Goal: Task Accomplishment & Management: Complete application form

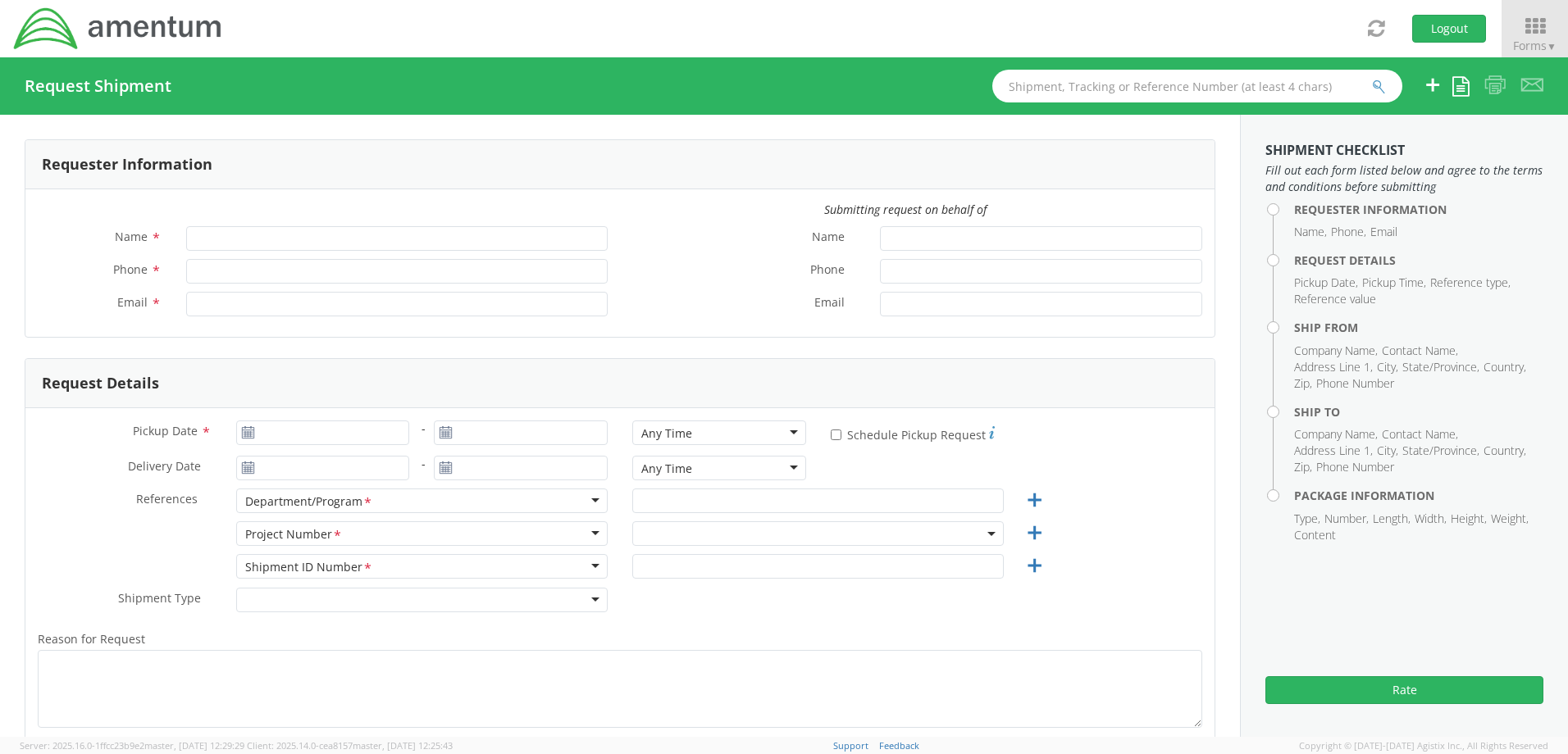
type input "[PERSON_NAME]"
type input "[PHONE_NUMBER]"
type input "[PERSON_NAME][EMAIL_ADDRESS][PERSON_NAME][DOMAIN_NAME]"
select select "4817.0020.0.00.999999.00.00000"
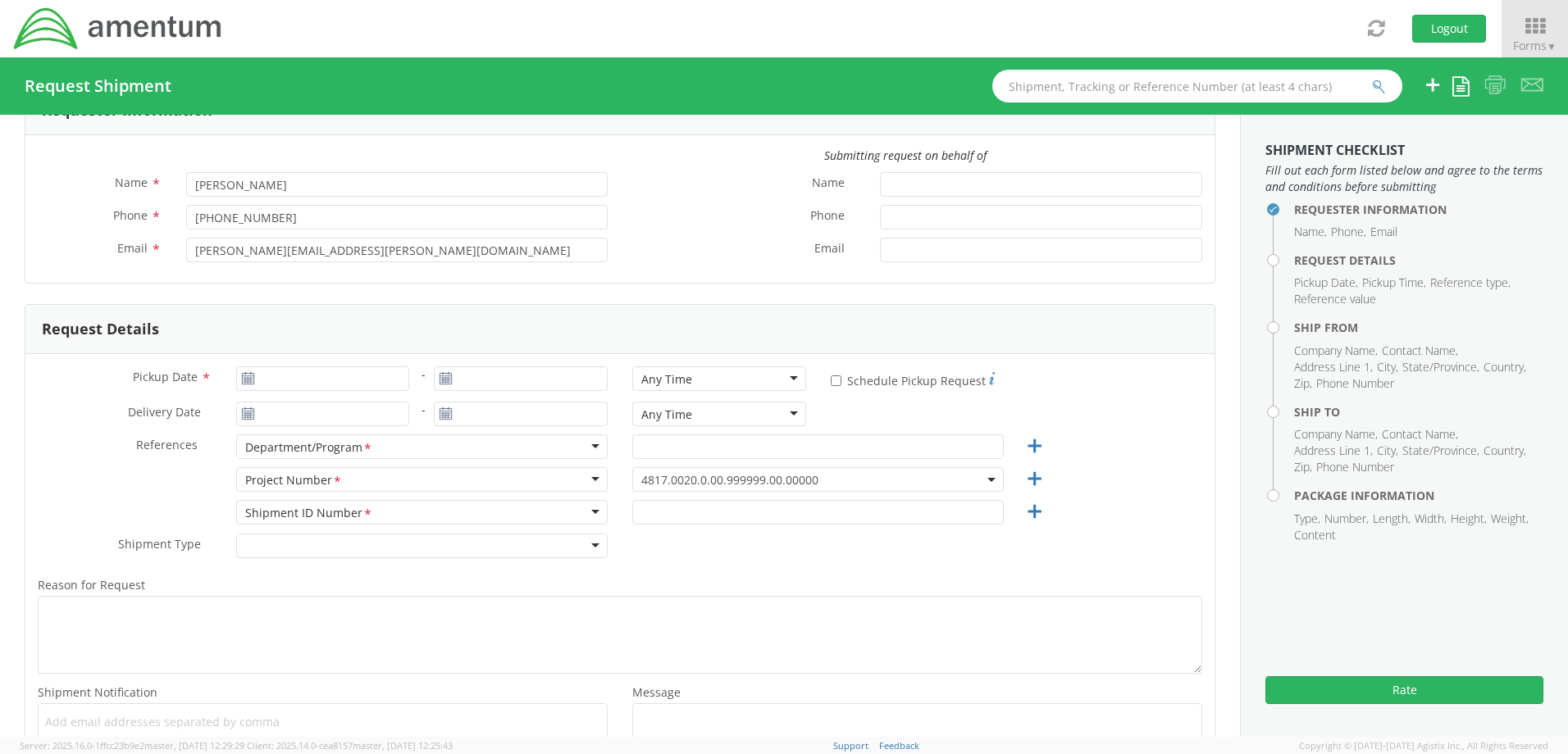
scroll to position [82, 0]
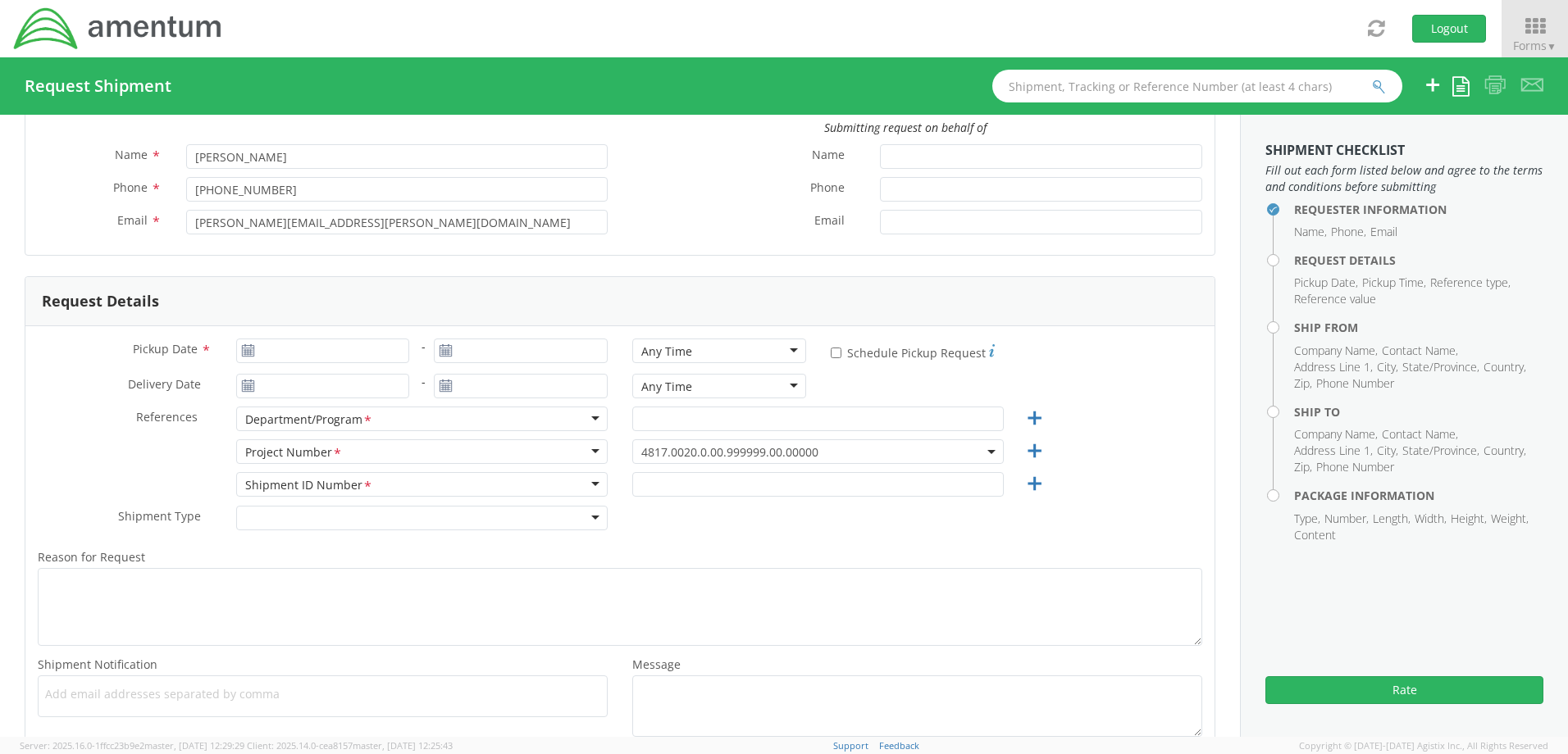
click at [247, 348] on icon at bounding box center [248, 351] width 14 height 13
type input "[DATE]"
click at [244, 343] on input "[DATE]" at bounding box center [323, 351] width 174 height 25
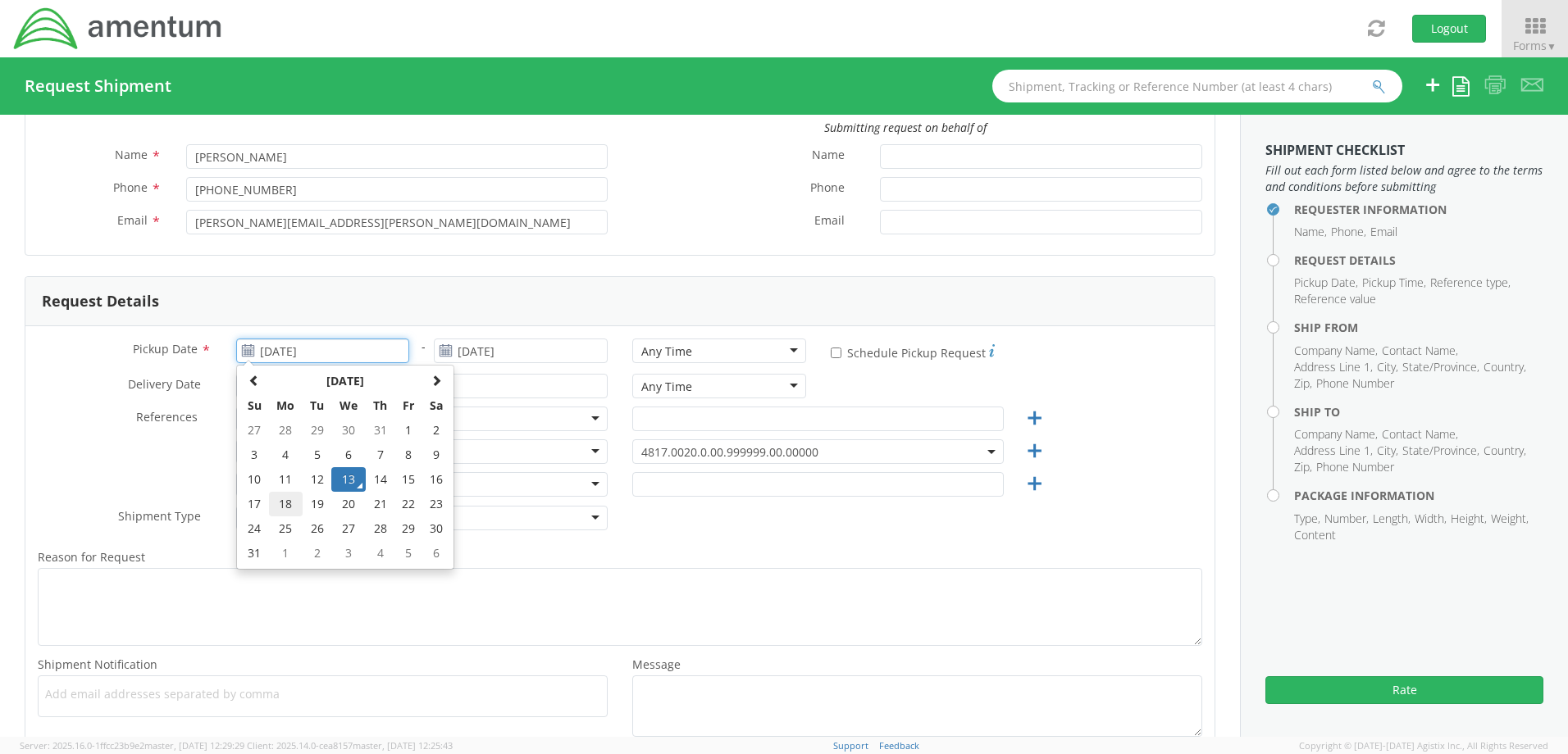
click at [286, 499] on td "18" at bounding box center [286, 504] width 35 height 25
type input "[DATE]"
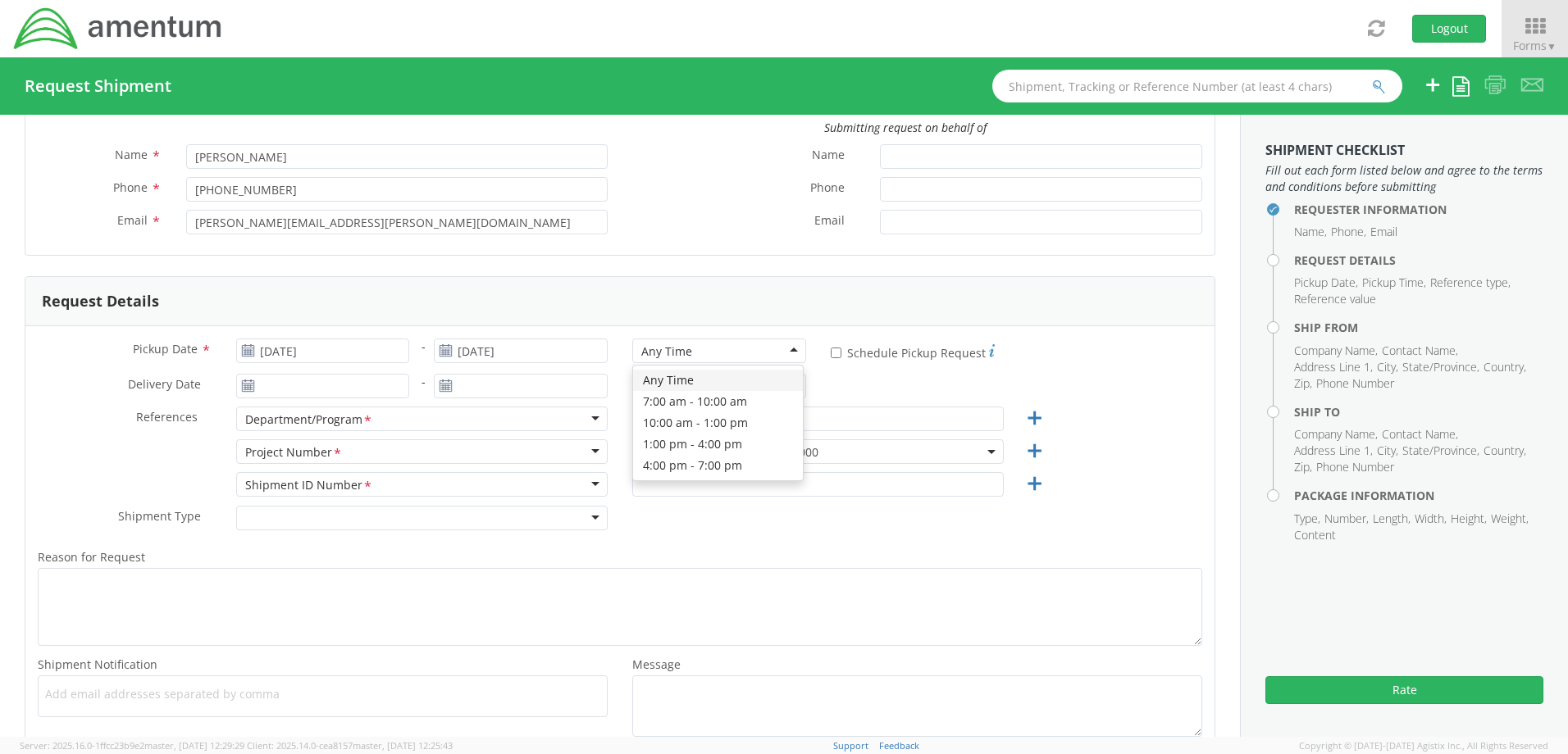
click at [797, 345] on div "Any Time" at bounding box center [719, 351] width 174 height 25
click at [246, 386] on icon at bounding box center [248, 386] width 14 height 13
click at [245, 389] on use at bounding box center [248, 385] width 12 height 12
click at [244, 384] on icon at bounding box center [248, 386] width 14 height 13
click at [444, 388] on use at bounding box center [446, 385] width 12 height 12
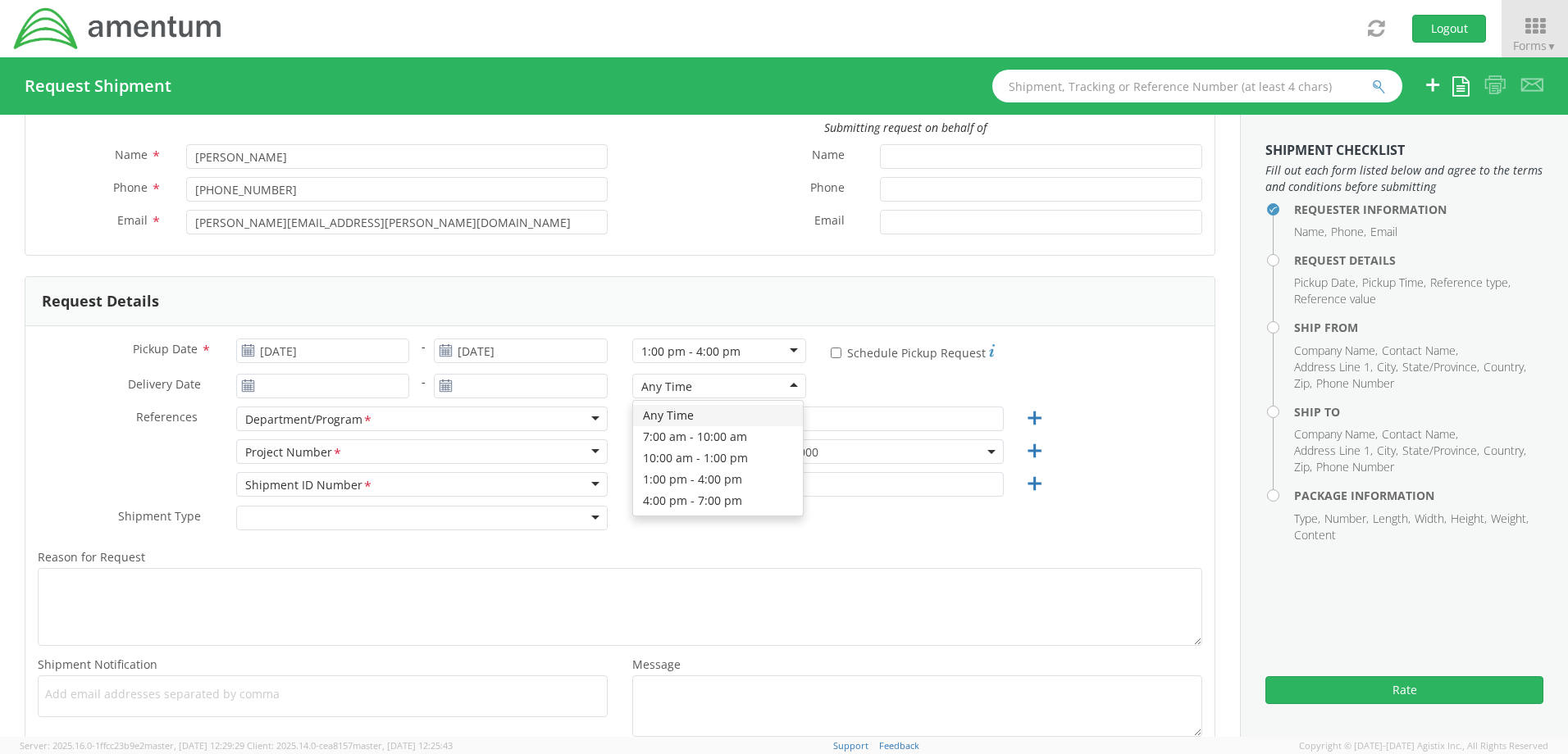
click at [786, 383] on div "Any Time" at bounding box center [719, 386] width 174 height 25
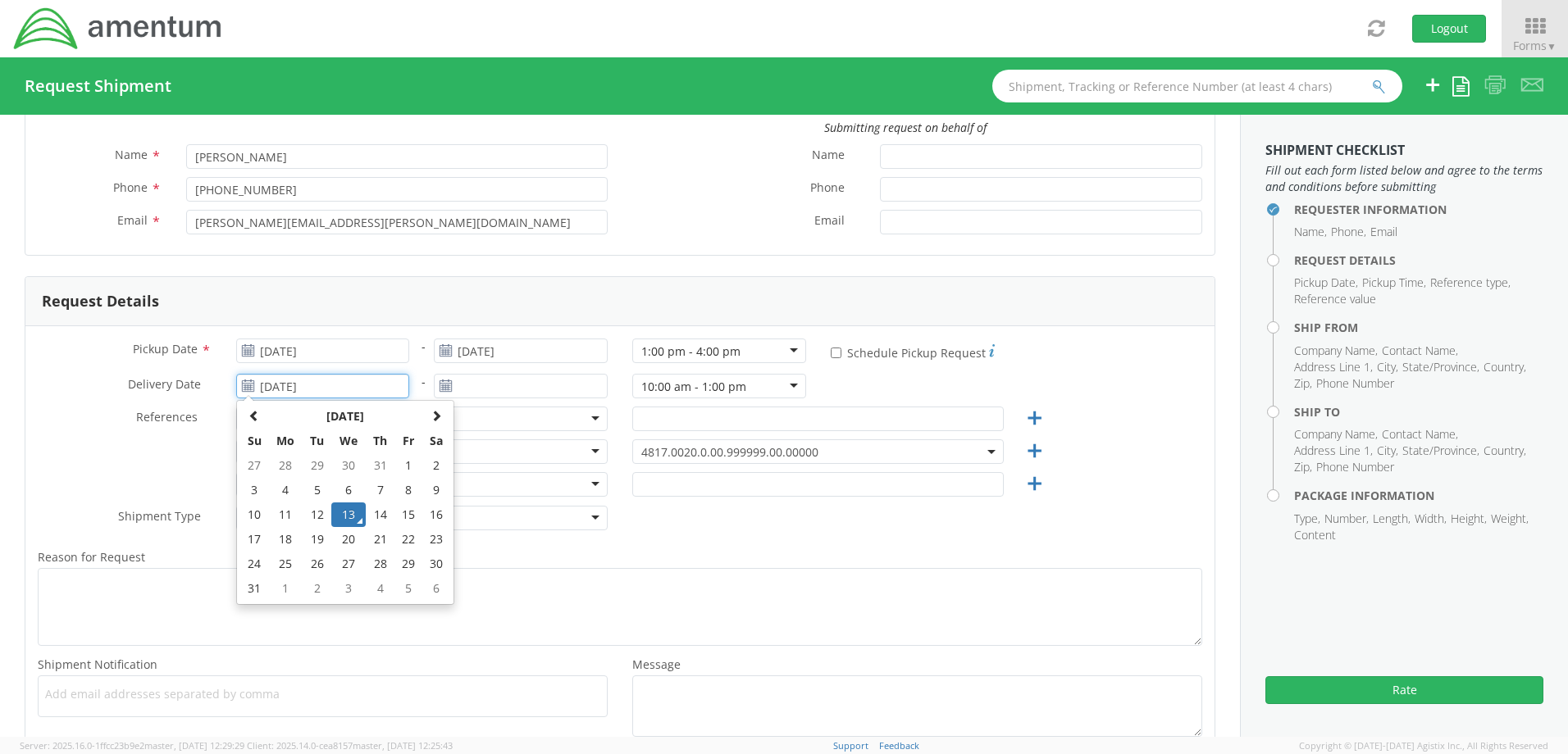
click at [313, 385] on input "[DATE]" at bounding box center [323, 386] width 174 height 25
click at [319, 535] on td "19" at bounding box center [317, 540] width 29 height 25
type input "[DATE]"
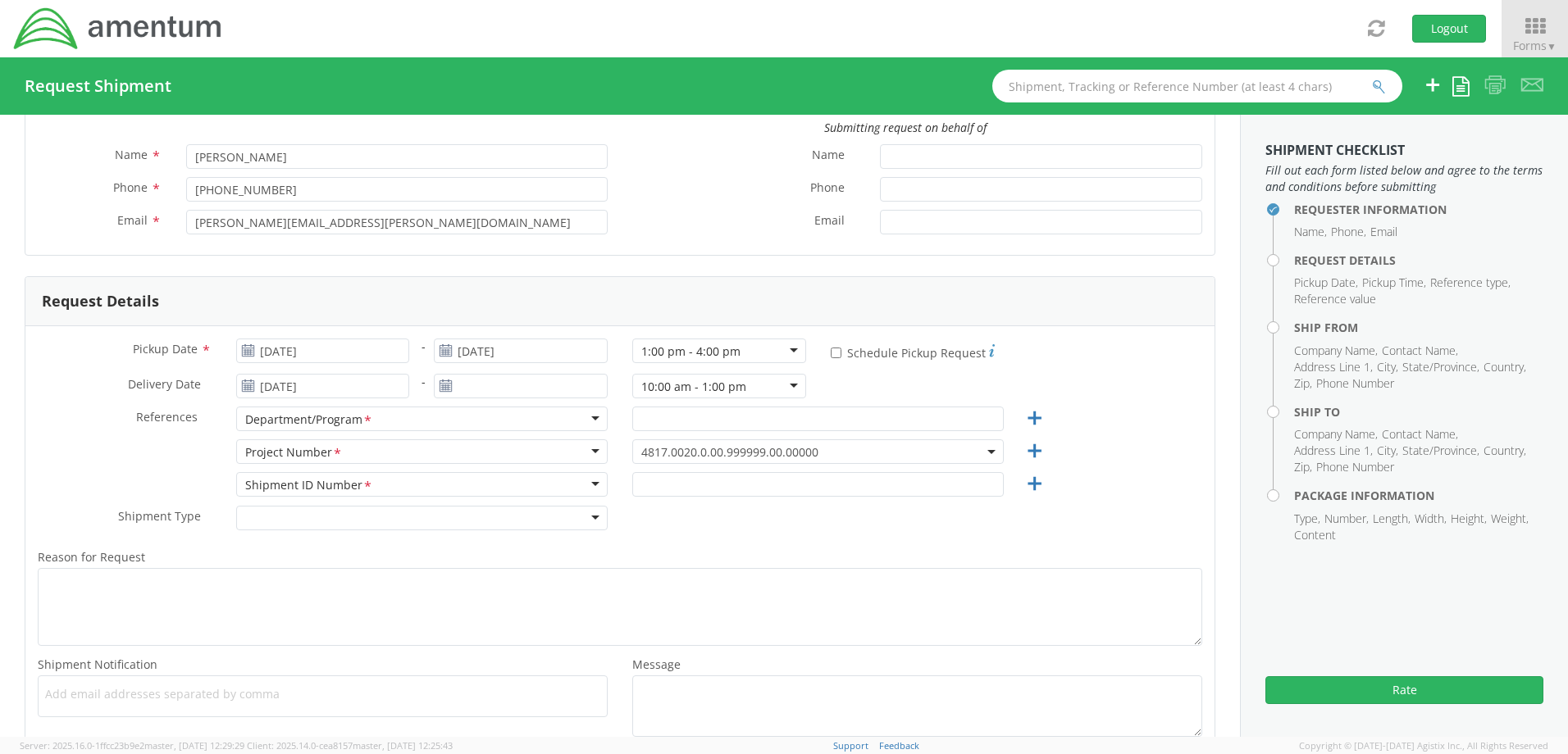
click at [441, 385] on use at bounding box center [446, 385] width 12 height 12
click at [460, 436] on div "Department/Program <span class="required">*</span> Department/Program * Account…" at bounding box center [422, 423] width 396 height 33
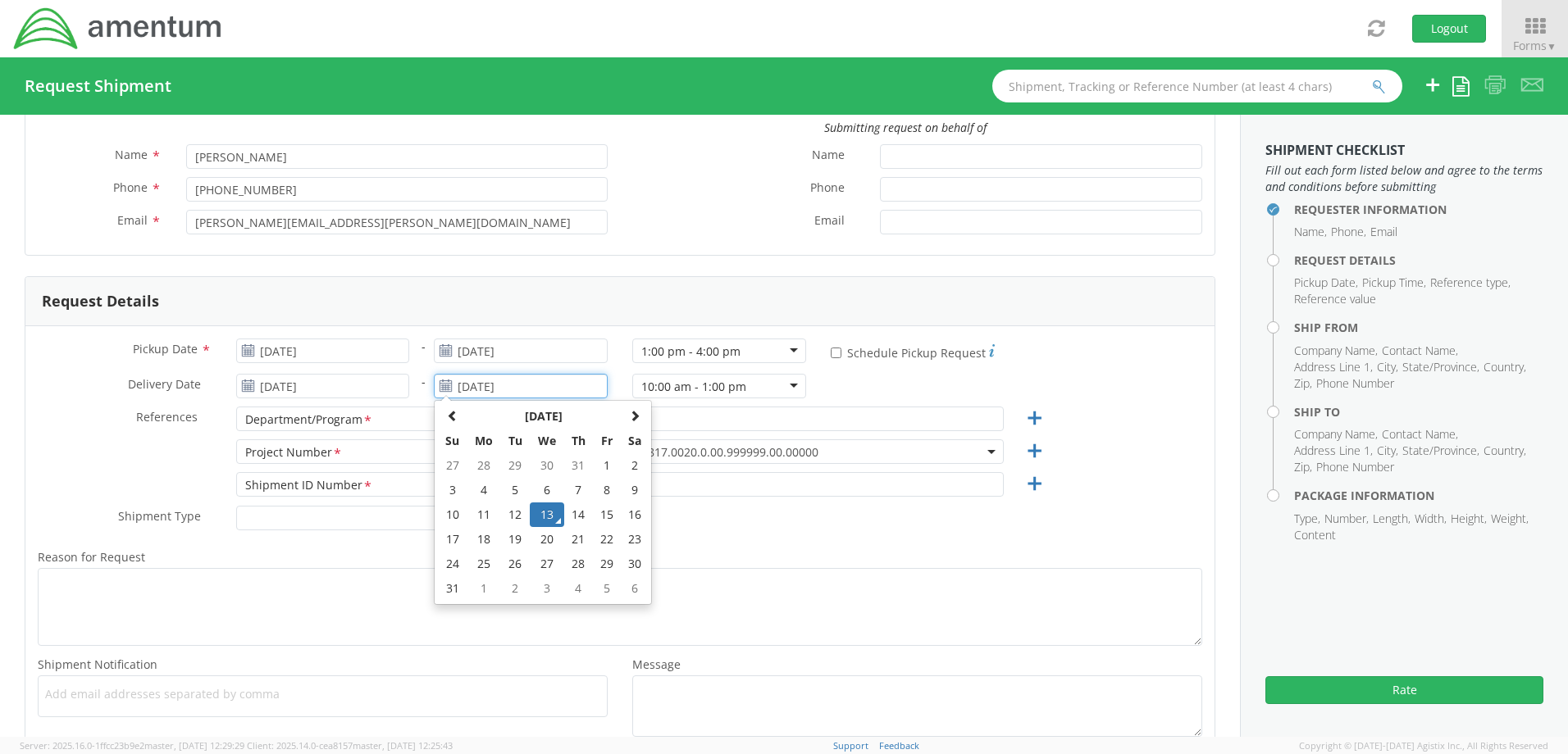
click at [472, 393] on input "[DATE]" at bounding box center [521, 386] width 174 height 25
click at [512, 542] on td "19" at bounding box center [515, 540] width 29 height 25
type input "[DATE]"
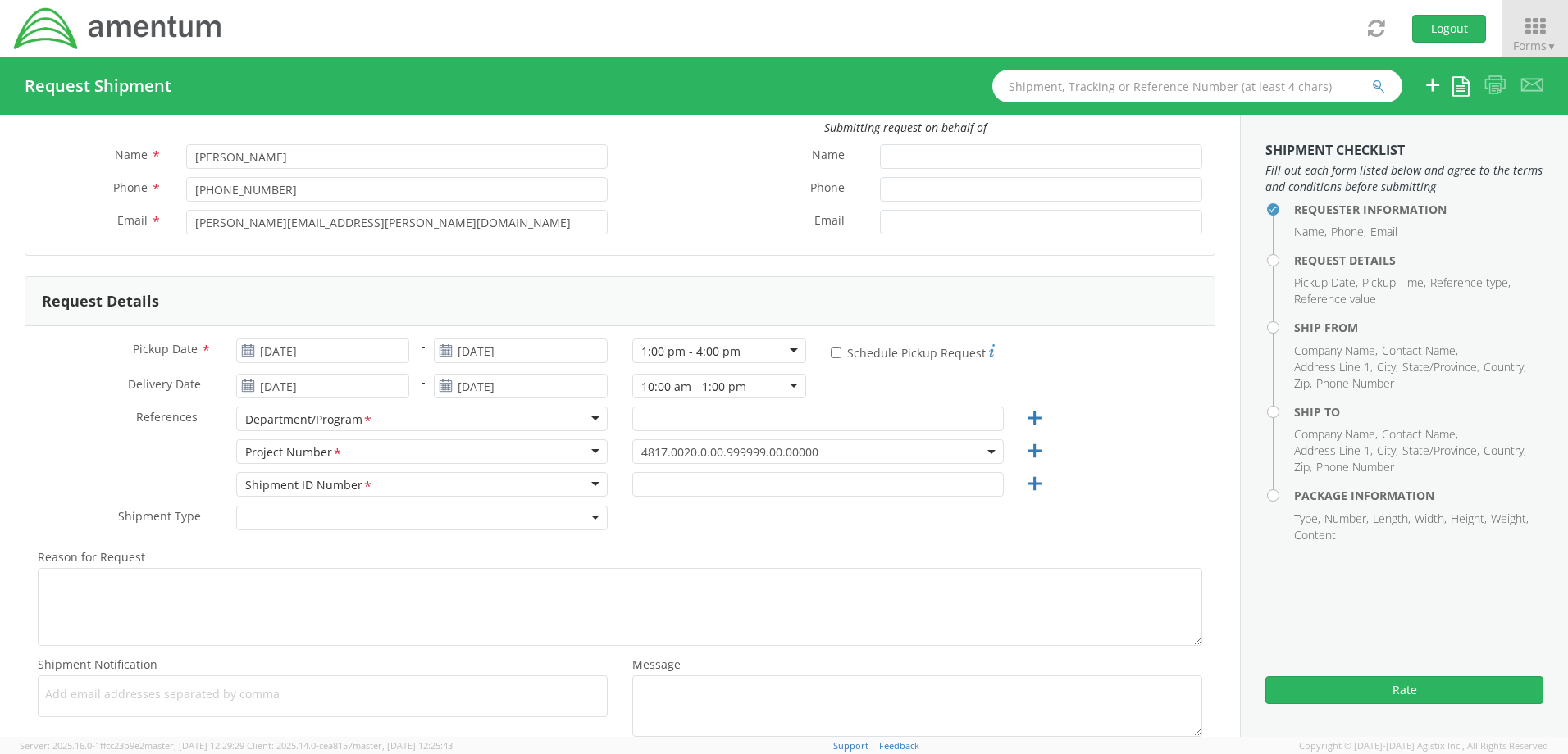
click at [588, 420] on div "Department/Program *" at bounding box center [422, 419] width 371 height 25
click at [925, 416] on input "text" at bounding box center [818, 419] width 371 height 25
click at [753, 449] on span "4817.0020.0.00.999999.00.00000" at bounding box center [818, 452] width 353 height 16
click at [751, 454] on span "4817.0020.0.00.999999.00.00000" at bounding box center [818, 452] width 353 height 16
click at [751, 453] on span "4817.0020.0.00.999999.00.00000" at bounding box center [818, 452] width 353 height 16
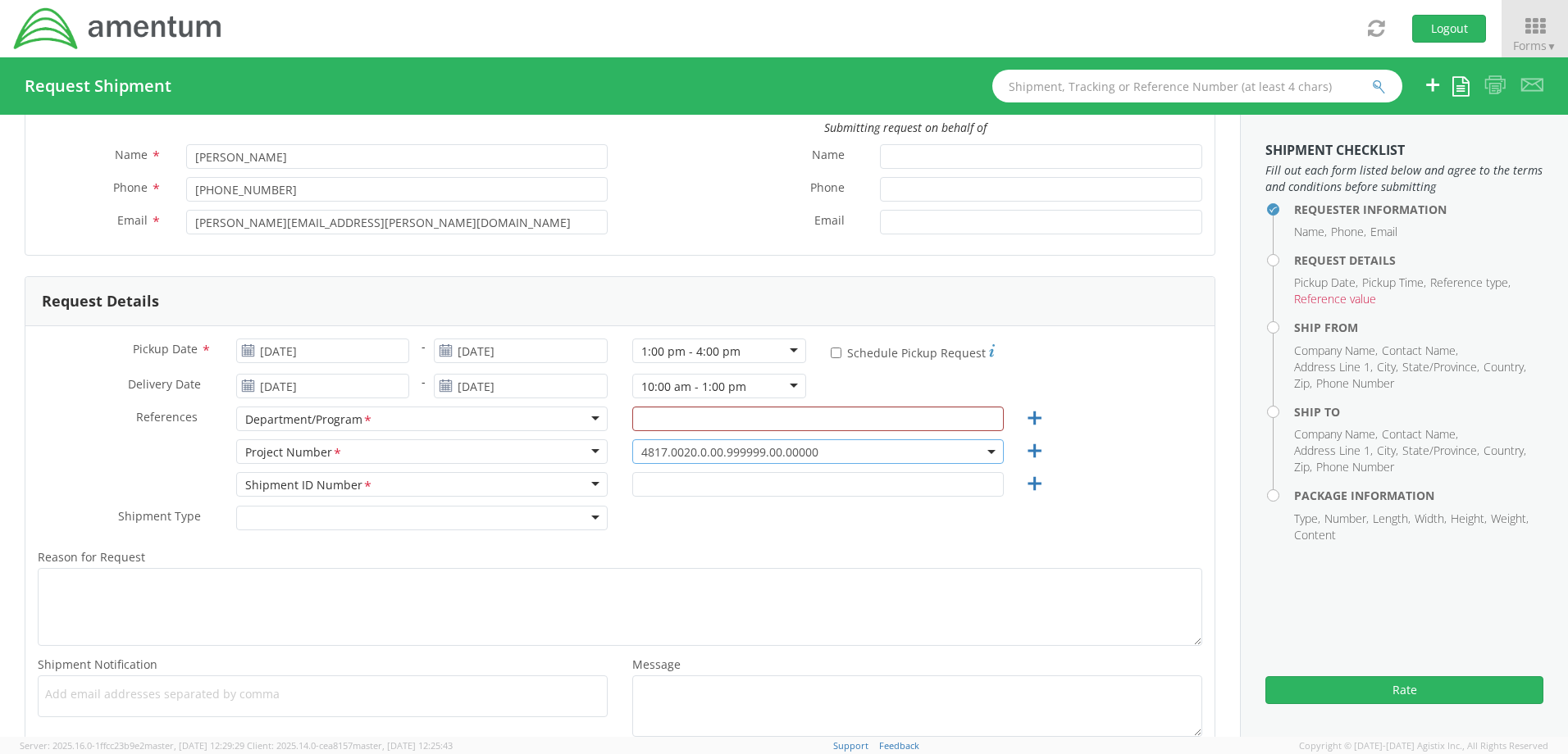
click at [751, 453] on span "4817.0020.0.00.999999.00.00000" at bounding box center [818, 452] width 353 height 16
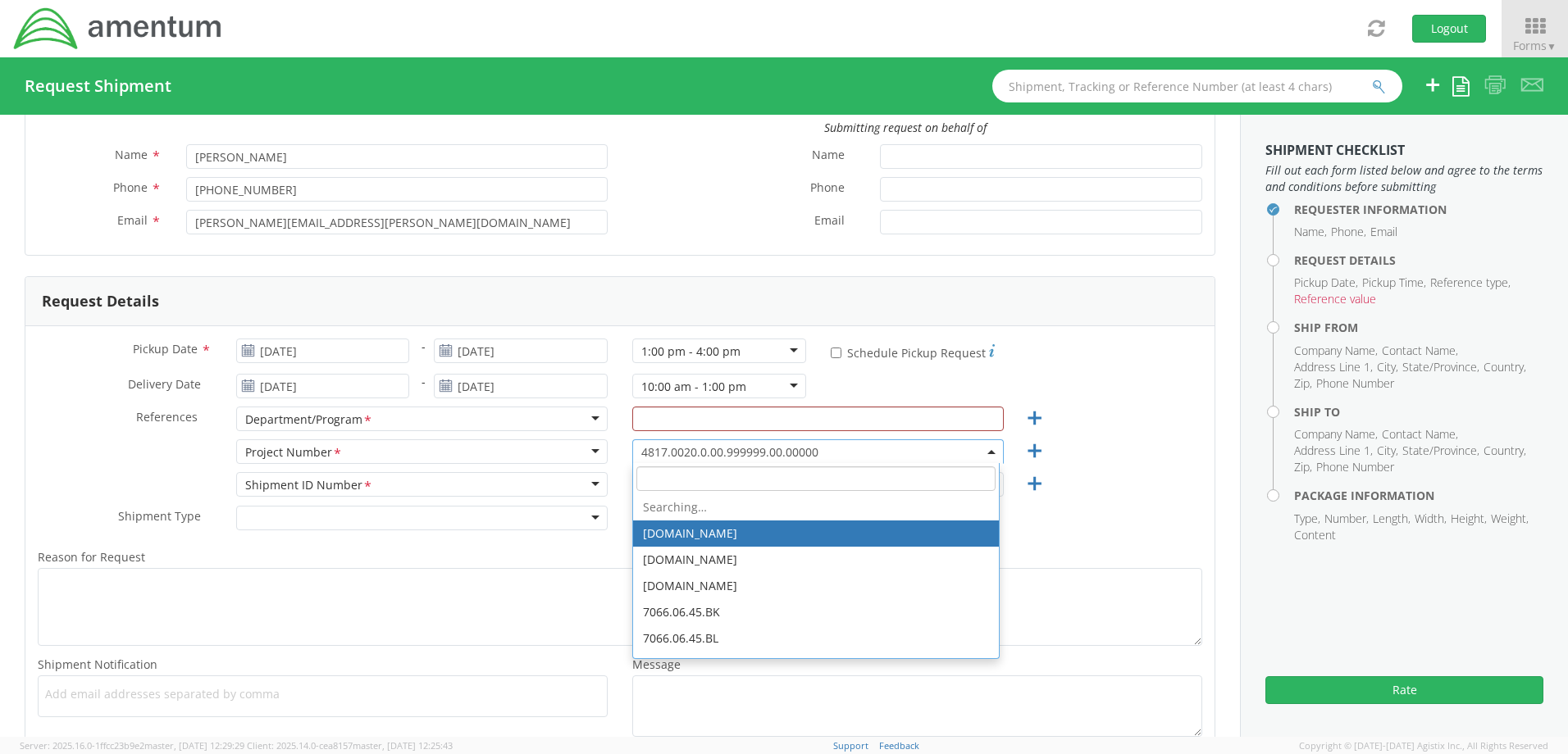
click at [751, 453] on span "4817.0020.0.00.999999.00.00000" at bounding box center [818, 452] width 353 height 16
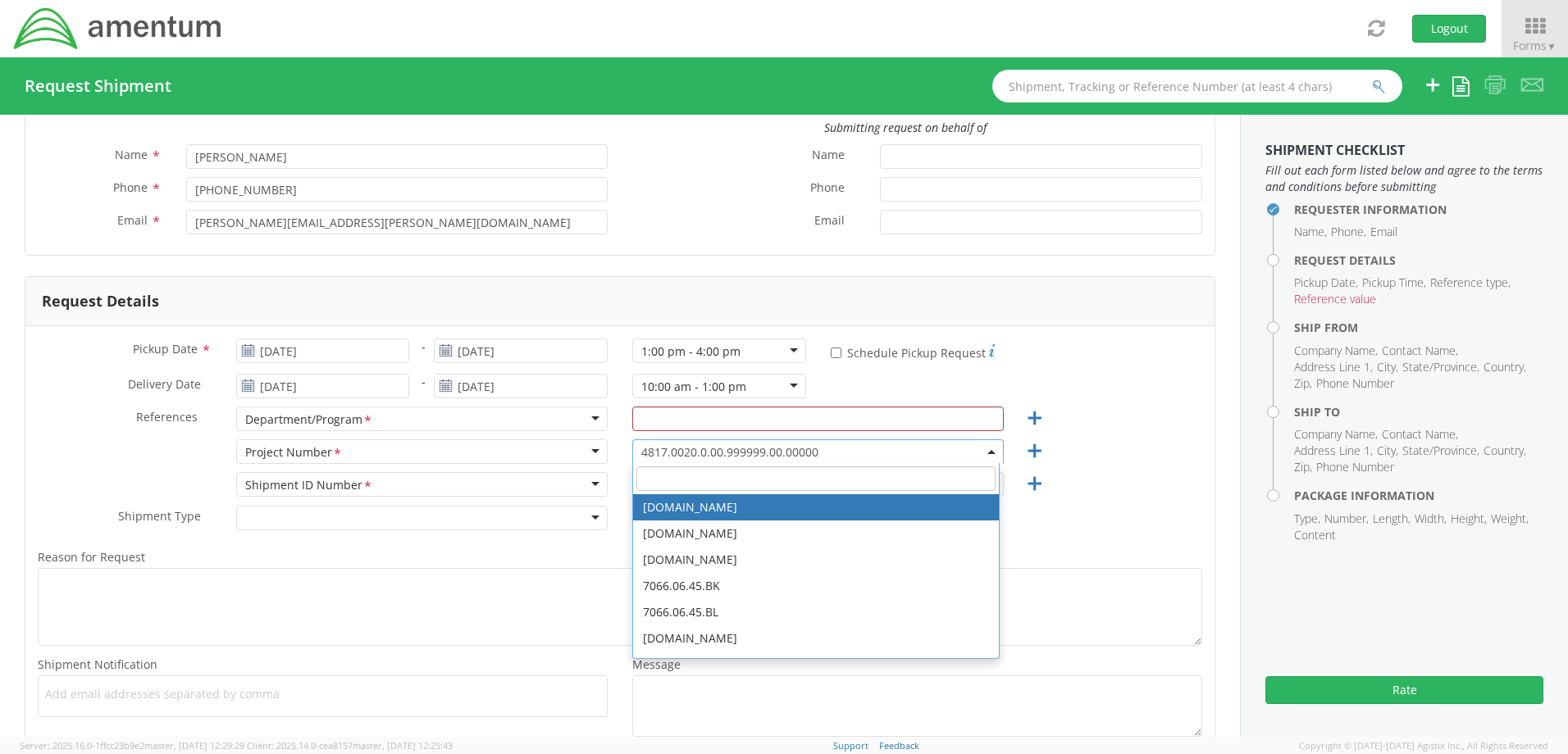
click at [987, 451] on b at bounding box center [991, 451] width 8 height 4
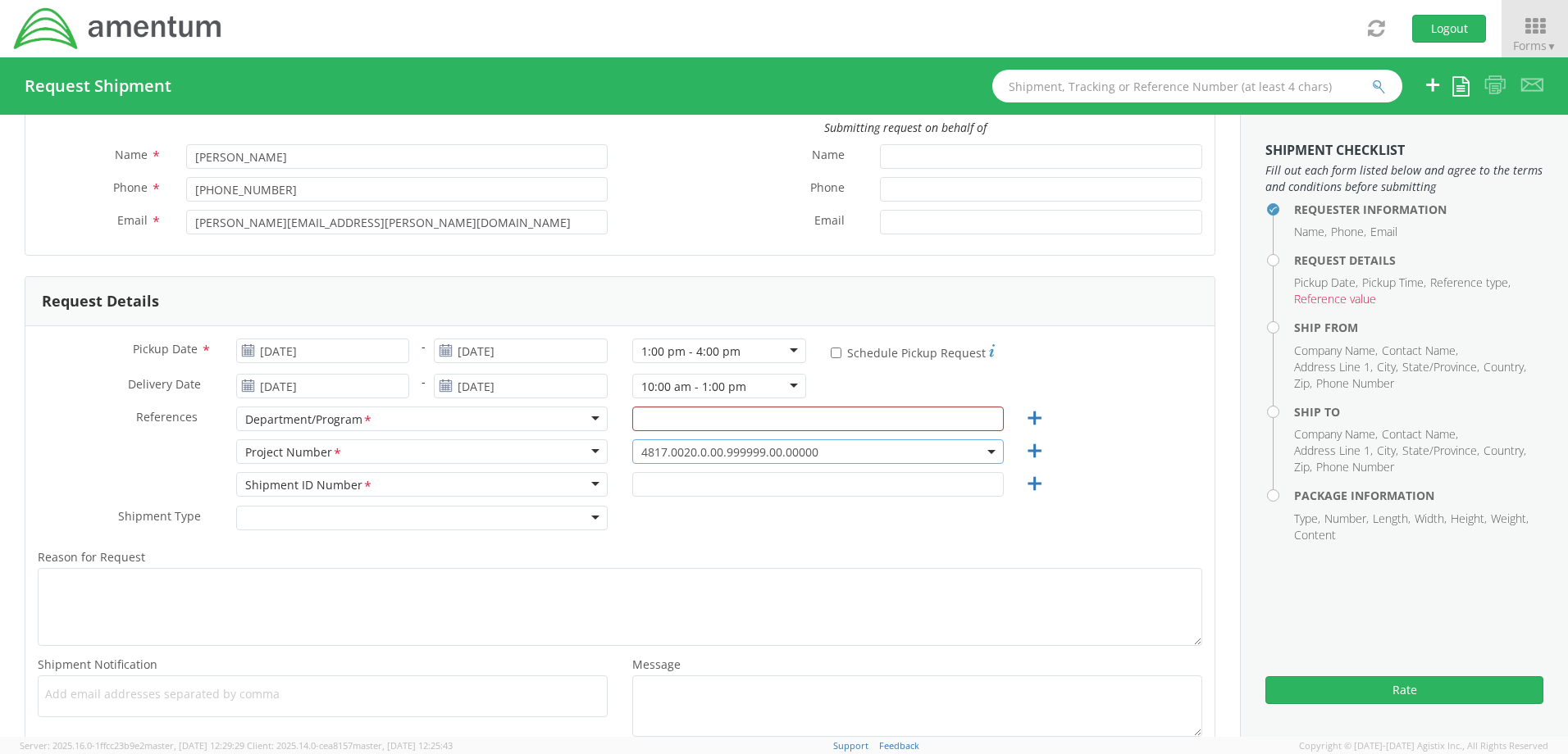
click at [987, 451] on b at bounding box center [991, 451] width 8 height 4
click at [751, 448] on span "4817.0020.0.00.999999.00.00000" at bounding box center [818, 452] width 353 height 16
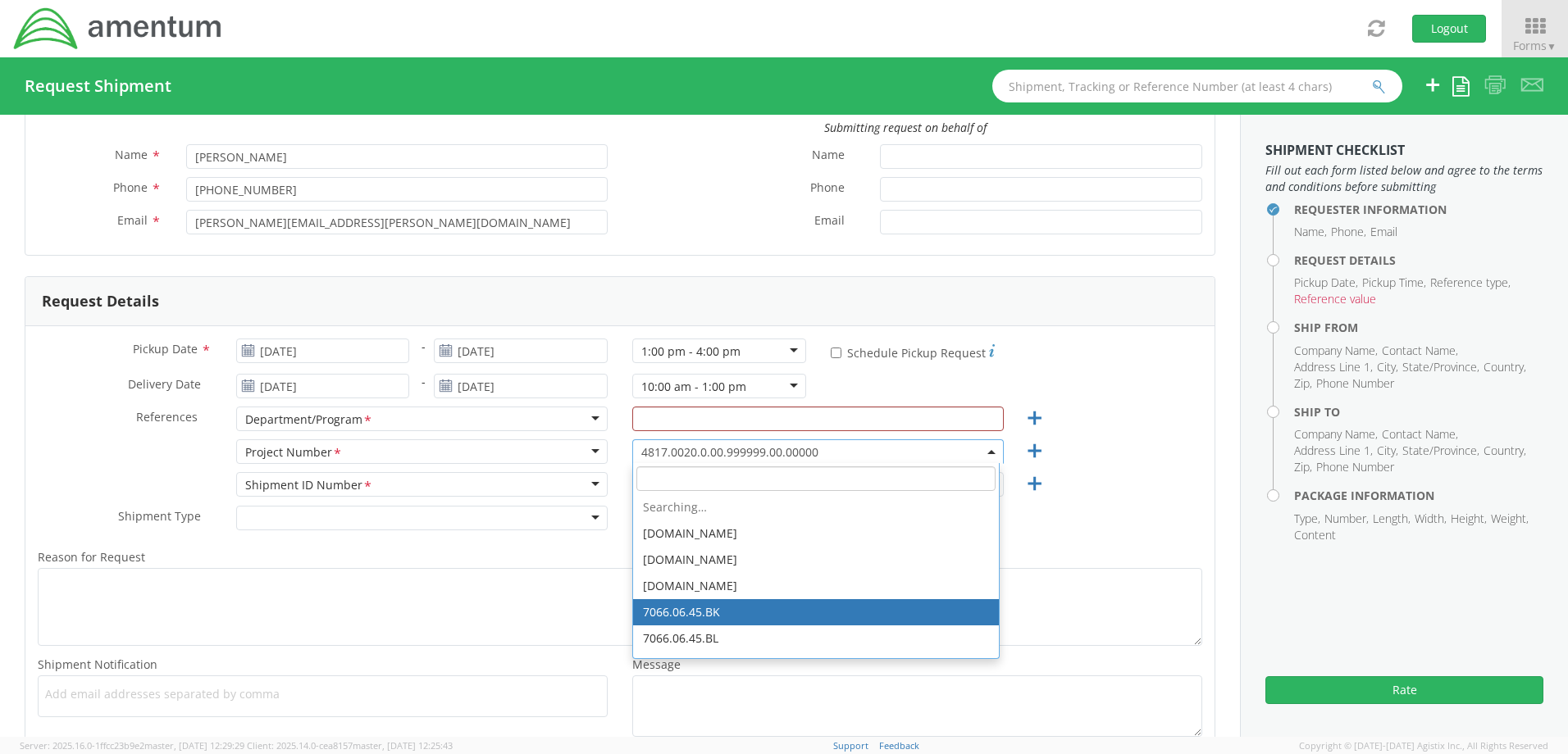
click at [829, 445] on span "4817.0020.0.00.999999.00.00000" at bounding box center [818, 452] width 353 height 16
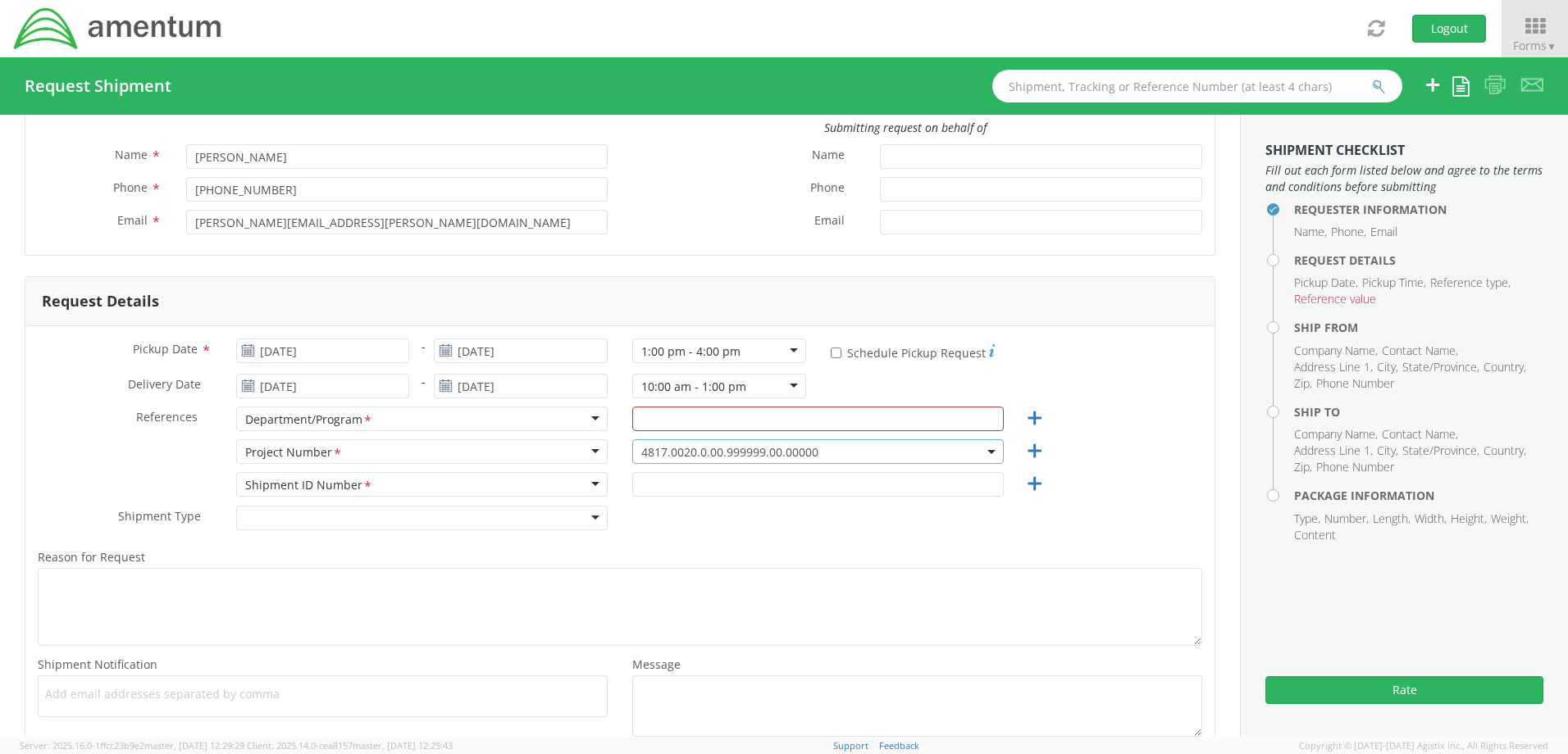
click at [819, 445] on span "4817.0020.0.00.999999.00.00000" at bounding box center [818, 452] width 371 height 25
click at [990, 445] on span at bounding box center [992, 452] width 3 height 25
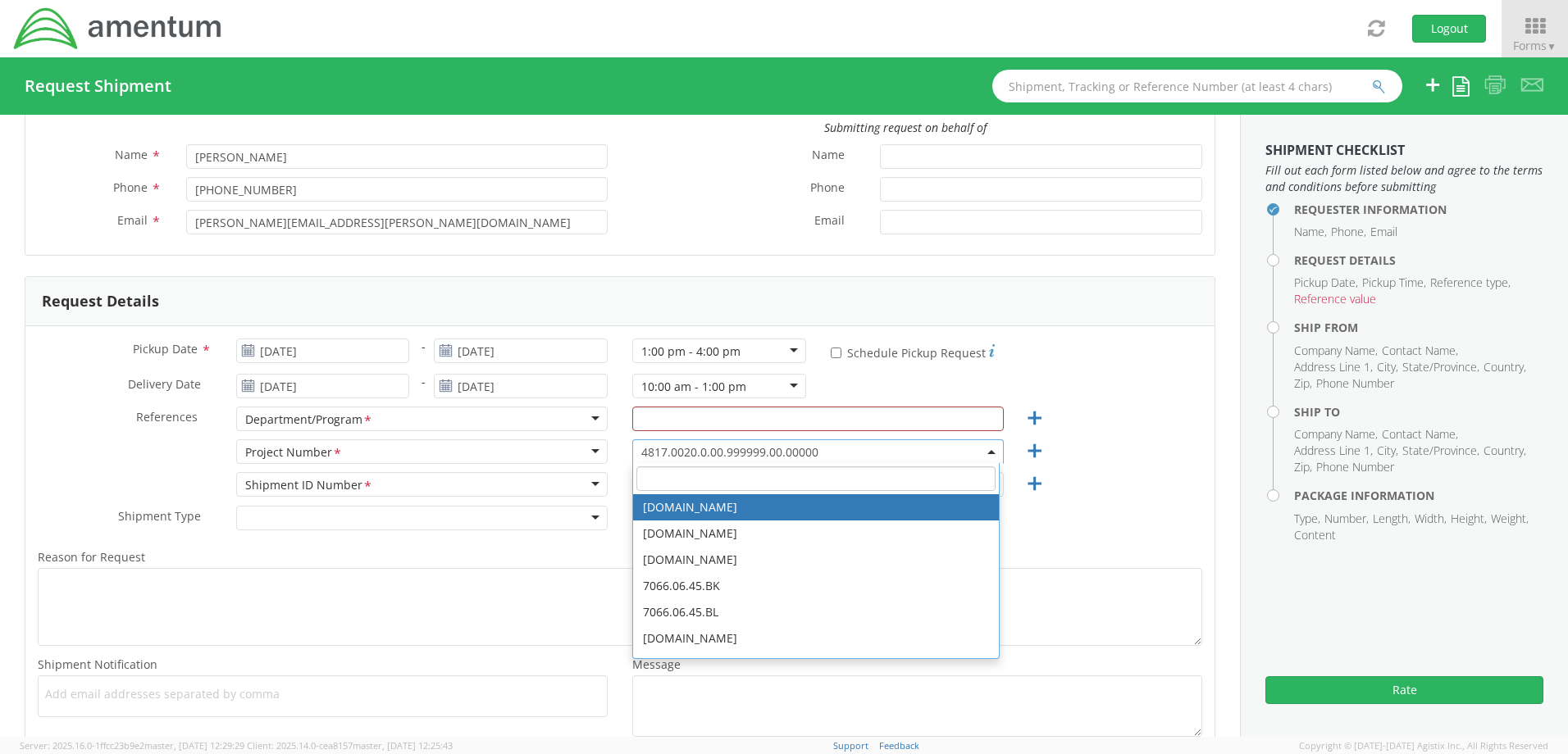
click at [921, 483] on input "search" at bounding box center [815, 478] width 359 height 25
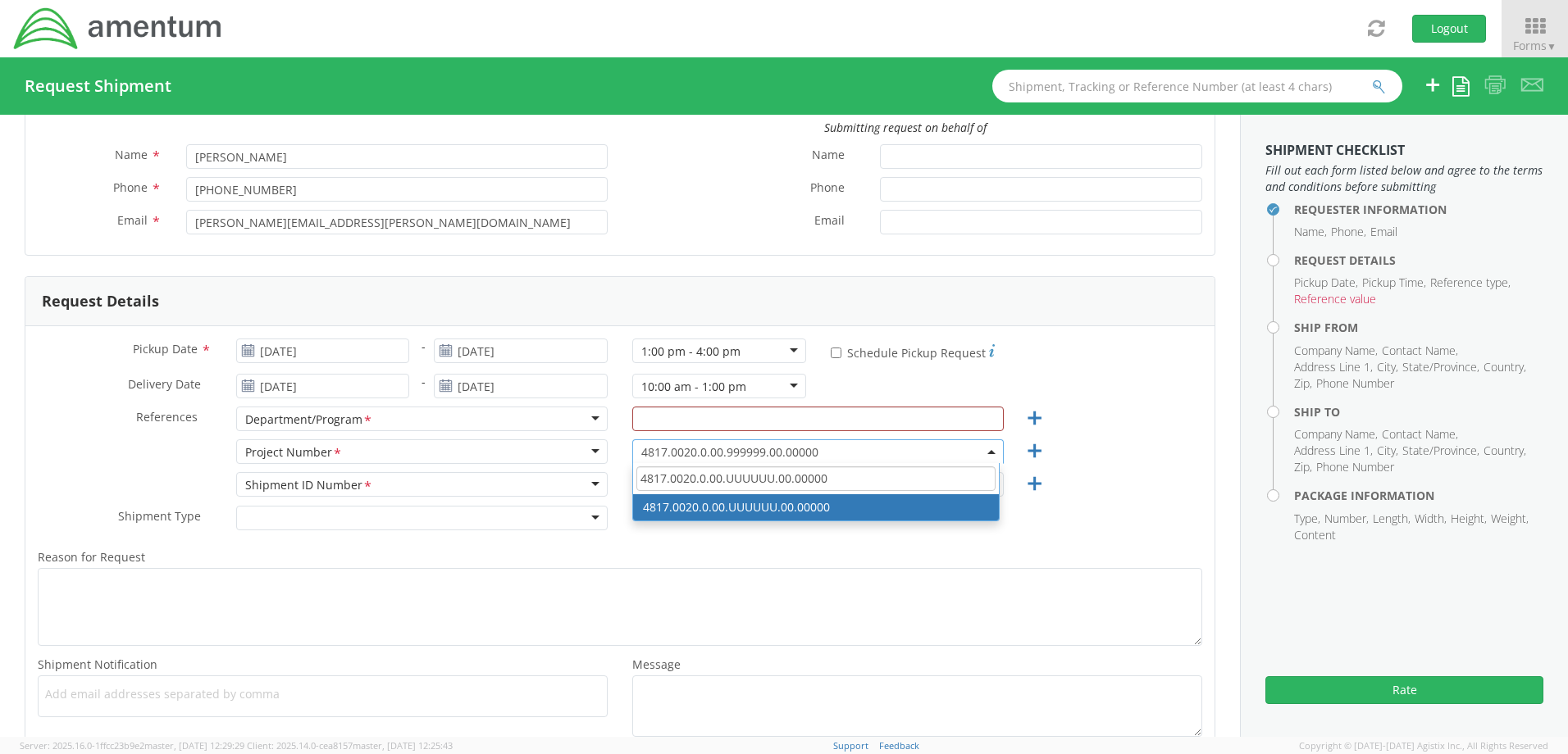
type input "4817.0020.0.00.UUUUUU.00.00000"
select select "4817.0020.0.00.UUUUUU.00.00000"
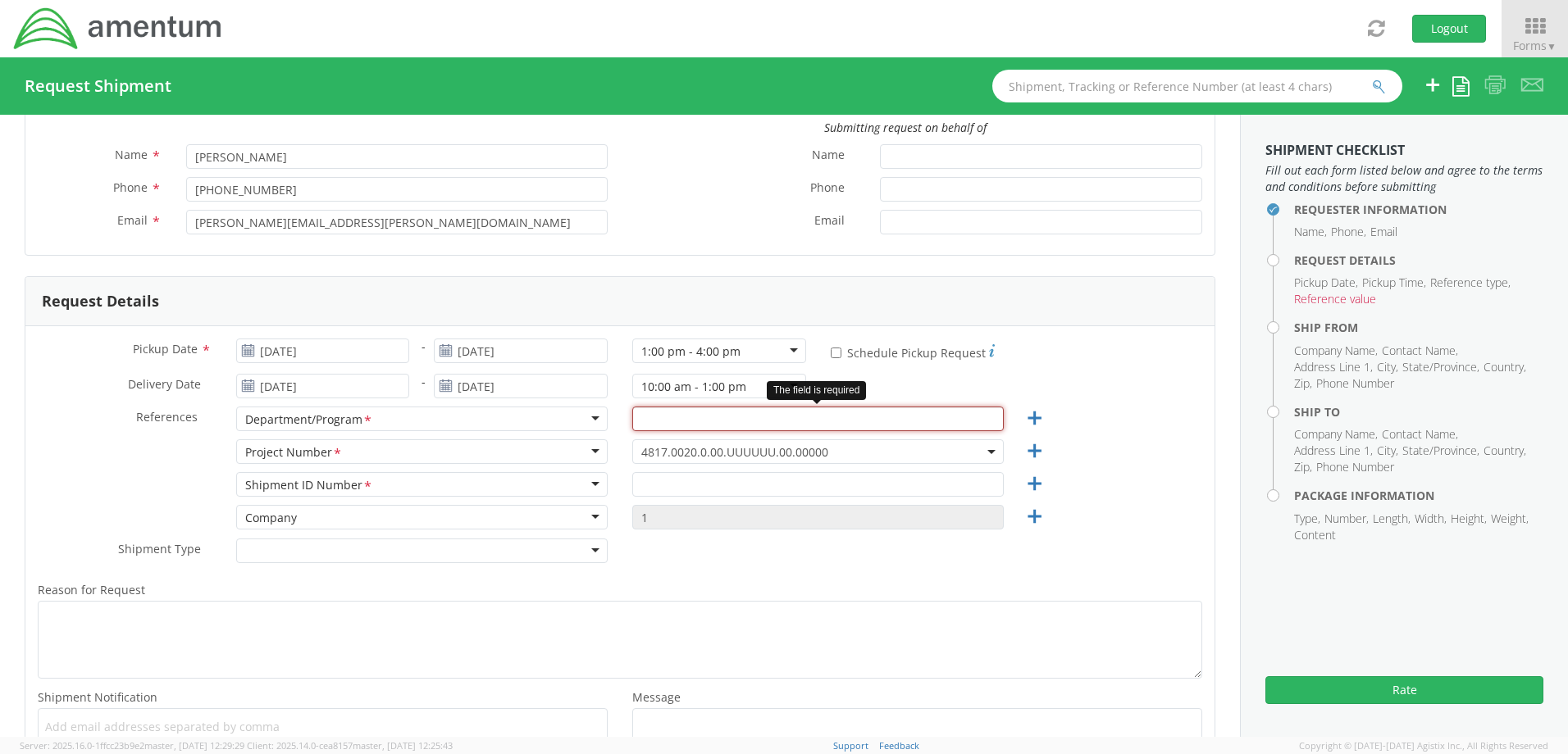
click at [968, 412] on input "text" at bounding box center [818, 419] width 371 height 25
click at [1016, 414] on link at bounding box center [1028, 419] width 25 height 25
click at [871, 413] on input "text" at bounding box center [818, 419] width 371 height 25
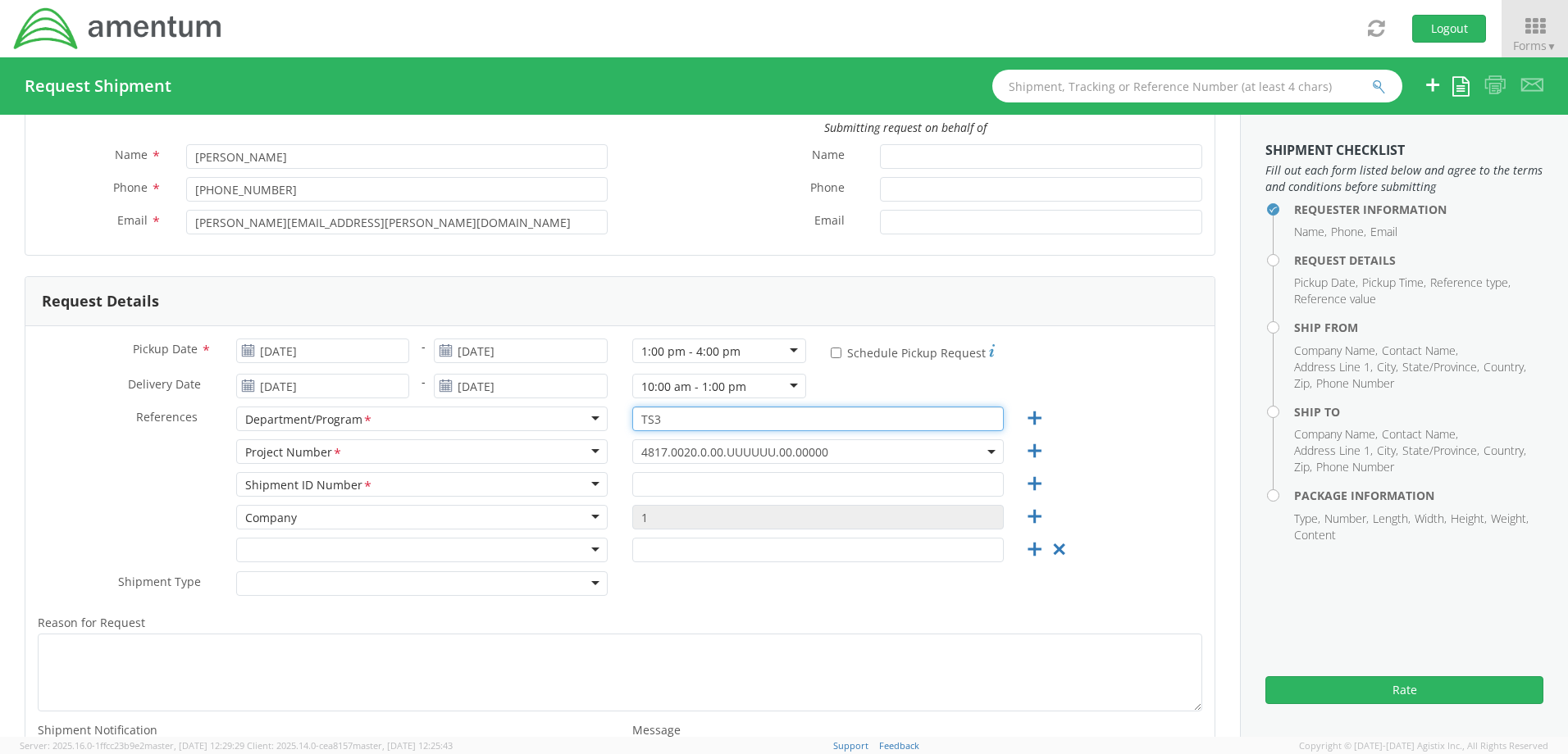
scroll to position [0, 0]
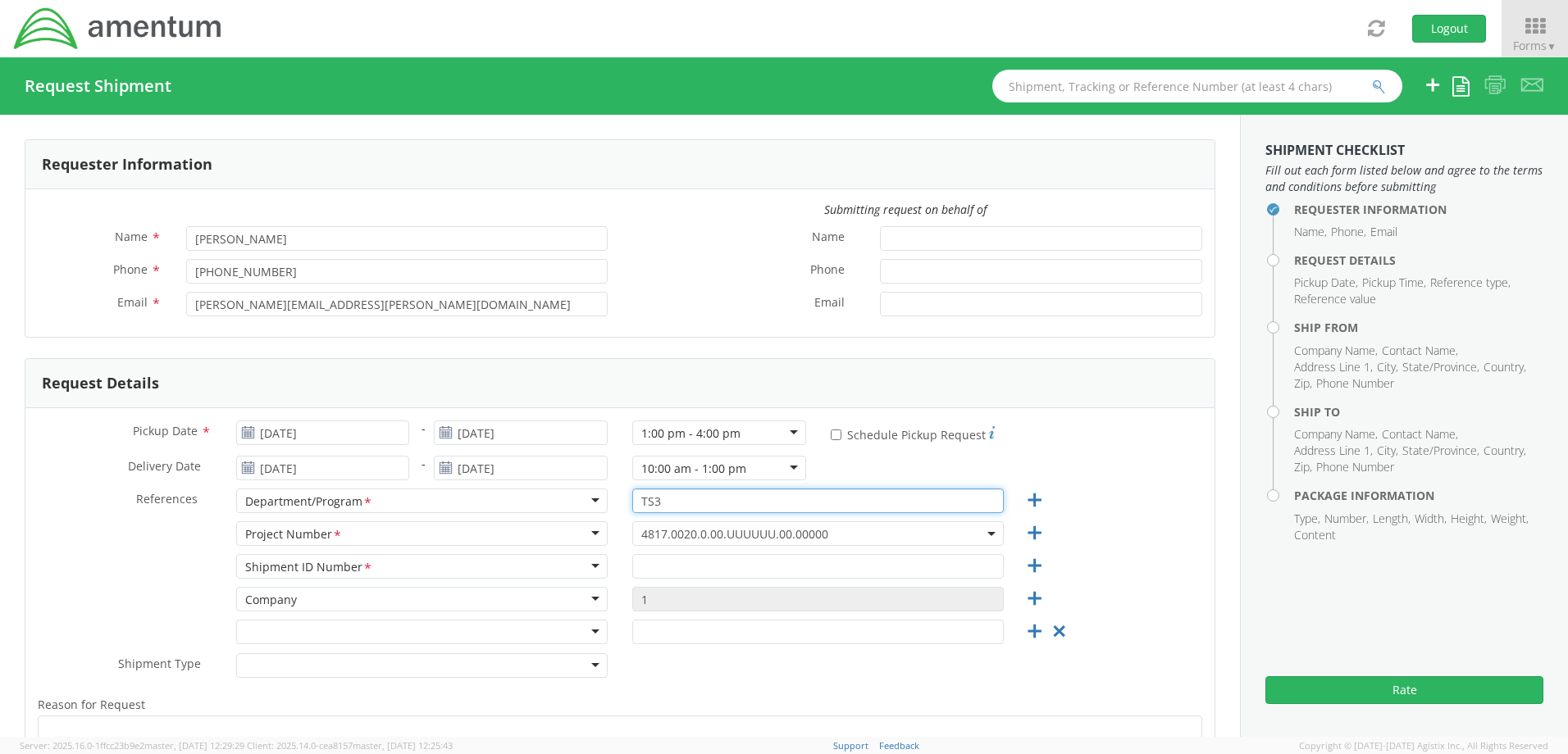
click at [763, 496] on input "TS3" at bounding box center [818, 501] width 371 height 25
type input "TS3 OIB SIAD"
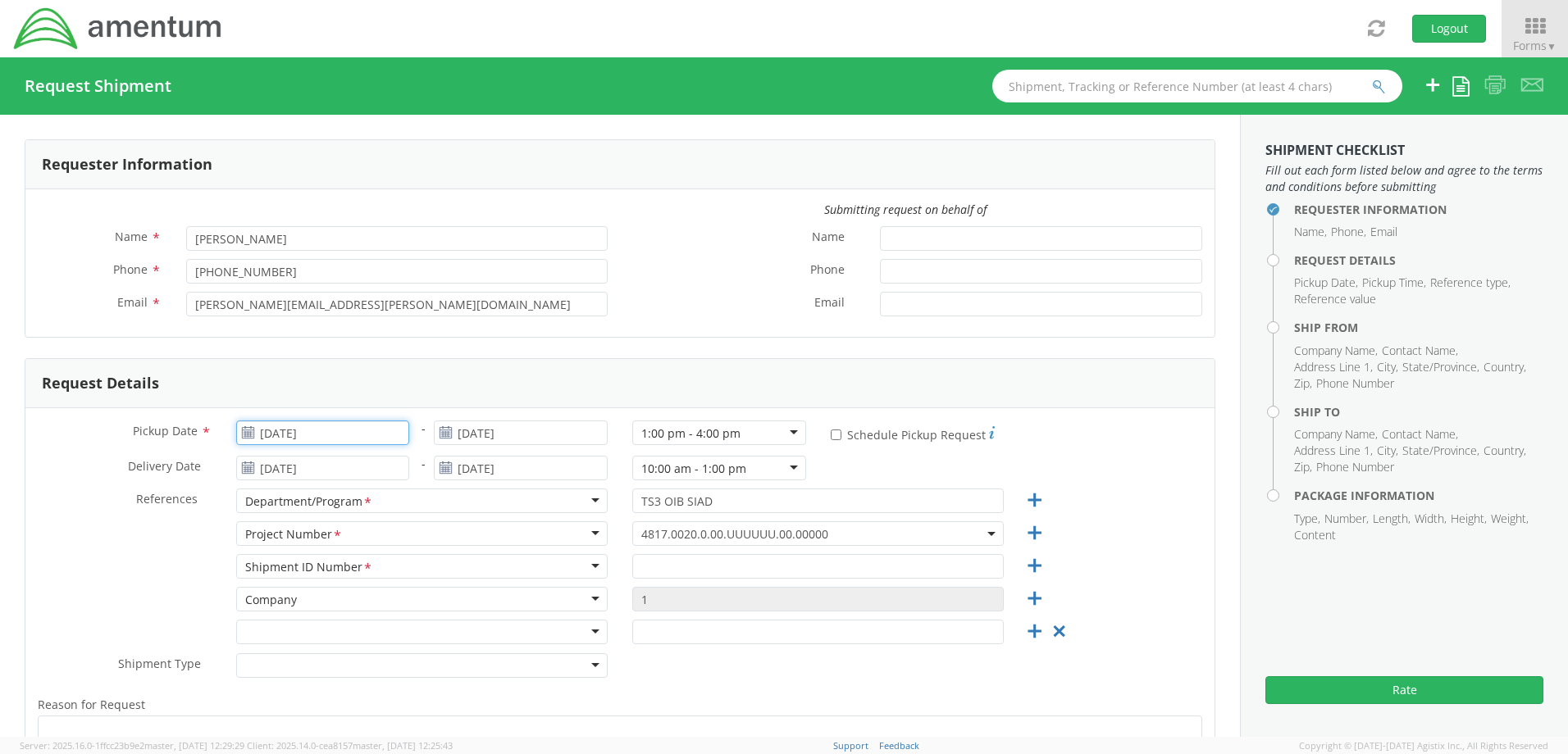
click at [291, 431] on input "[DATE]" at bounding box center [323, 433] width 174 height 25
click at [375, 561] on td "14" at bounding box center [380, 562] width 29 height 25
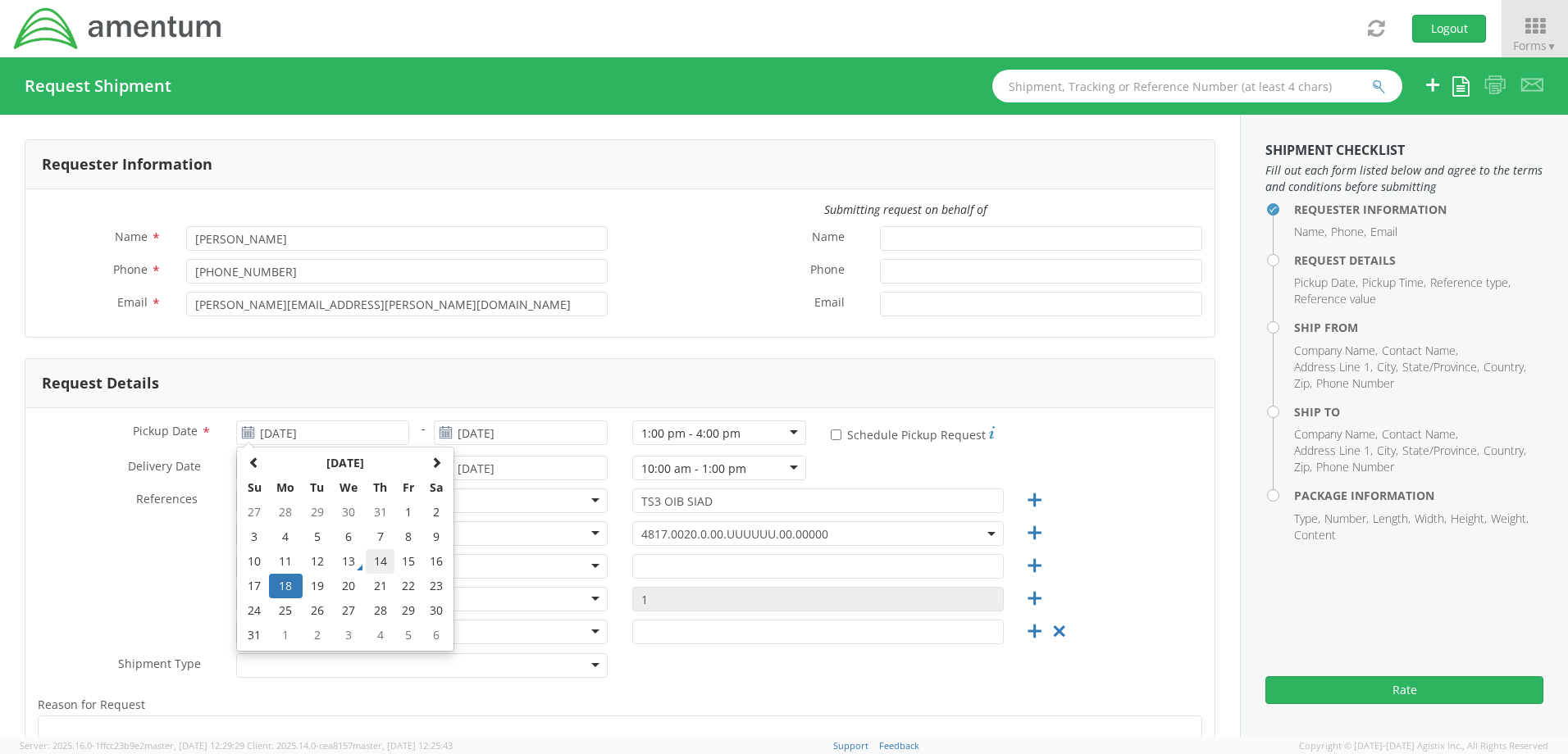
type input "[DATE]"
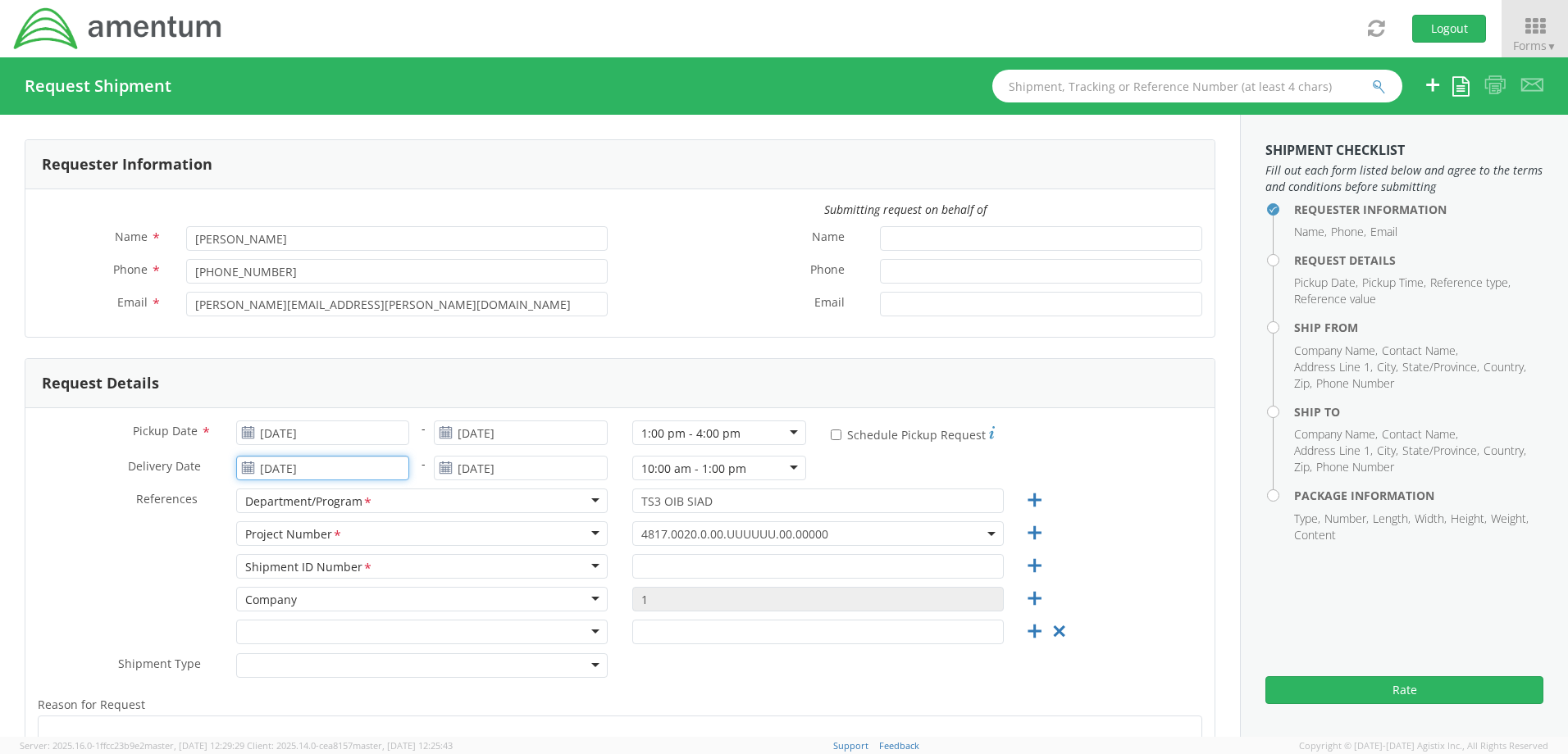
click at [284, 466] on input "[DATE]" at bounding box center [323, 468] width 174 height 25
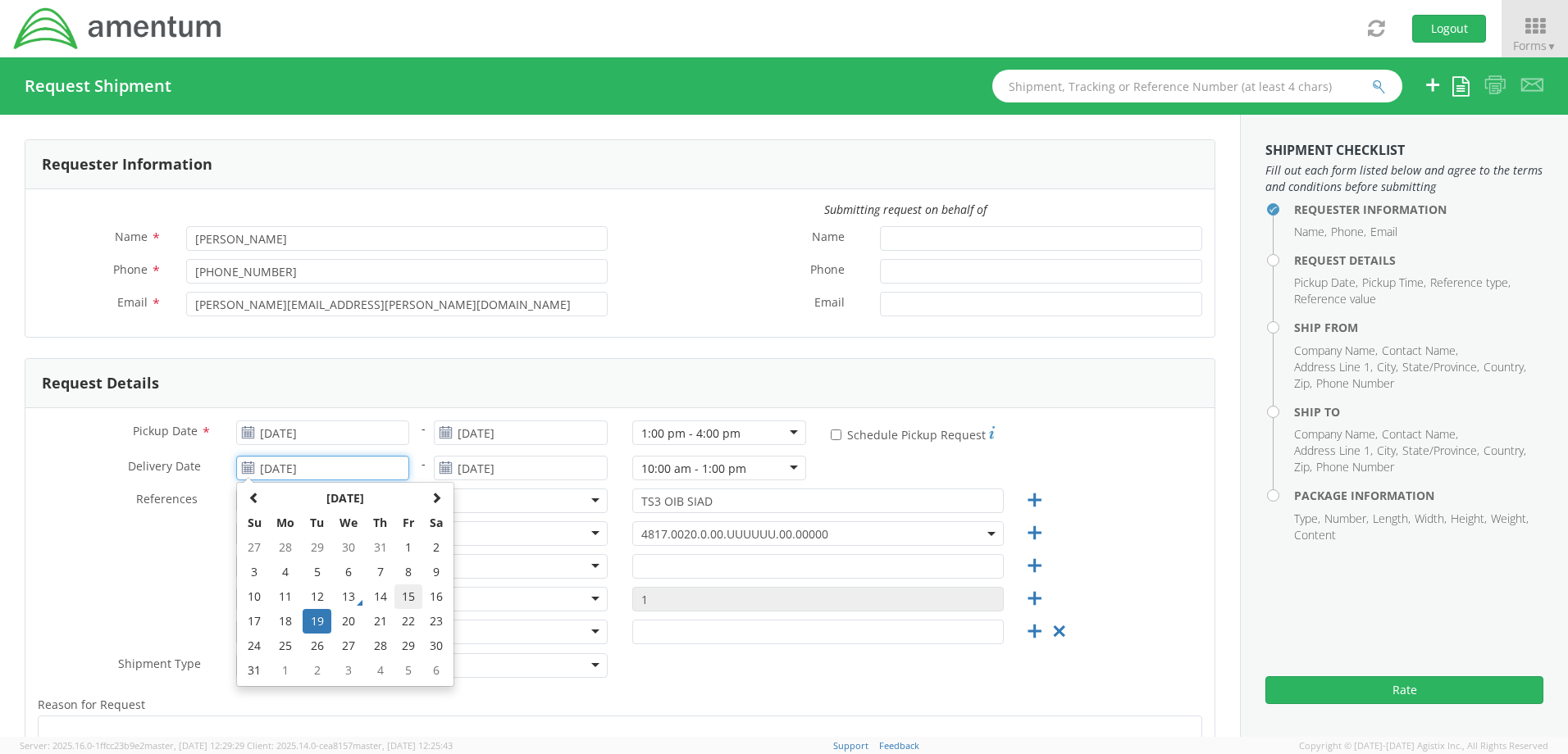
click at [402, 598] on td "15" at bounding box center [409, 596] width 28 height 25
type input "[DATE]"
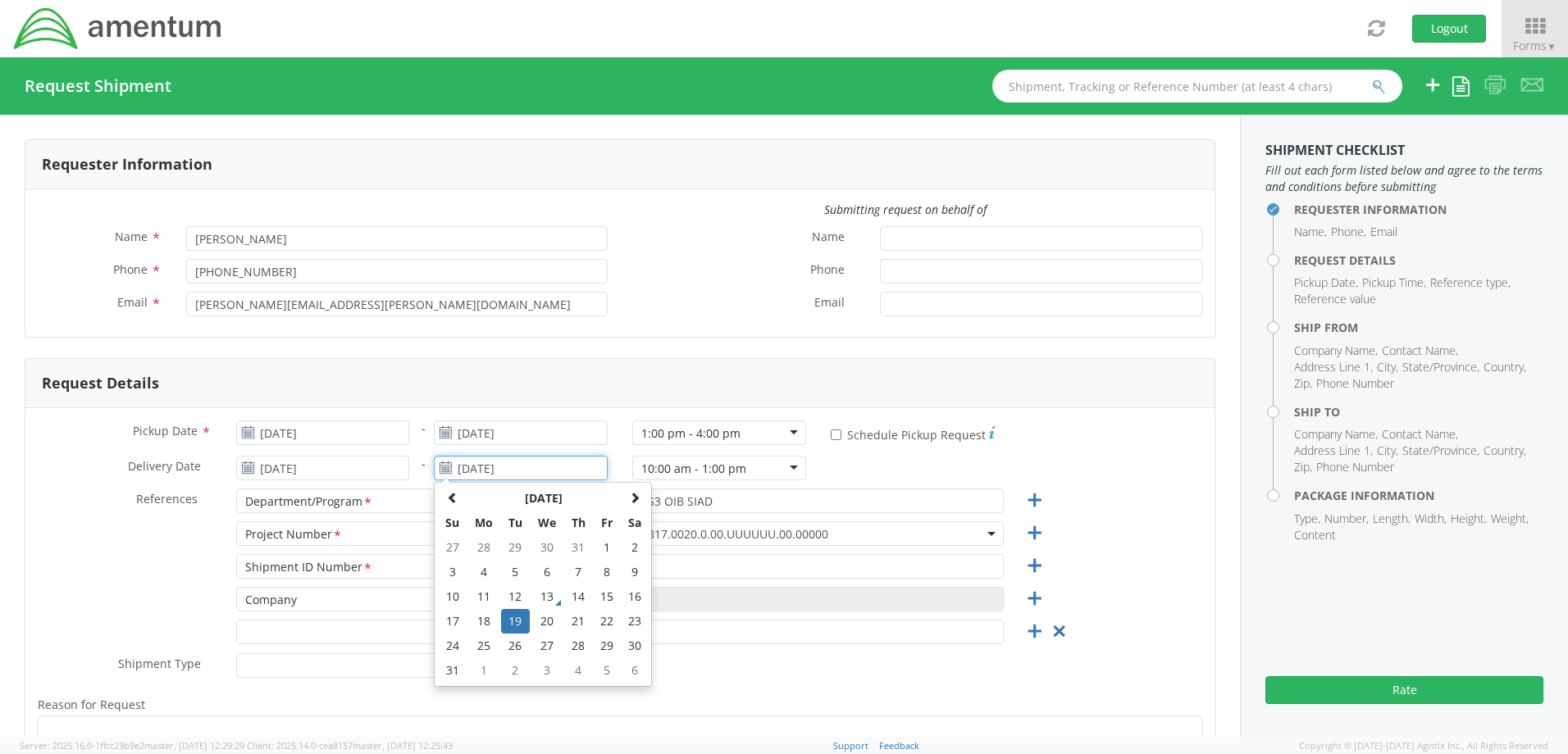
click at [480, 469] on input "[DATE]" at bounding box center [521, 468] width 174 height 25
click at [596, 596] on td "15" at bounding box center [607, 596] width 28 height 25
type input "[DATE]"
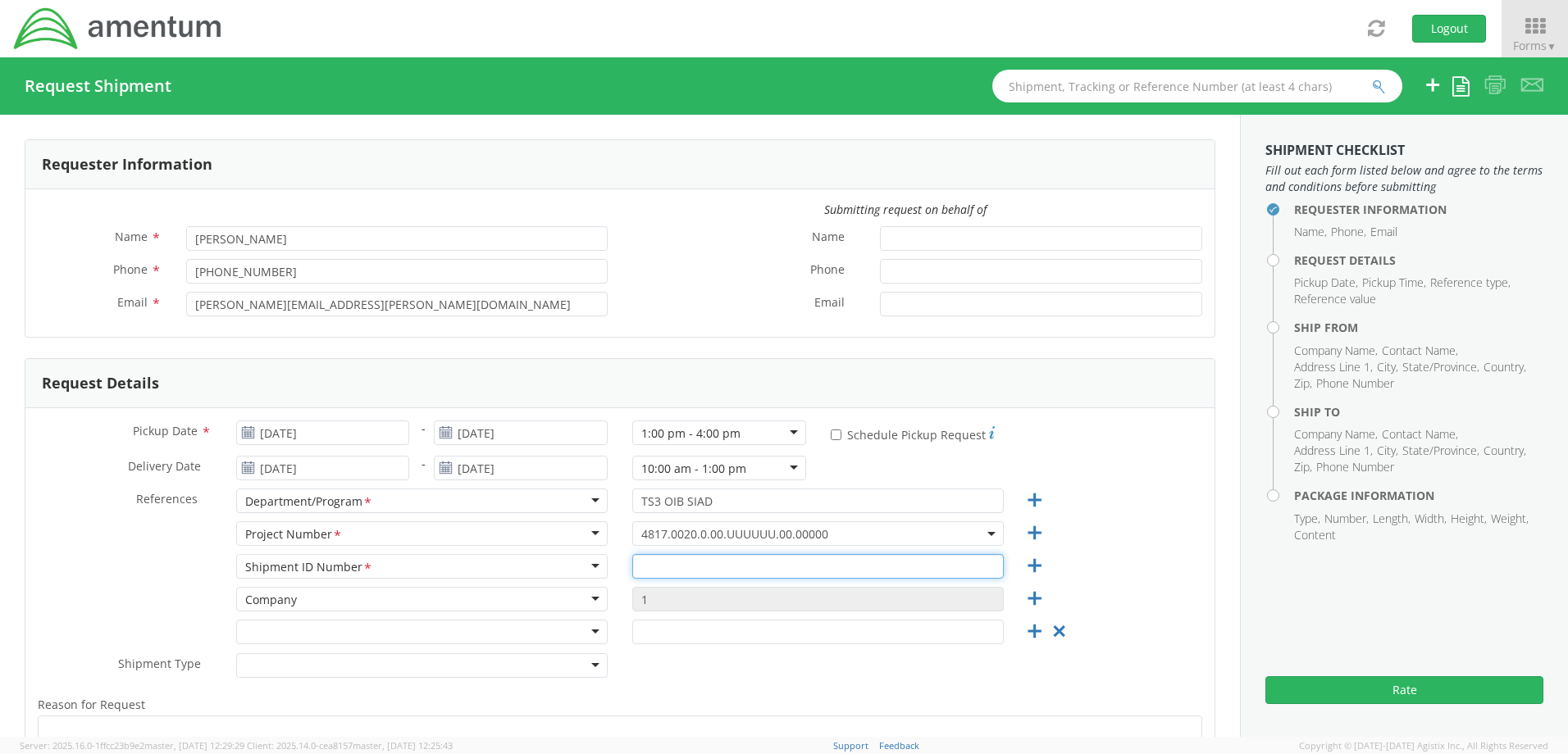
click at [876, 563] on input "text" at bounding box center [818, 567] width 371 height 25
type input "6"
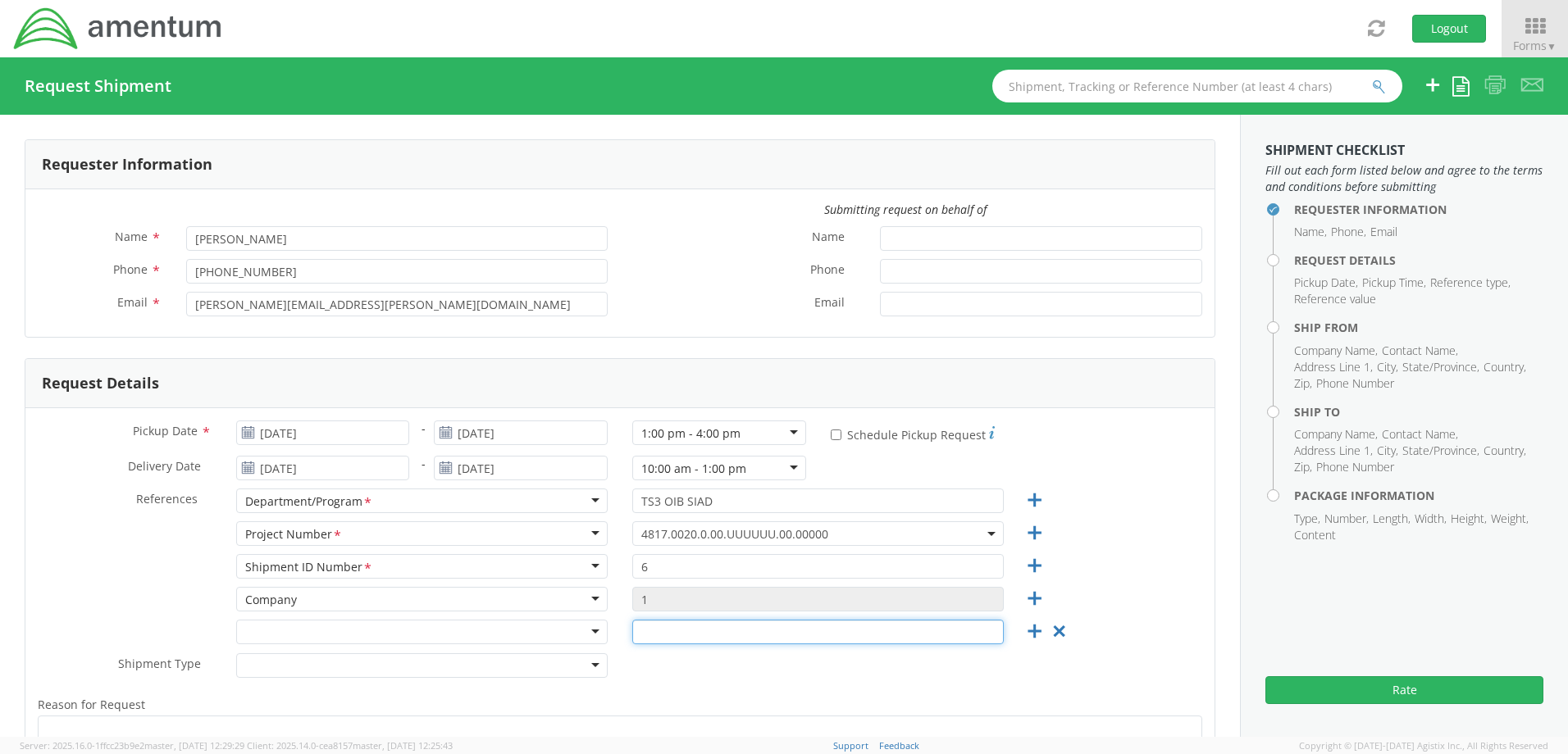
click at [758, 629] on input "text" at bounding box center [818, 632] width 371 height 25
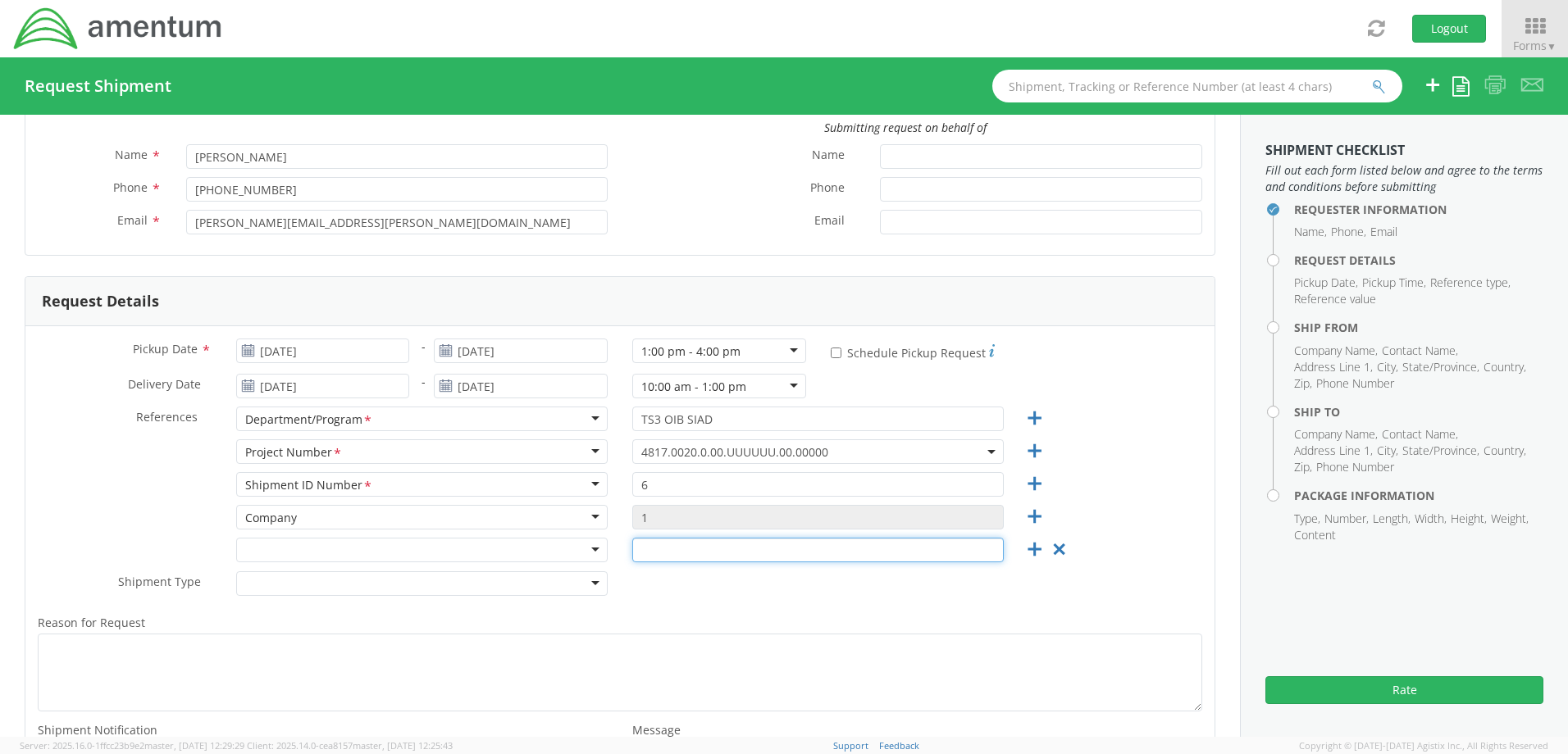
scroll to position [164, 0]
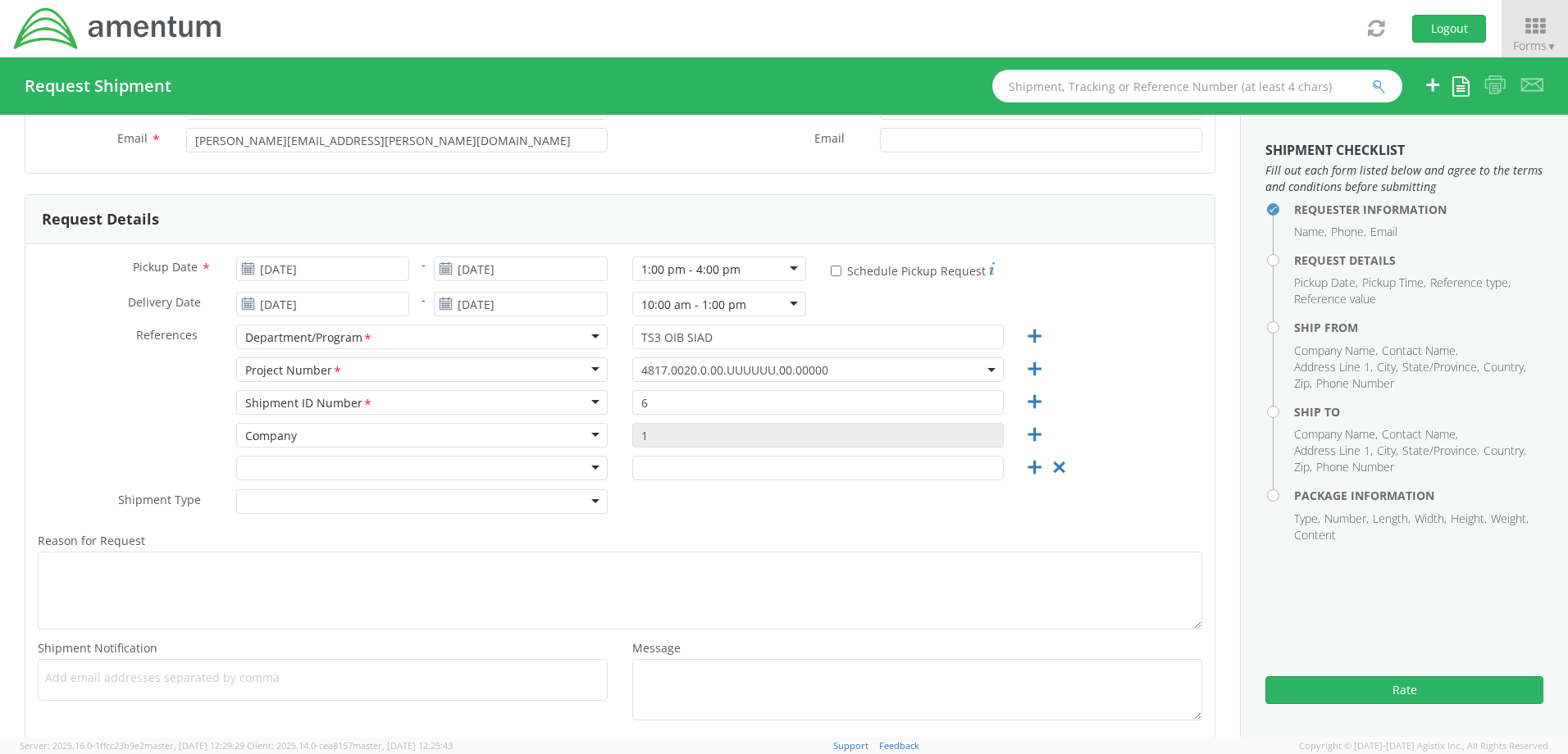
click at [592, 495] on div at bounding box center [422, 502] width 371 height 25
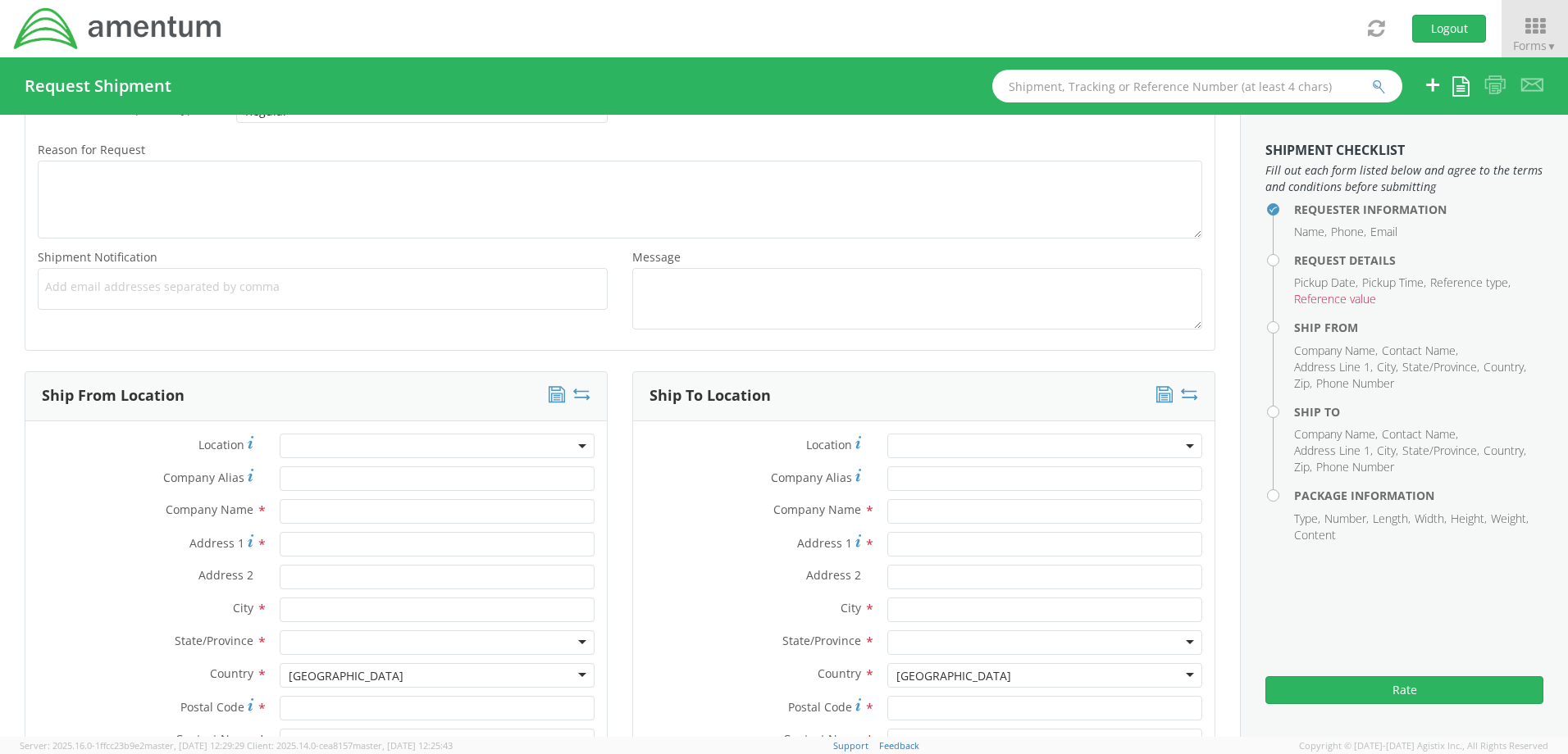
scroll to position [573, 0]
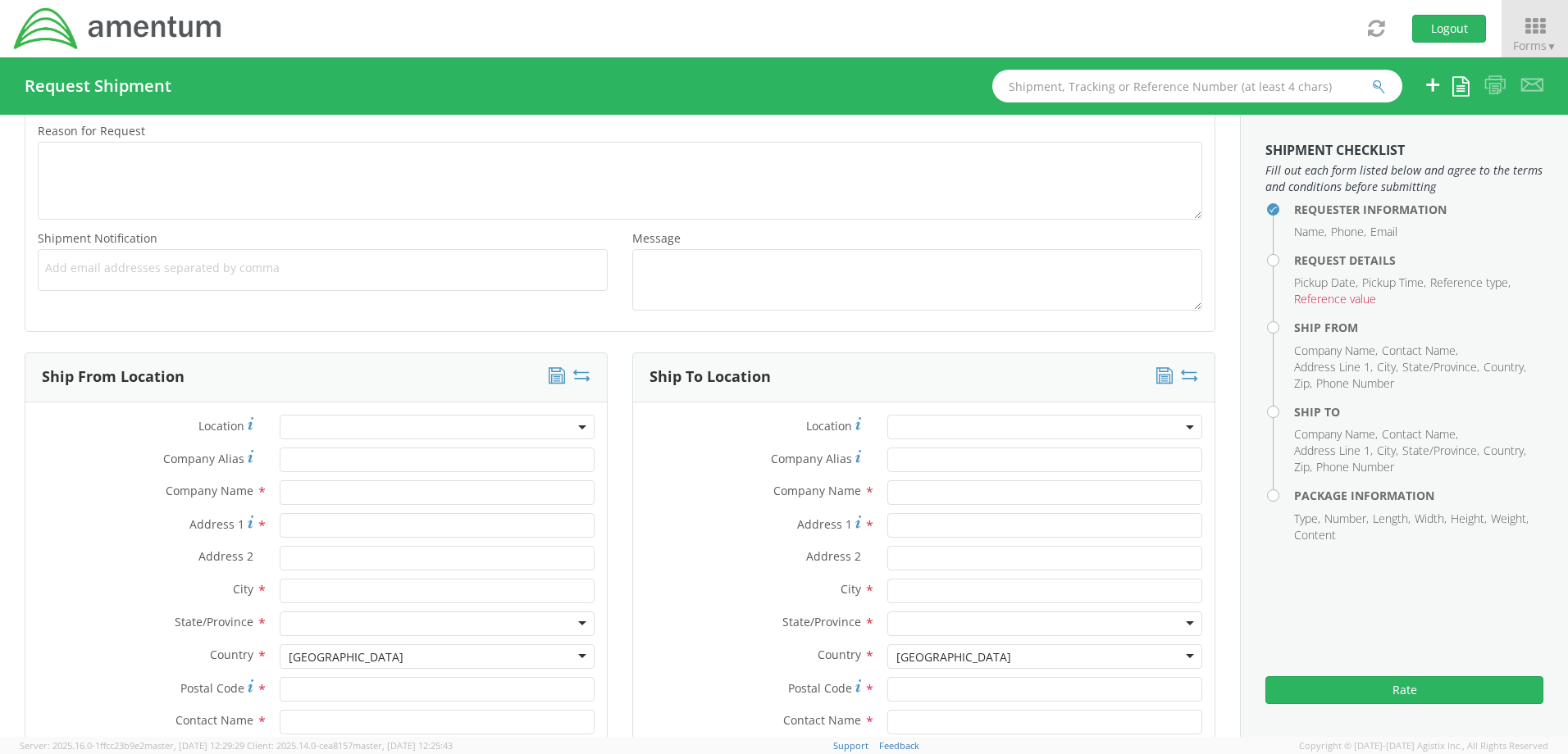
click at [573, 422] on span at bounding box center [437, 427] width 315 height 25
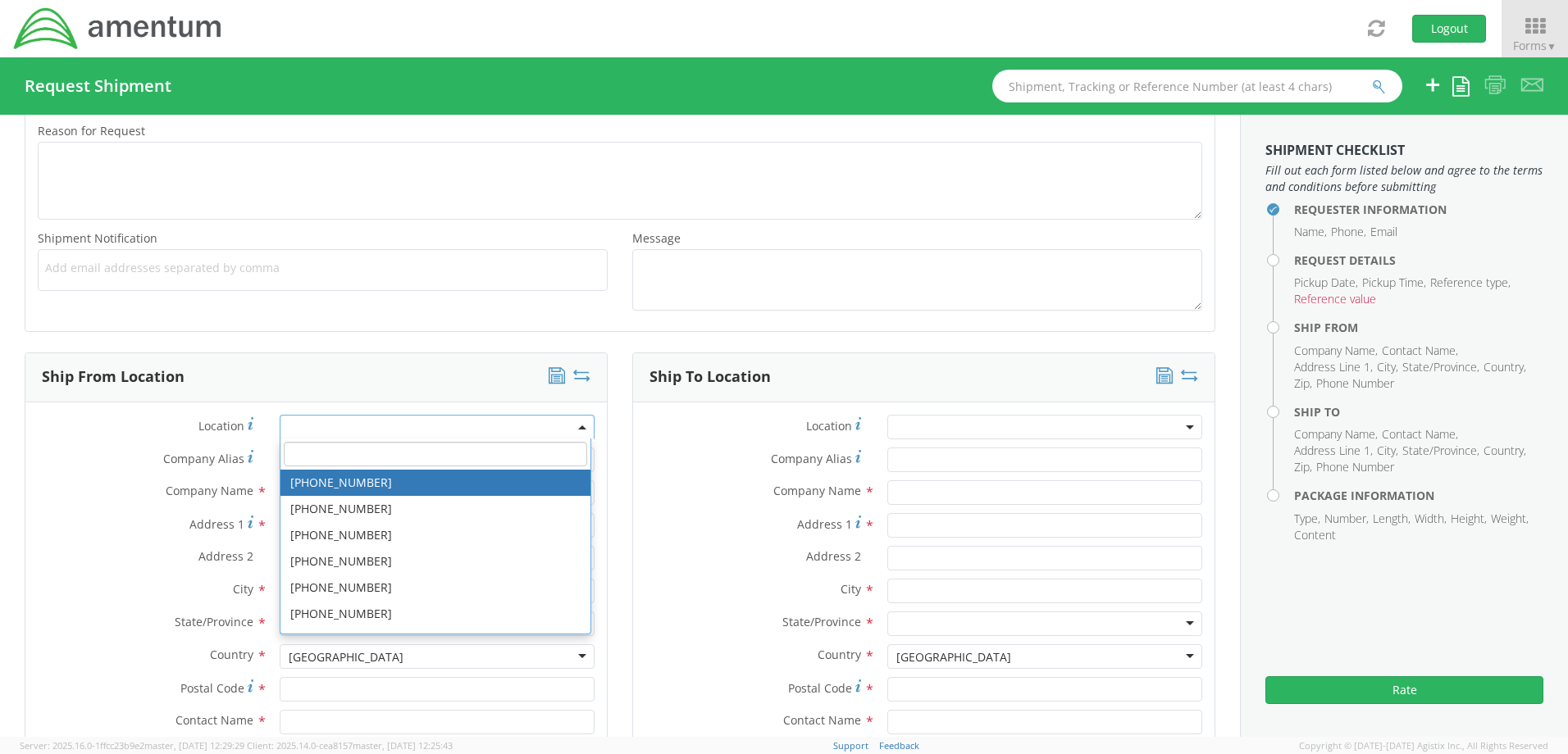
click at [690, 536] on div "Address 1 *" at bounding box center [923, 525] width 581 height 25
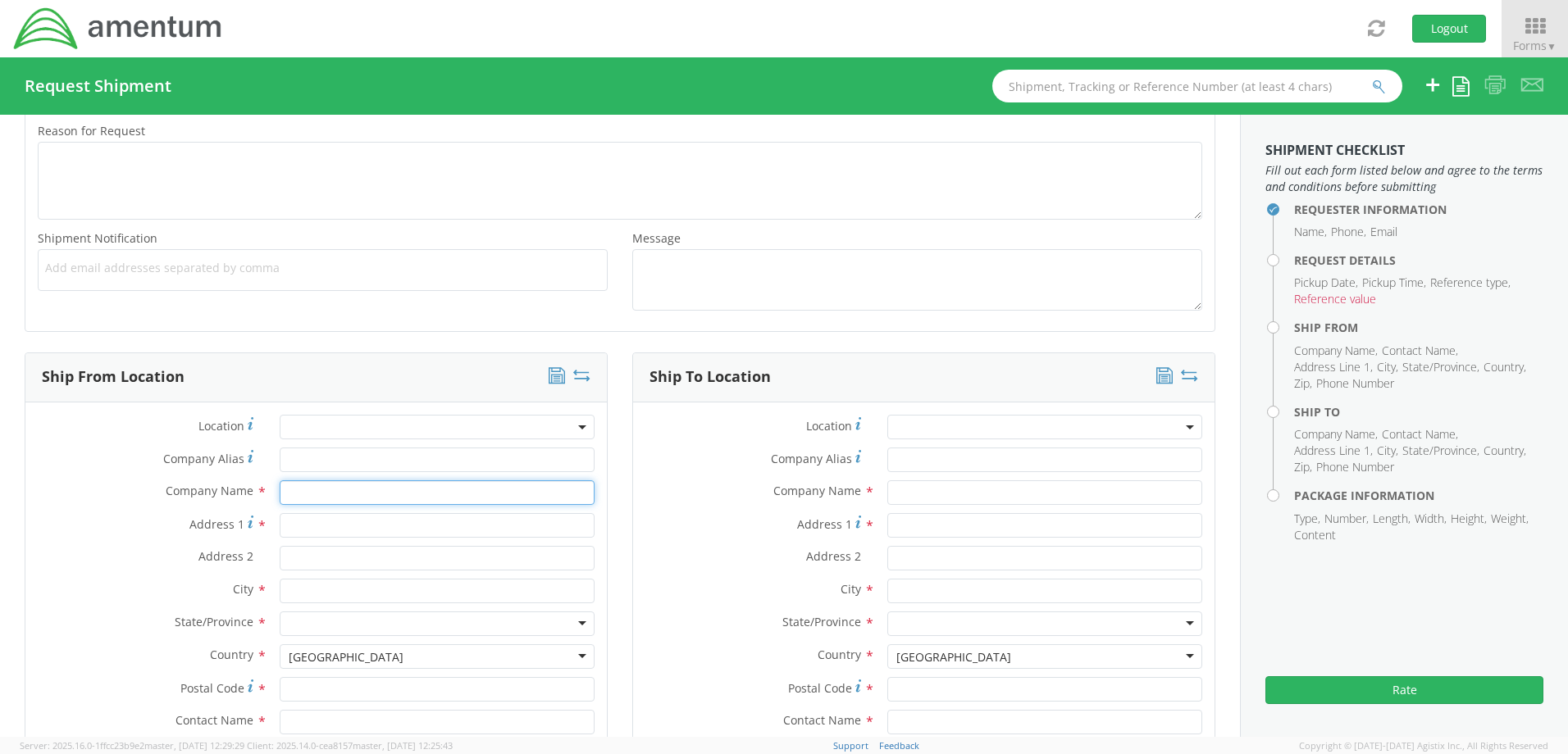
click at [342, 487] on input "text" at bounding box center [437, 492] width 315 height 25
type input "Amentum Services Inc"
type input "[STREET_ADDRESS]"
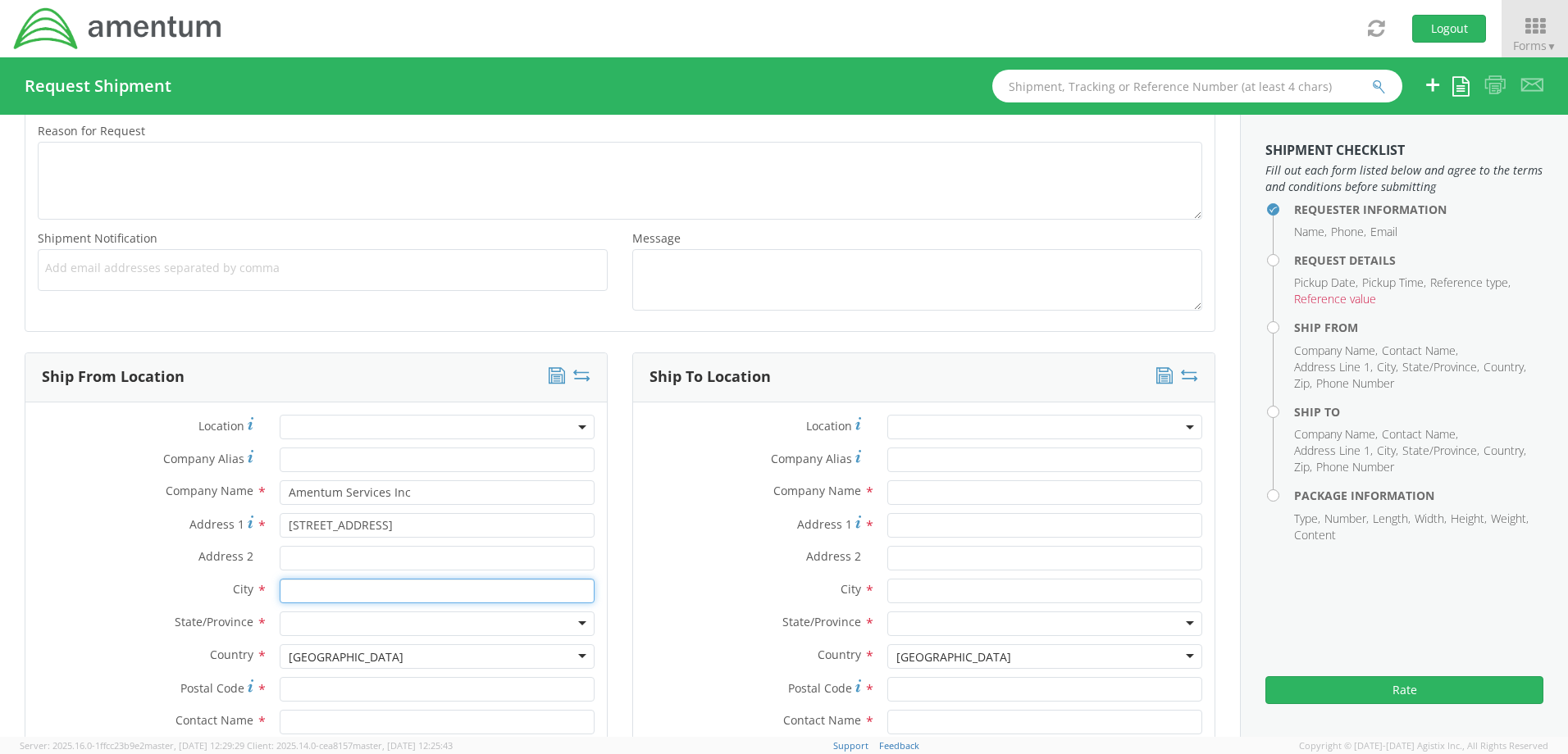
type input "[PERSON_NAME]"
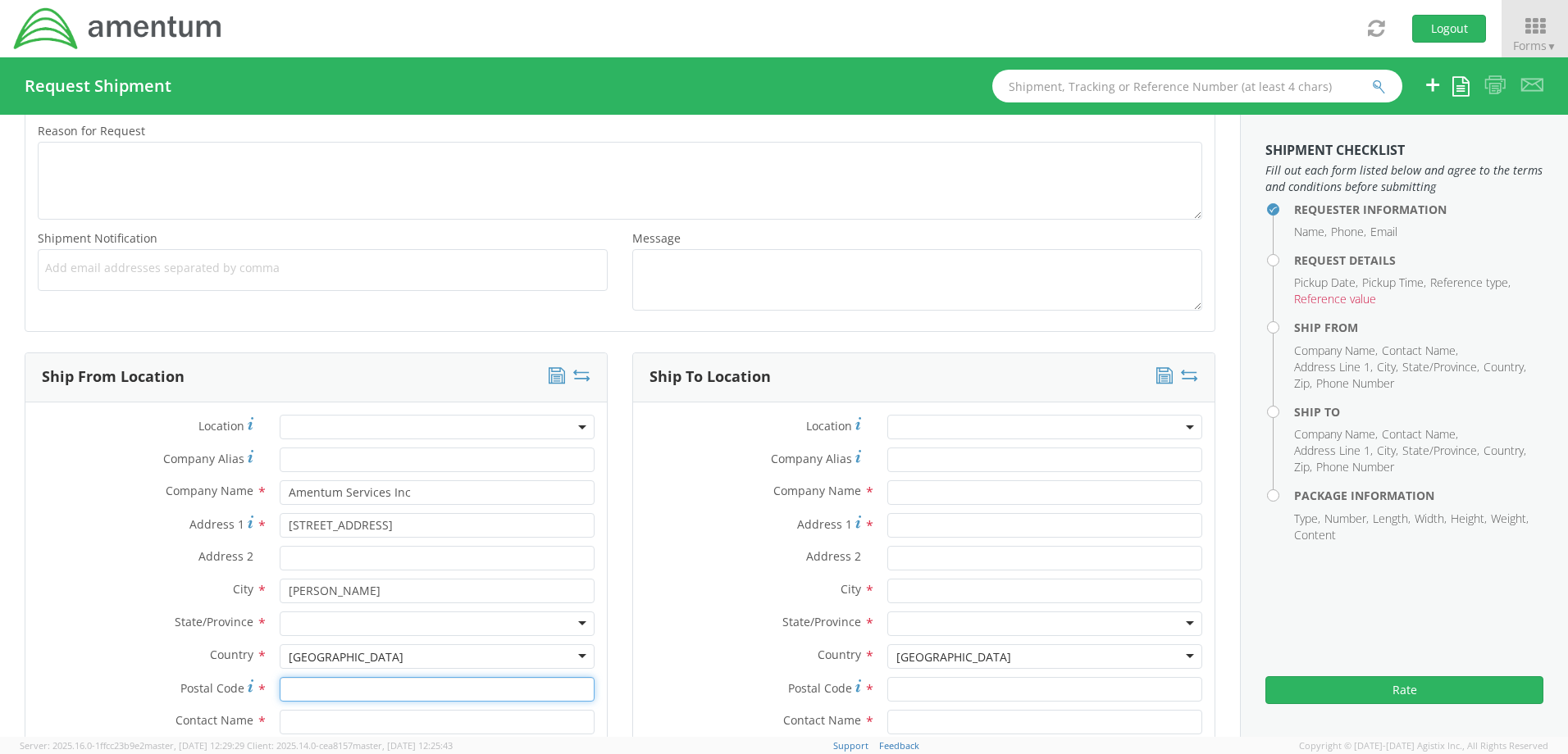
type input "96113"
type input "[PERSON_NAME]"
type input "5303105391"
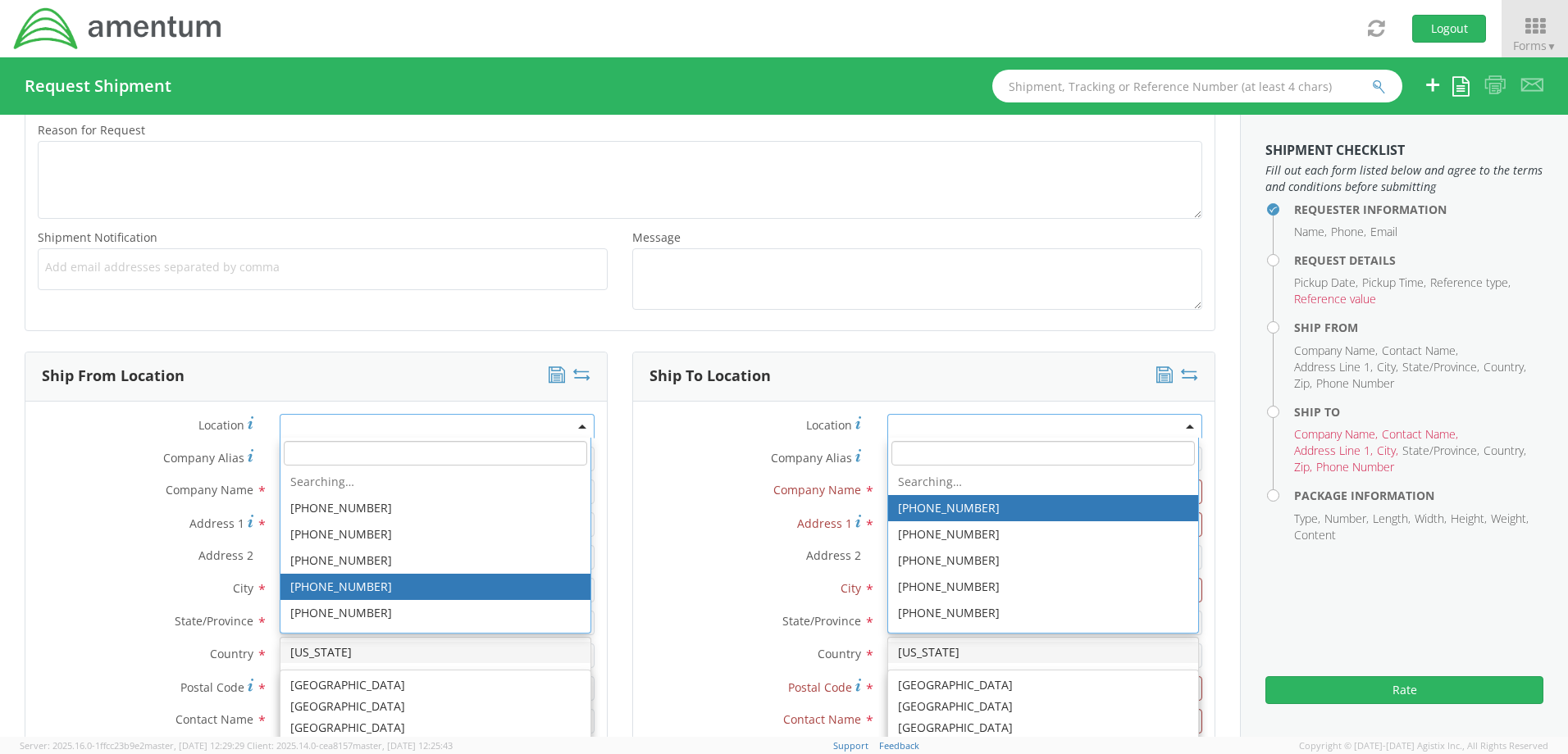
scroll to position [574, 0]
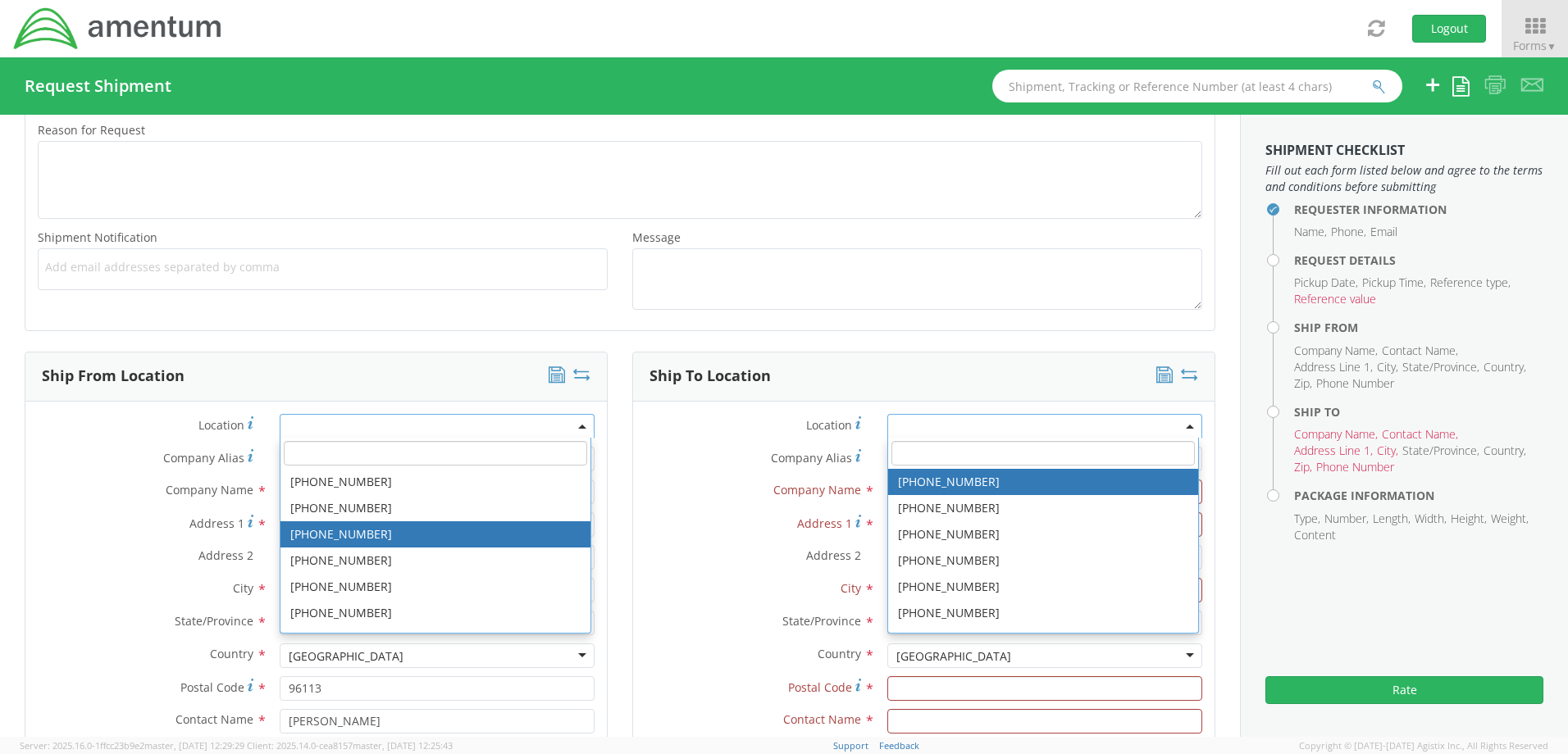
click at [698, 545] on label "Address 2 *" at bounding box center [753, 556] width 242 height 21
click at [887, 545] on input "Address 2 *" at bounding box center [1045, 558] width 315 height 25
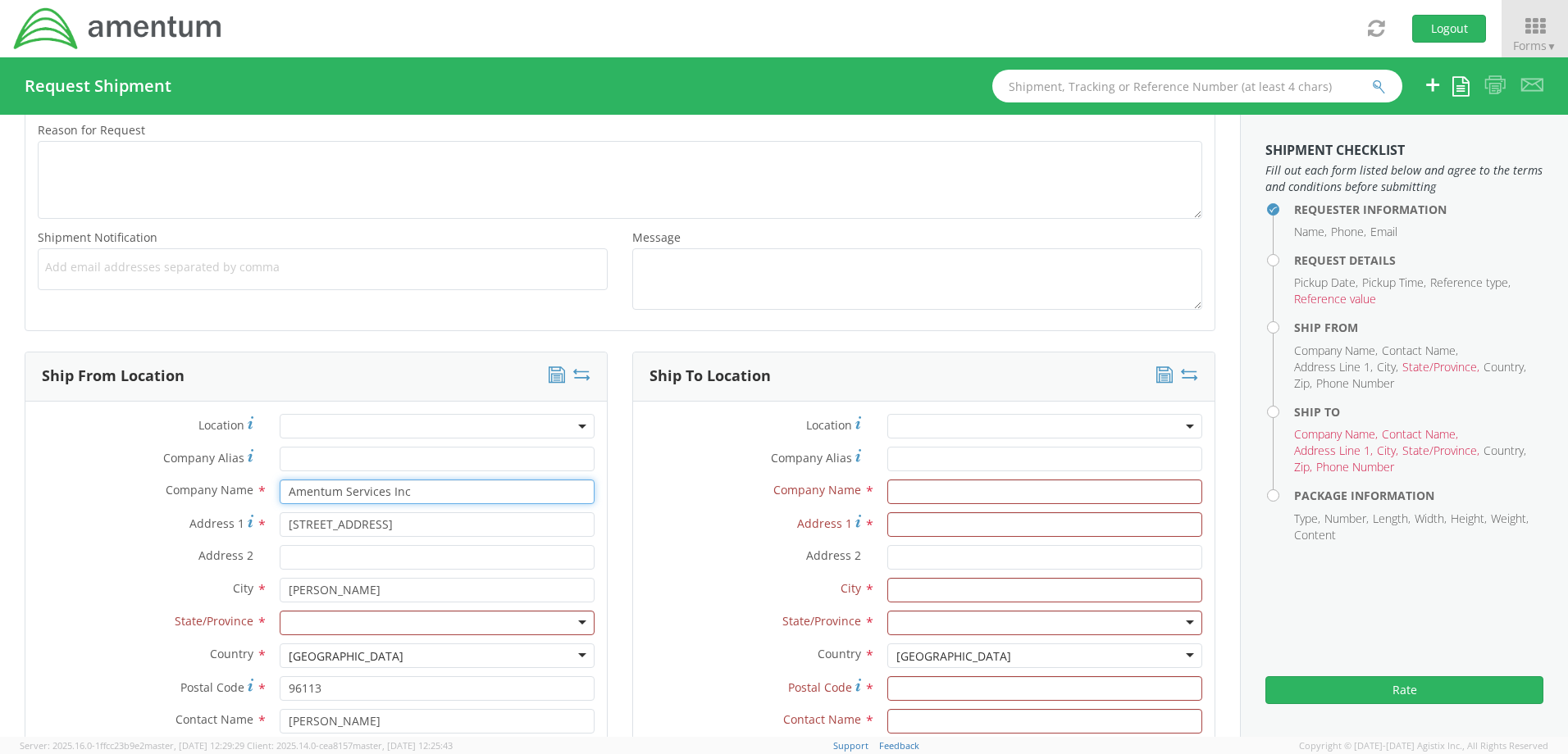
click at [431, 497] on input "Amentum Services Inc" at bounding box center [437, 492] width 315 height 25
type input "Amentum"
click at [184, 516] on label "Address 1 *" at bounding box center [146, 523] width 242 height 22
click at [280, 516] on input "[STREET_ADDRESS]" at bounding box center [437, 525] width 315 height 25
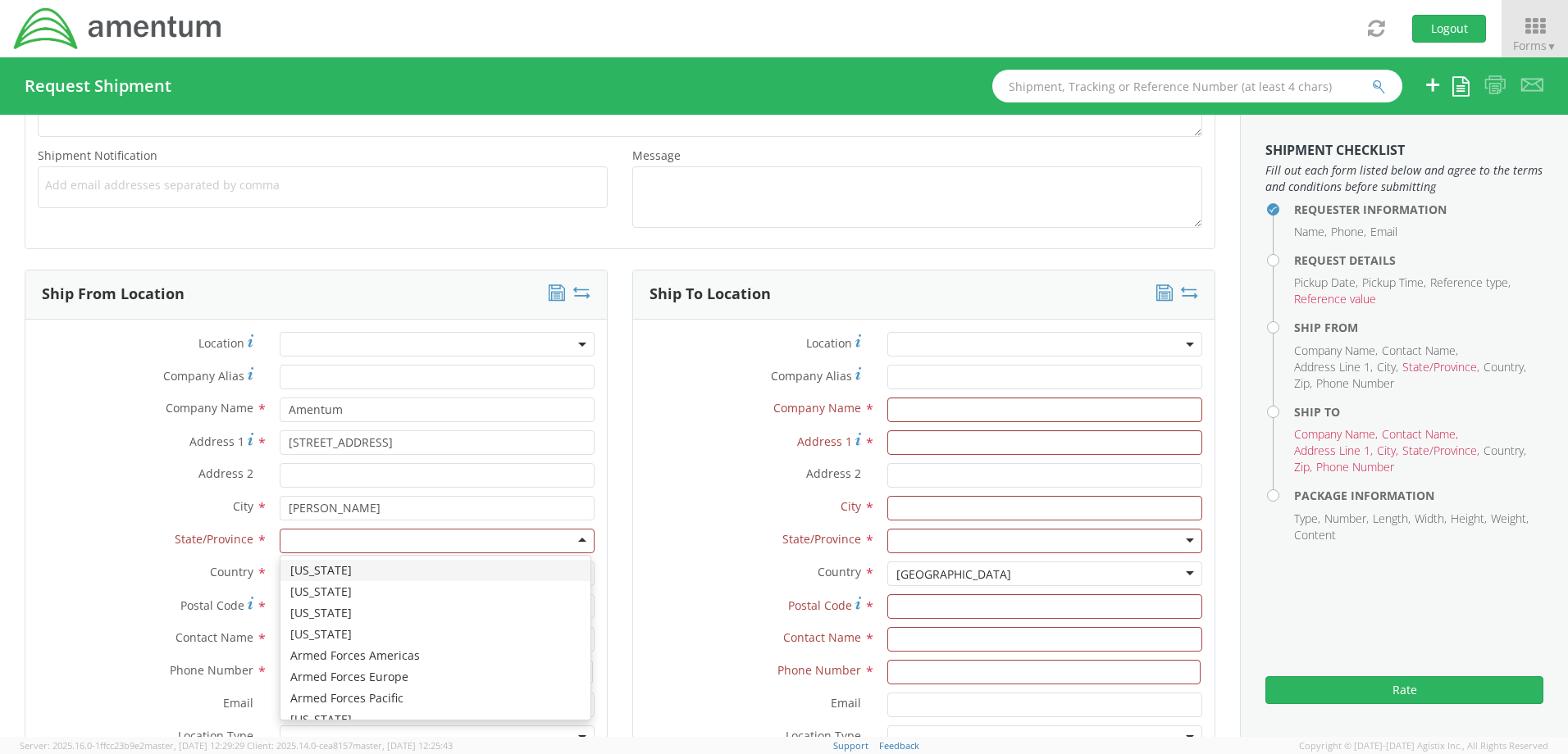
click at [579, 536] on div at bounding box center [437, 541] width 315 height 25
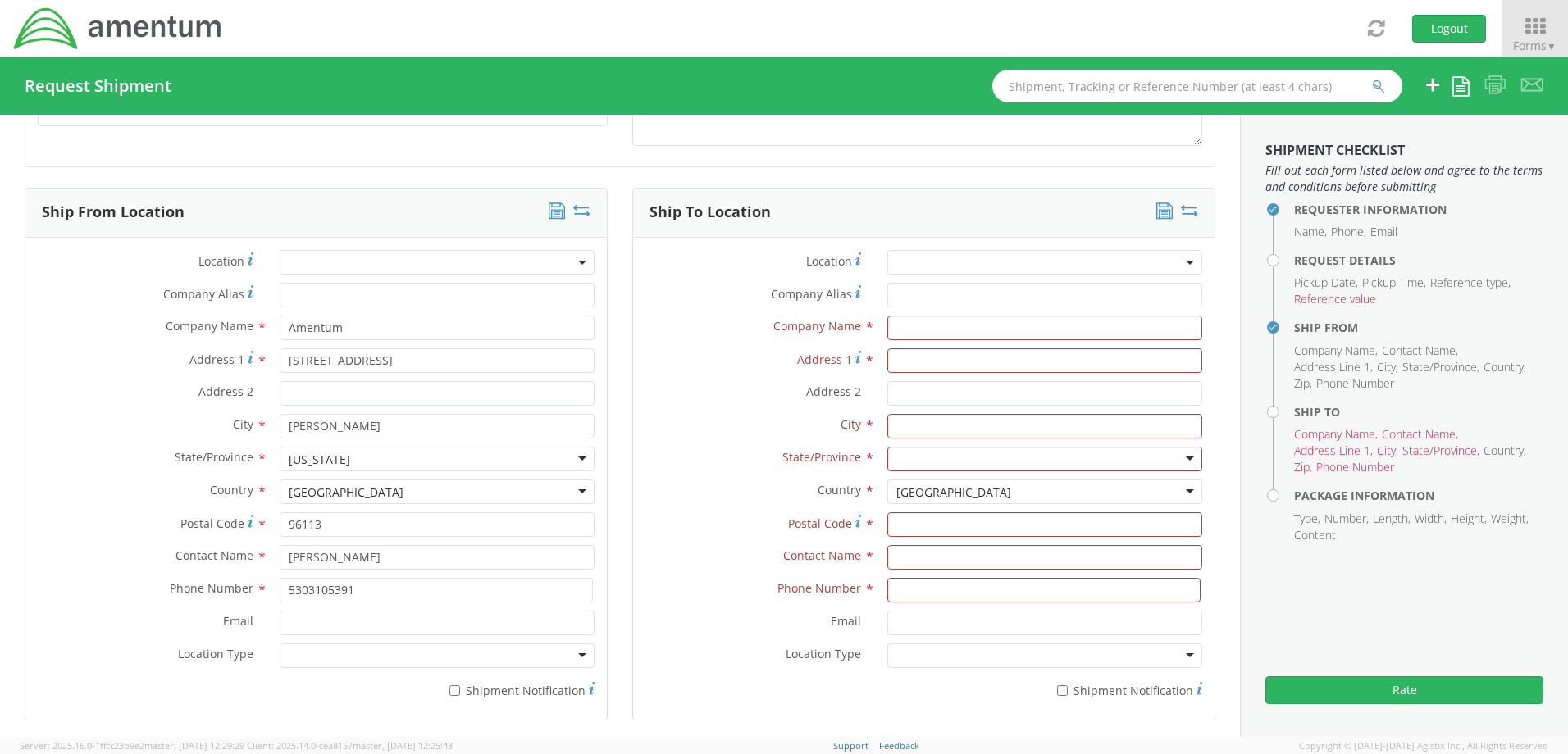
scroll to position [821, 0]
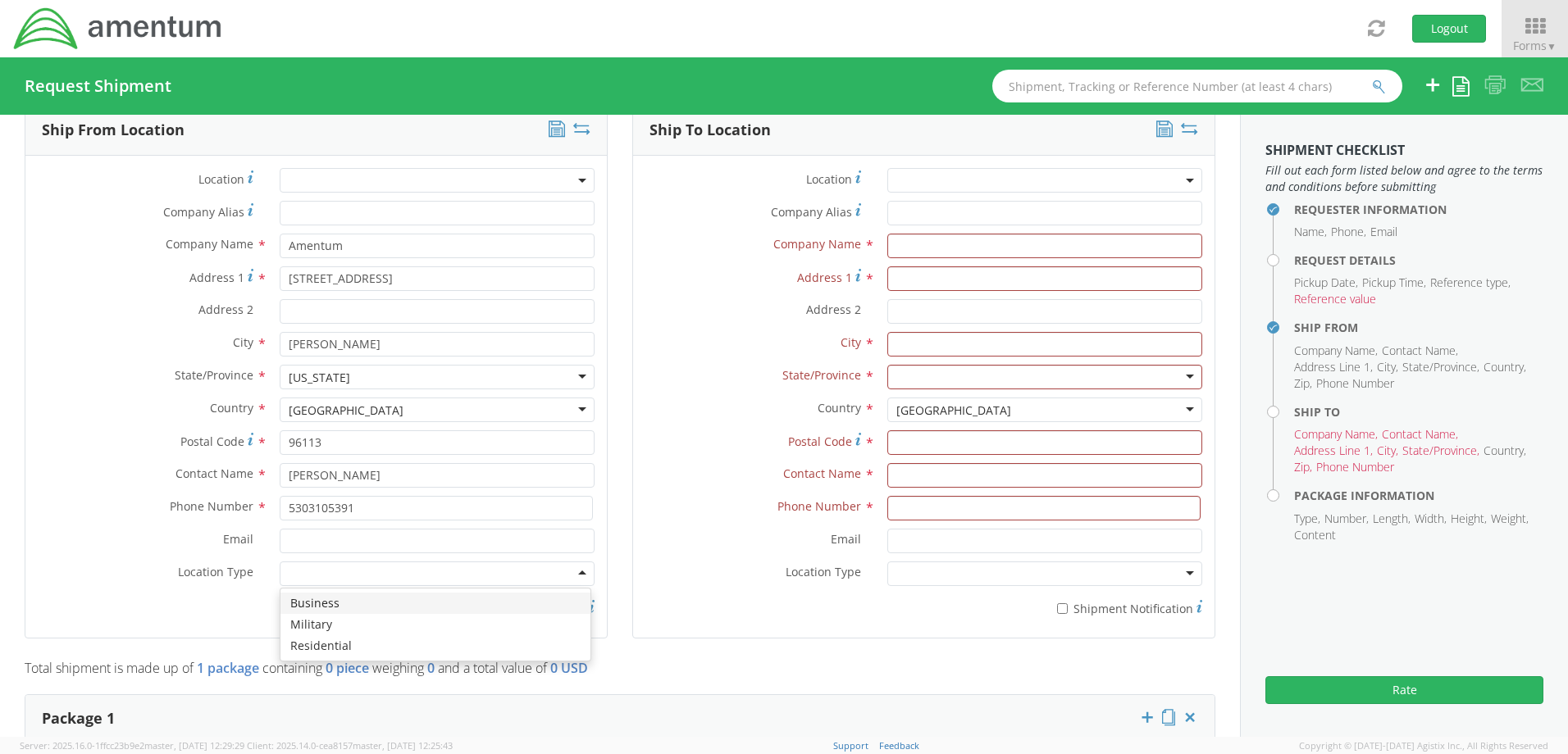
click at [569, 573] on div at bounding box center [437, 574] width 315 height 25
click at [574, 573] on div "Business" at bounding box center [437, 574] width 315 height 25
click at [337, 603] on div "Location * Company Alias * Company Name * Amentum Amentum Amentum - ( [PERSON_N…" at bounding box center [316, 397] width 581 height 457
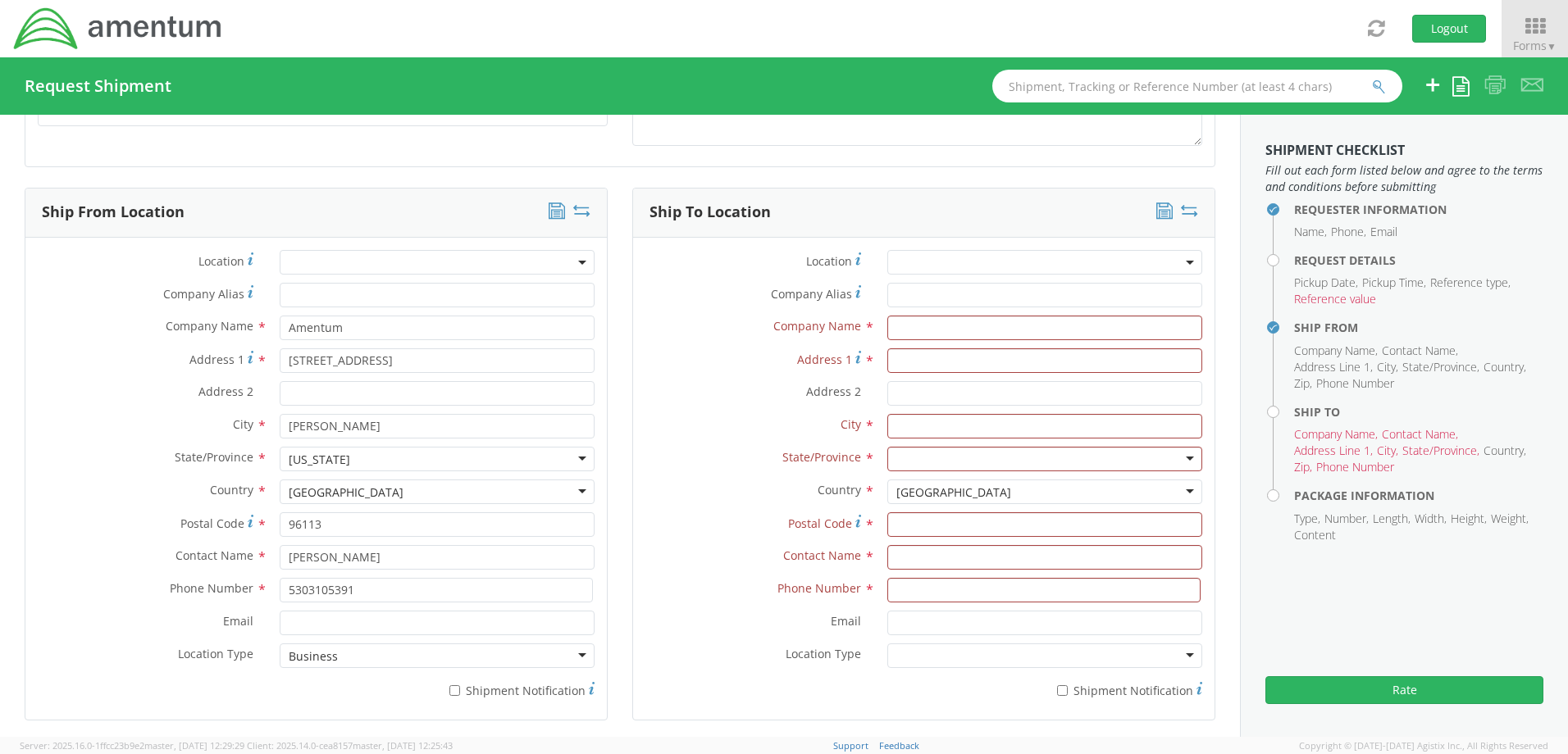
click at [570, 650] on div "Business" at bounding box center [437, 656] width 315 height 25
click at [667, 697] on div "* Shipment Notification" at bounding box center [923, 688] width 581 height 23
click at [575, 658] on div "Business" at bounding box center [437, 656] width 315 height 25
click at [672, 667] on div "Location Type * Business Military Residential" at bounding box center [923, 656] width 581 height 25
click at [1187, 653] on div at bounding box center [1045, 656] width 315 height 25
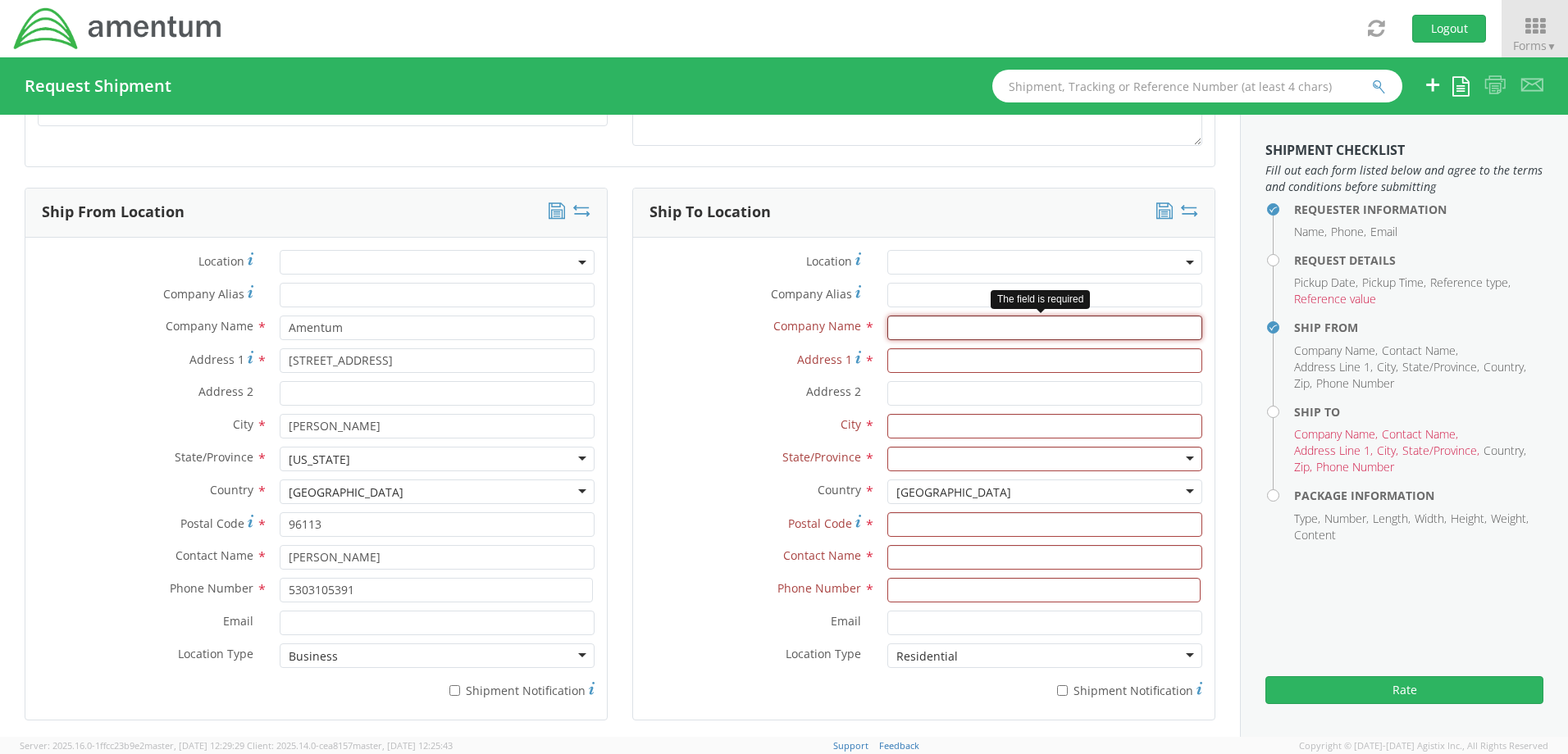
click at [919, 330] on input "text" at bounding box center [1045, 328] width 315 height 25
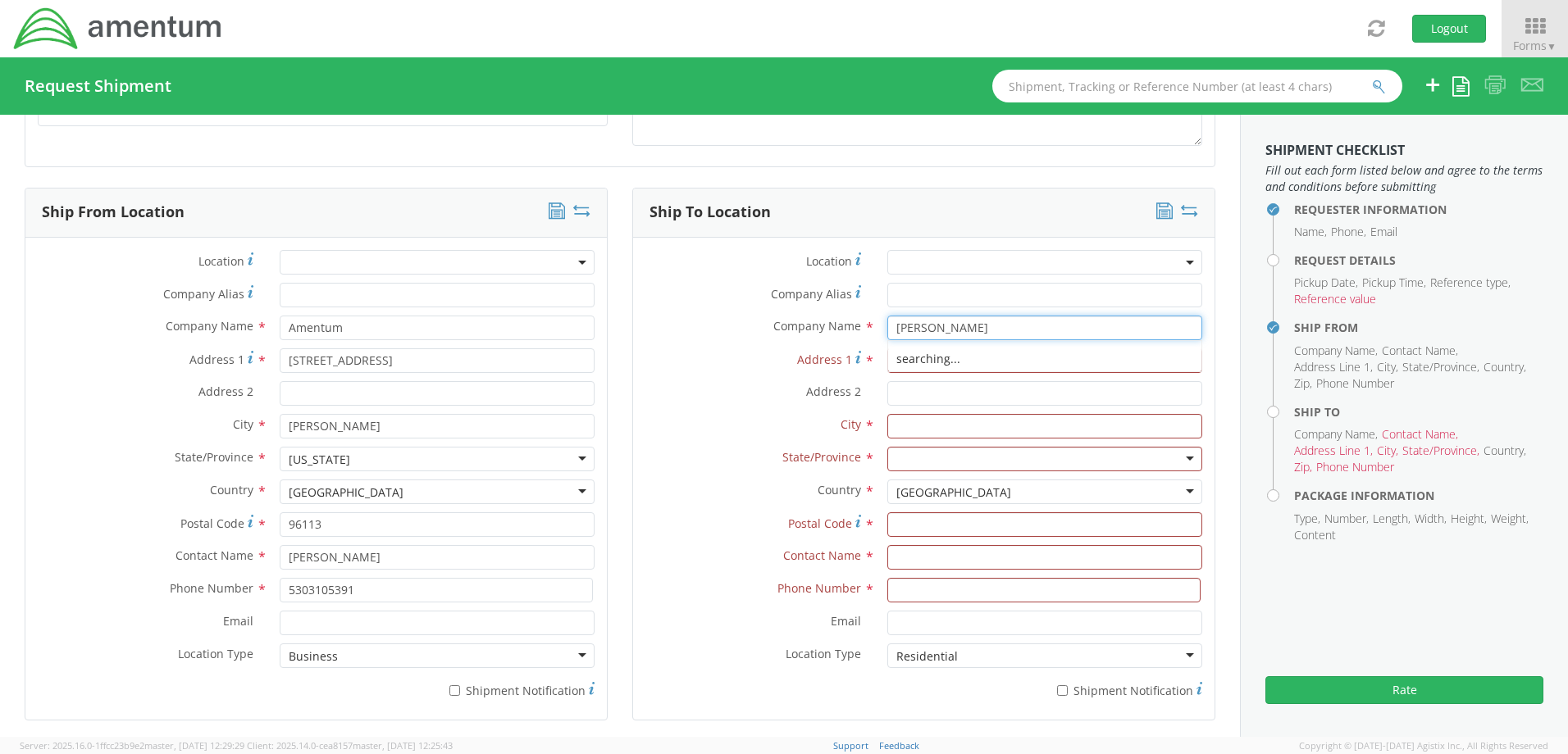
click at [961, 344] on div "searching..." at bounding box center [1045, 356] width 315 height 32
type input "[PERSON_NAME]"
click at [966, 296] on input "Company Alias *" at bounding box center [1045, 295] width 315 height 25
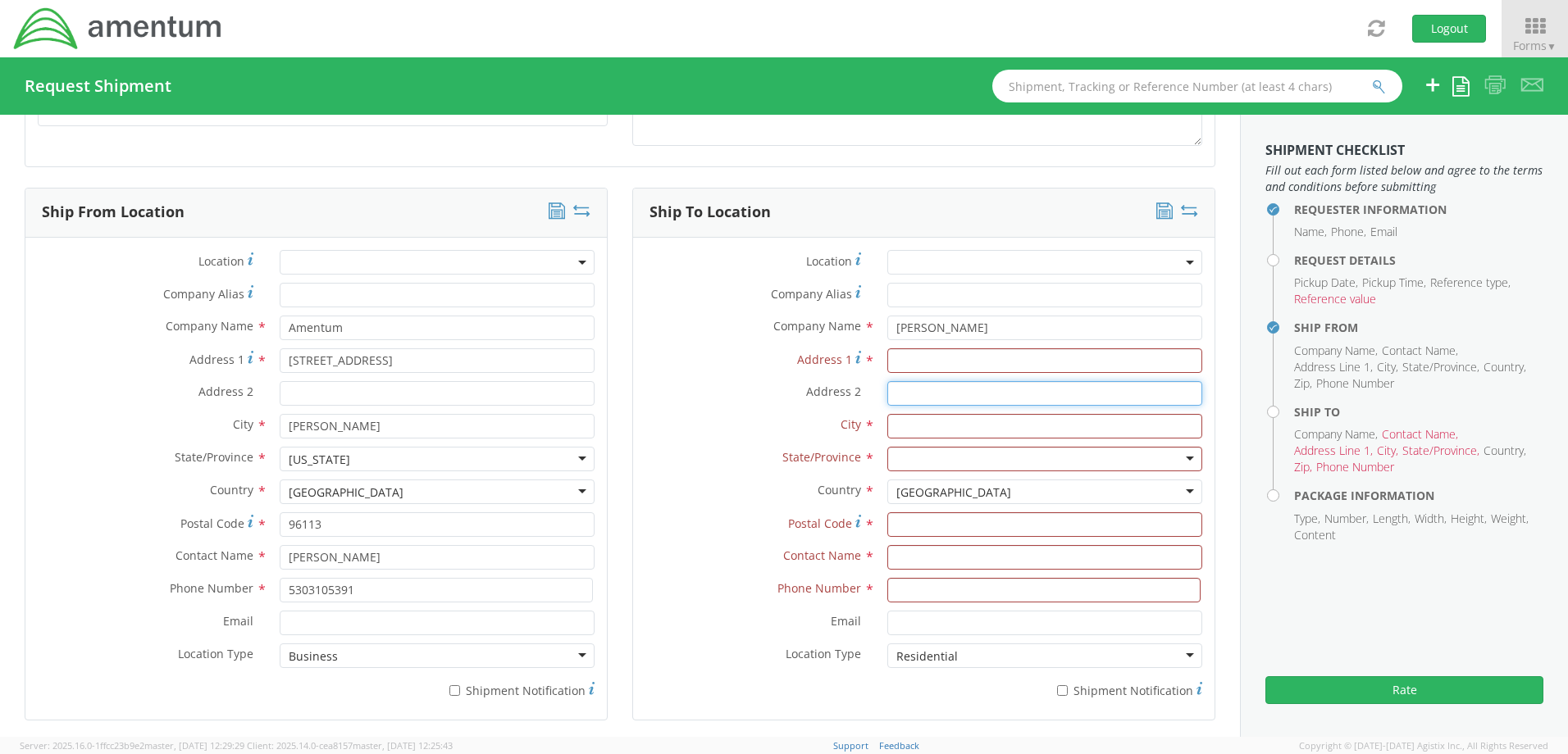
click at [887, 389] on input "Address 2 *" at bounding box center [1045, 393] width 315 height 25
click at [957, 362] on input "Address 1 *" at bounding box center [1045, 361] width 315 height 25
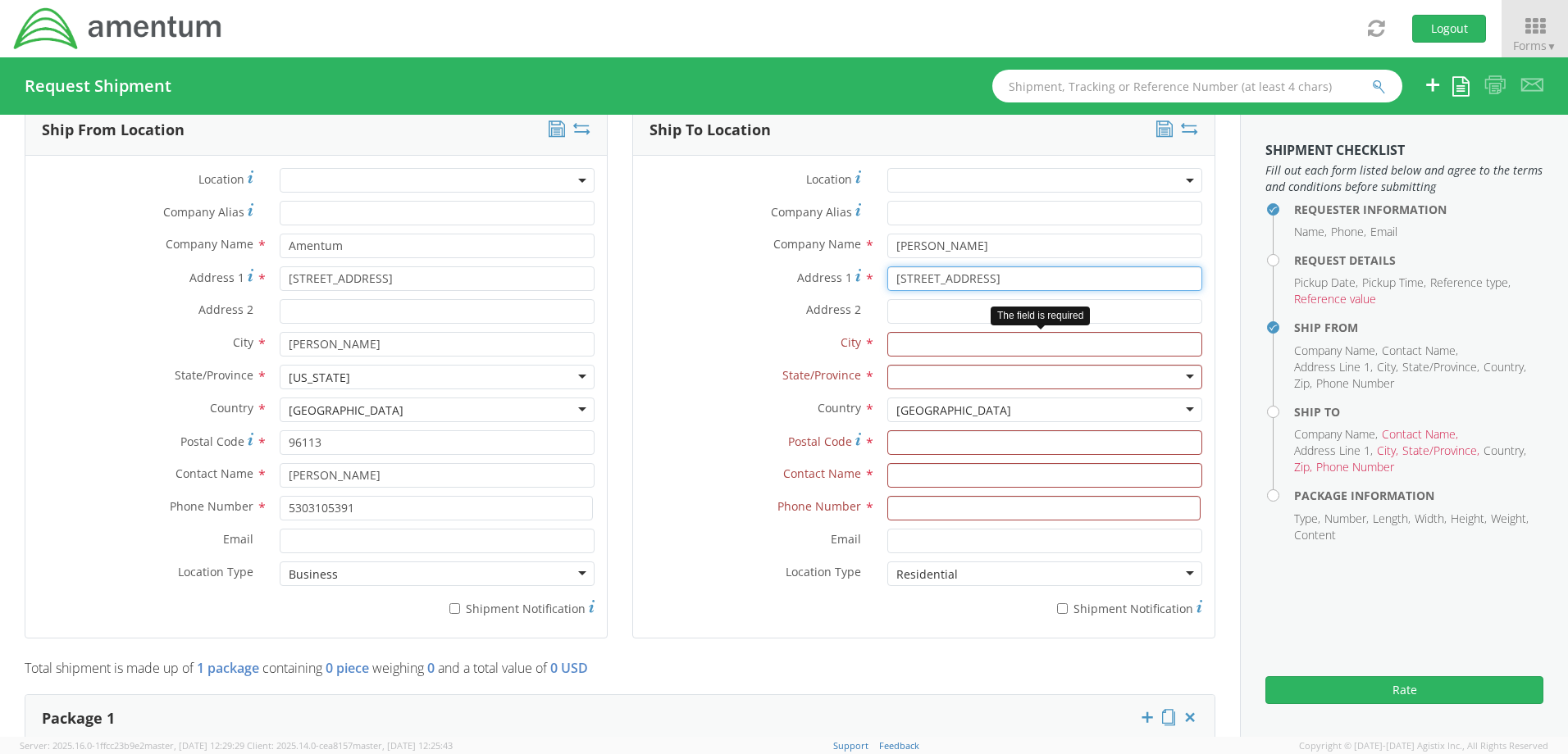
type input "[STREET_ADDRESS]"
click at [1045, 350] on input "text" at bounding box center [1045, 344] width 315 height 25
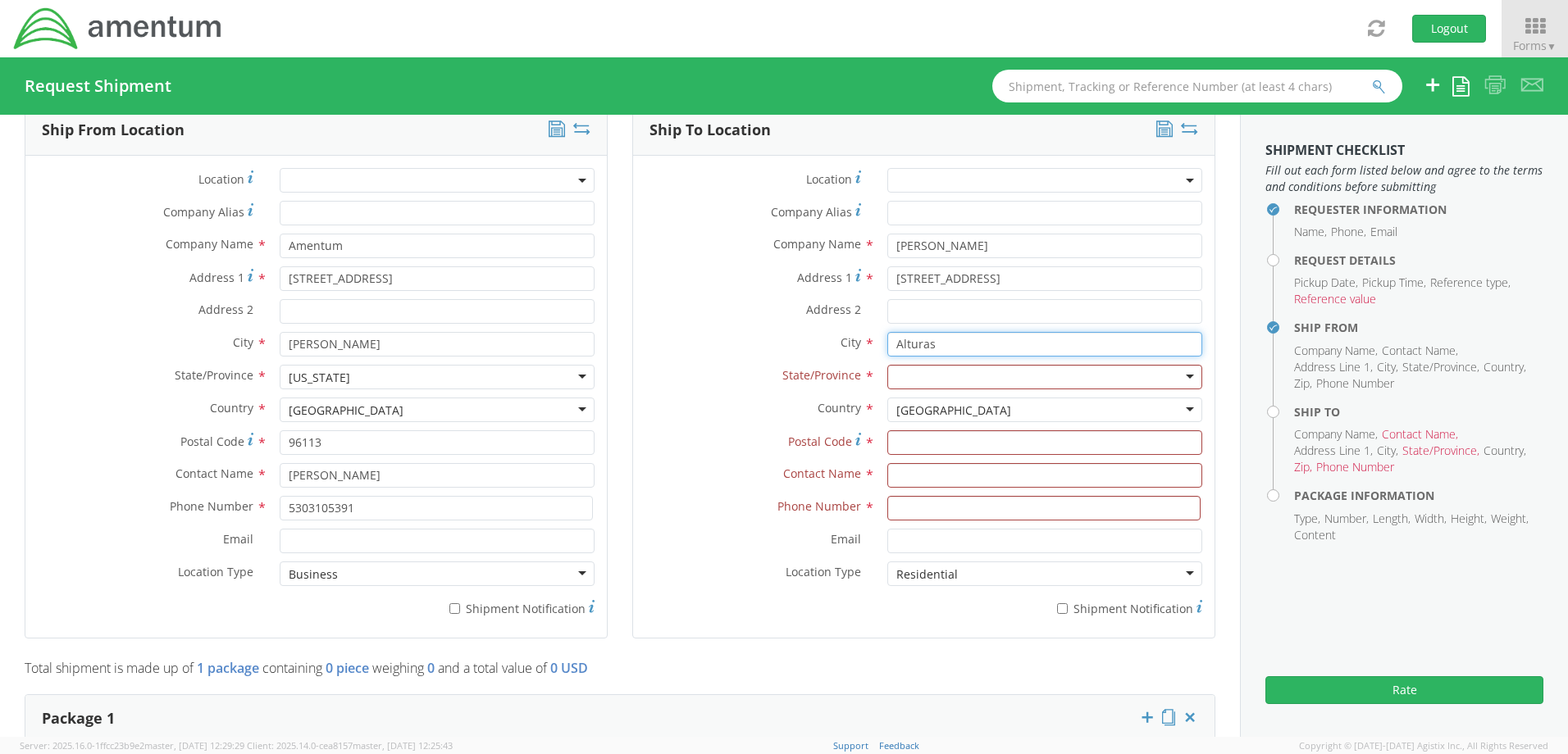
type input "Alturas"
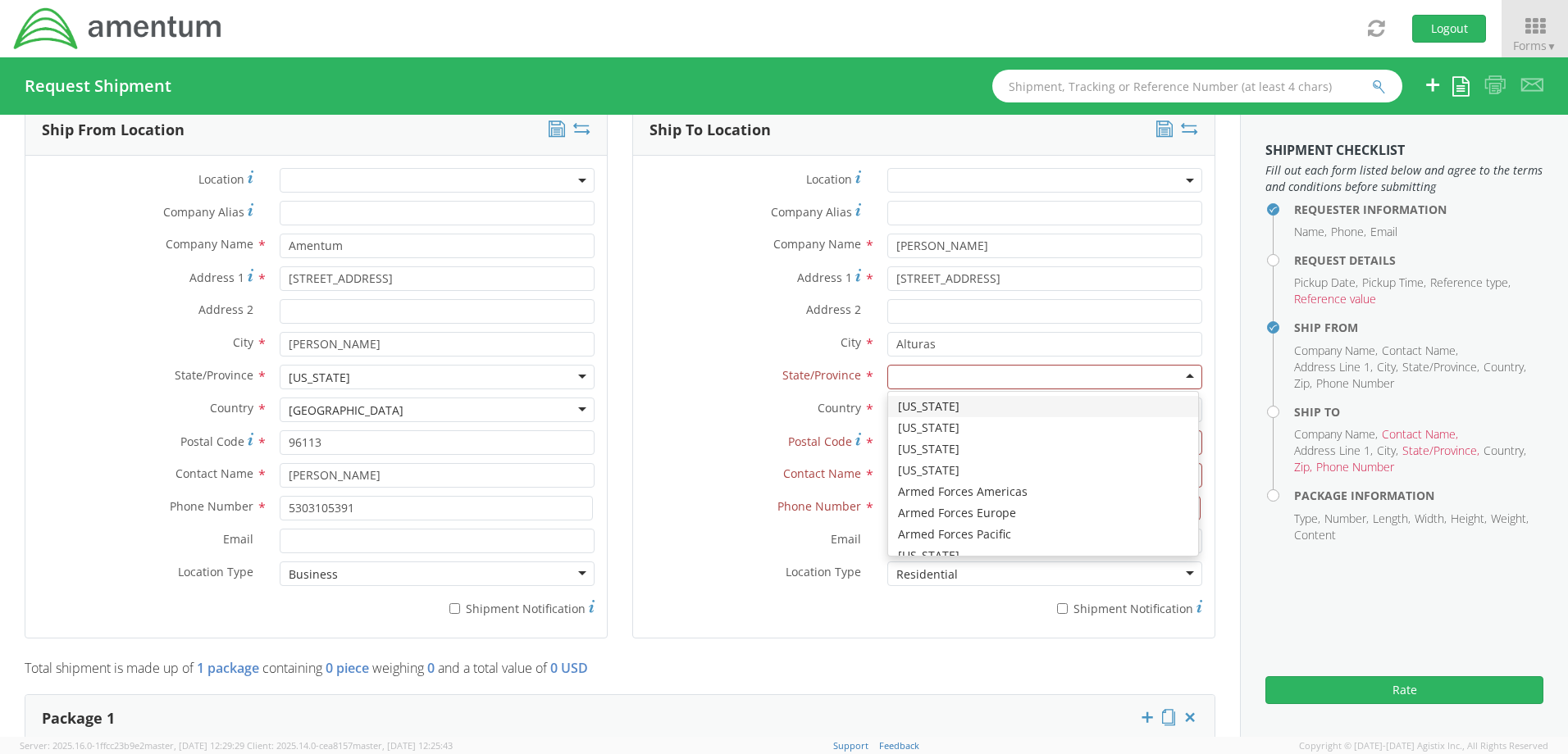
click at [1172, 371] on div at bounding box center [1045, 377] width 315 height 25
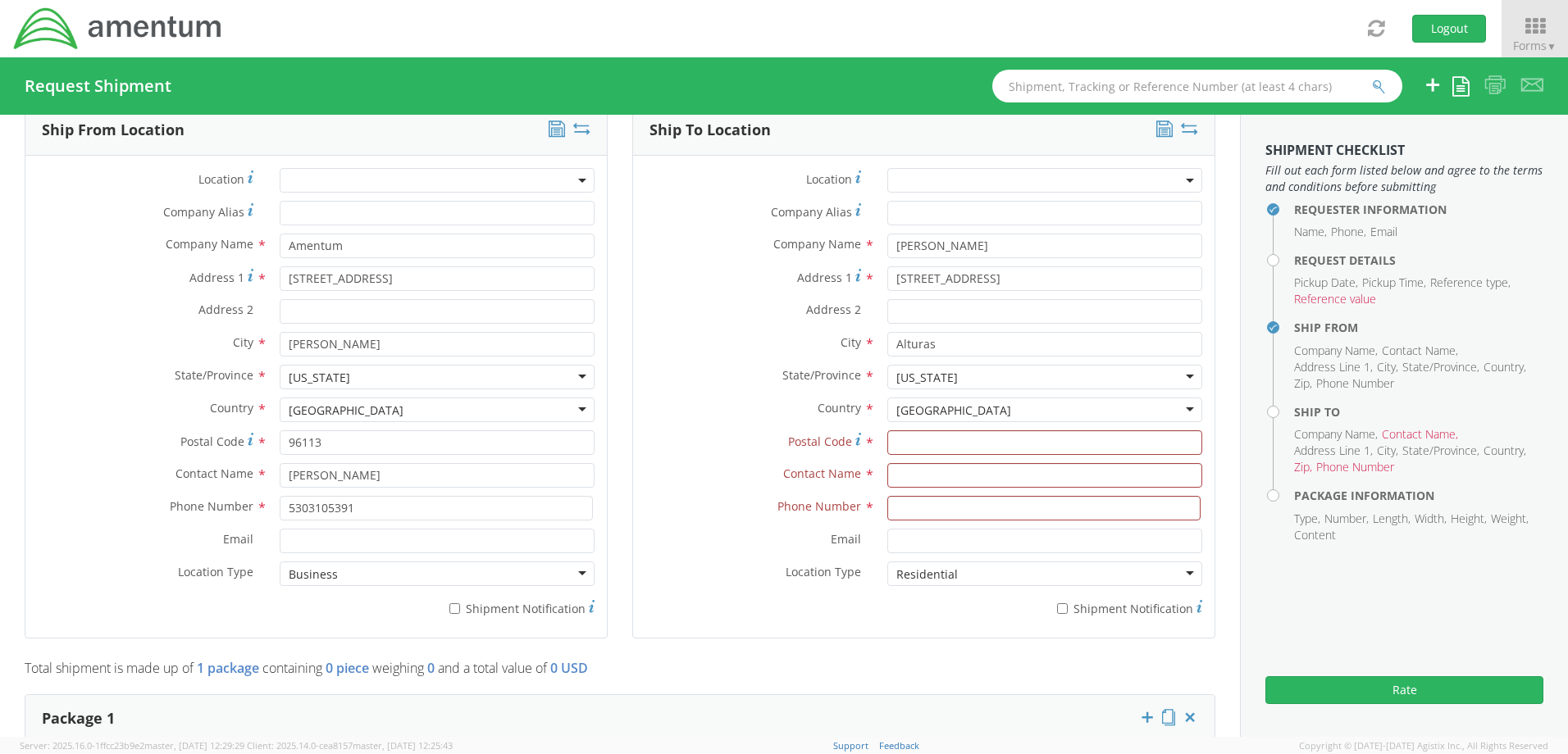
scroll to position [0, 0]
click at [970, 444] on input "Postal Code *" at bounding box center [1045, 443] width 315 height 25
type input "6"
type input "96101"
click at [952, 479] on input "text" at bounding box center [1045, 475] width 315 height 25
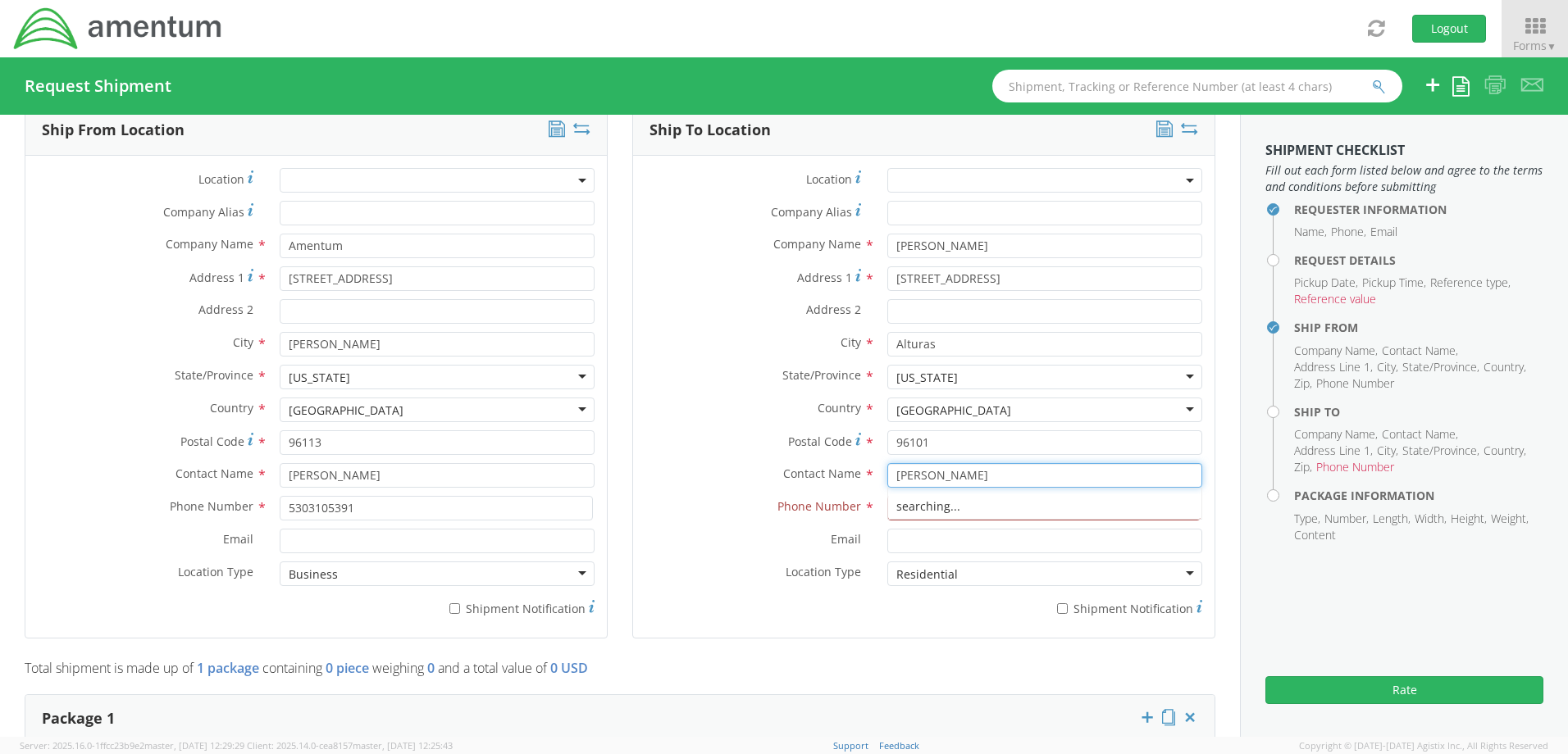
click at [900, 502] on div "searching..." at bounding box center [1045, 507] width 314 height 25
type input "[PERSON_NAME]"
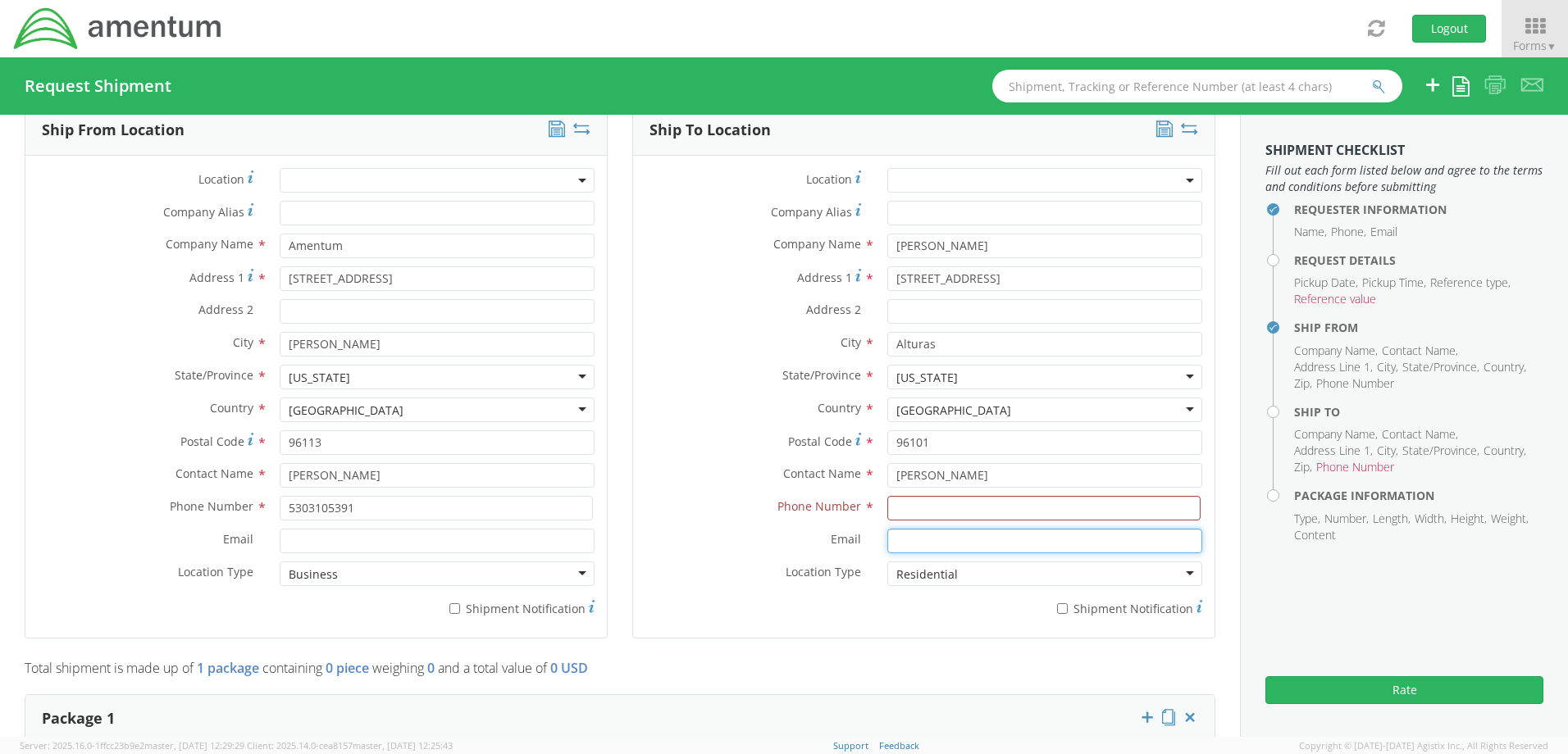
click at [889, 539] on input "Email *" at bounding box center [1045, 541] width 315 height 25
click at [900, 509] on input at bounding box center [1044, 508] width 314 height 25
type input "5302497742"
click at [913, 617] on div "* Shipment Notification" at bounding box center [923, 610] width 581 height 31
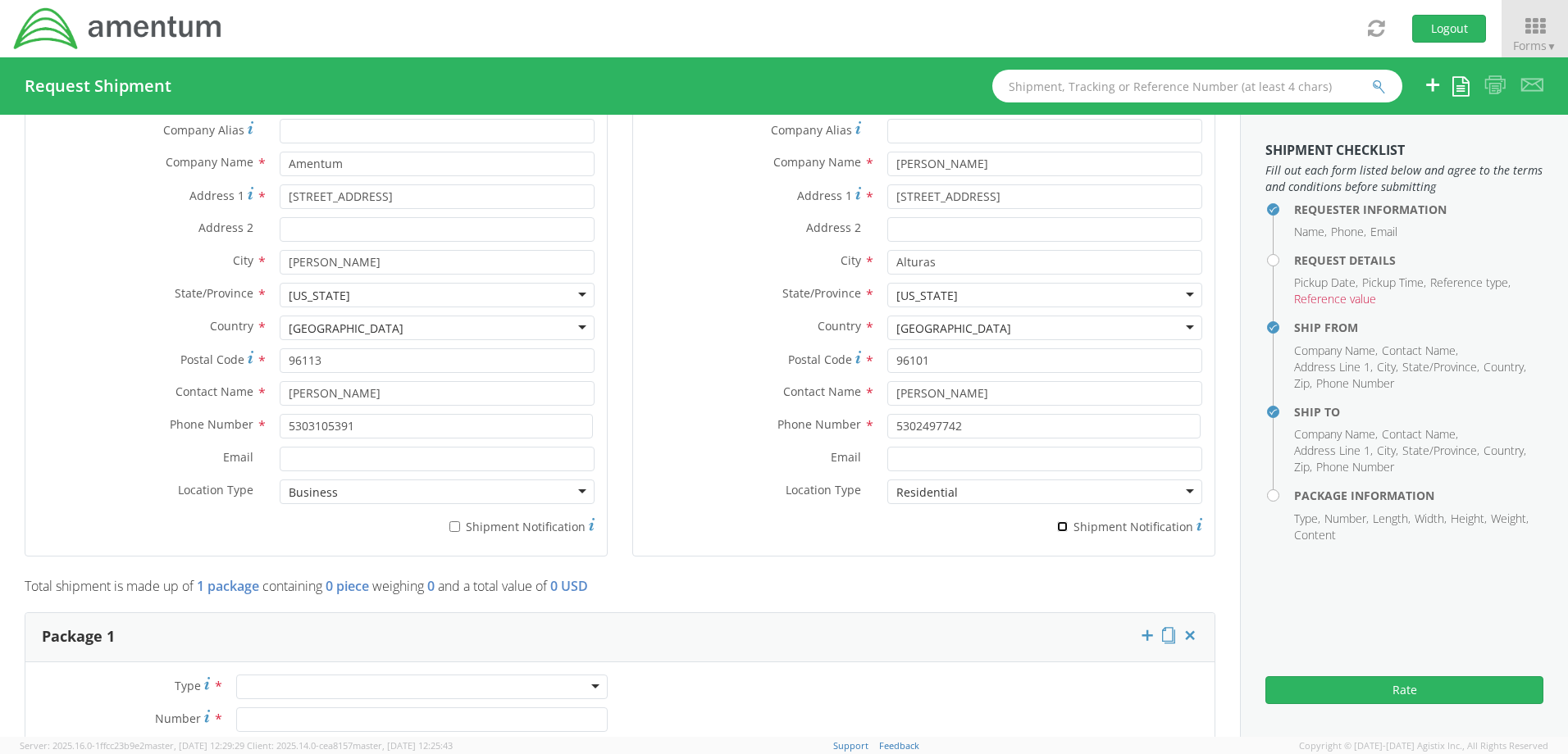
click at [1057, 528] on input "* Shipment Notification" at bounding box center [1062, 526] width 11 height 11
click at [1057, 525] on input "* Shipment Notification" at bounding box center [1062, 526] width 11 height 11
checkbox input "false"
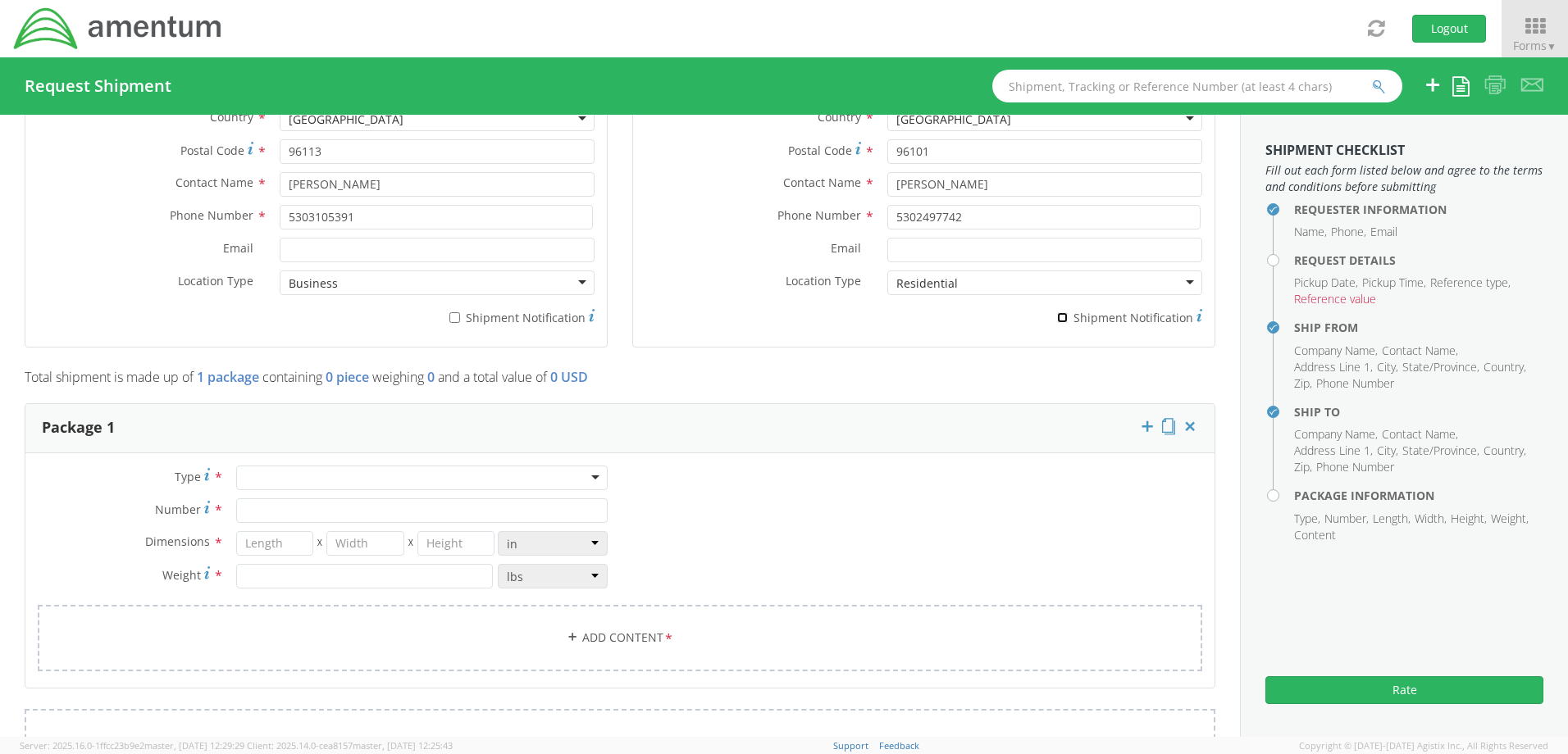
scroll to position [1148, 0]
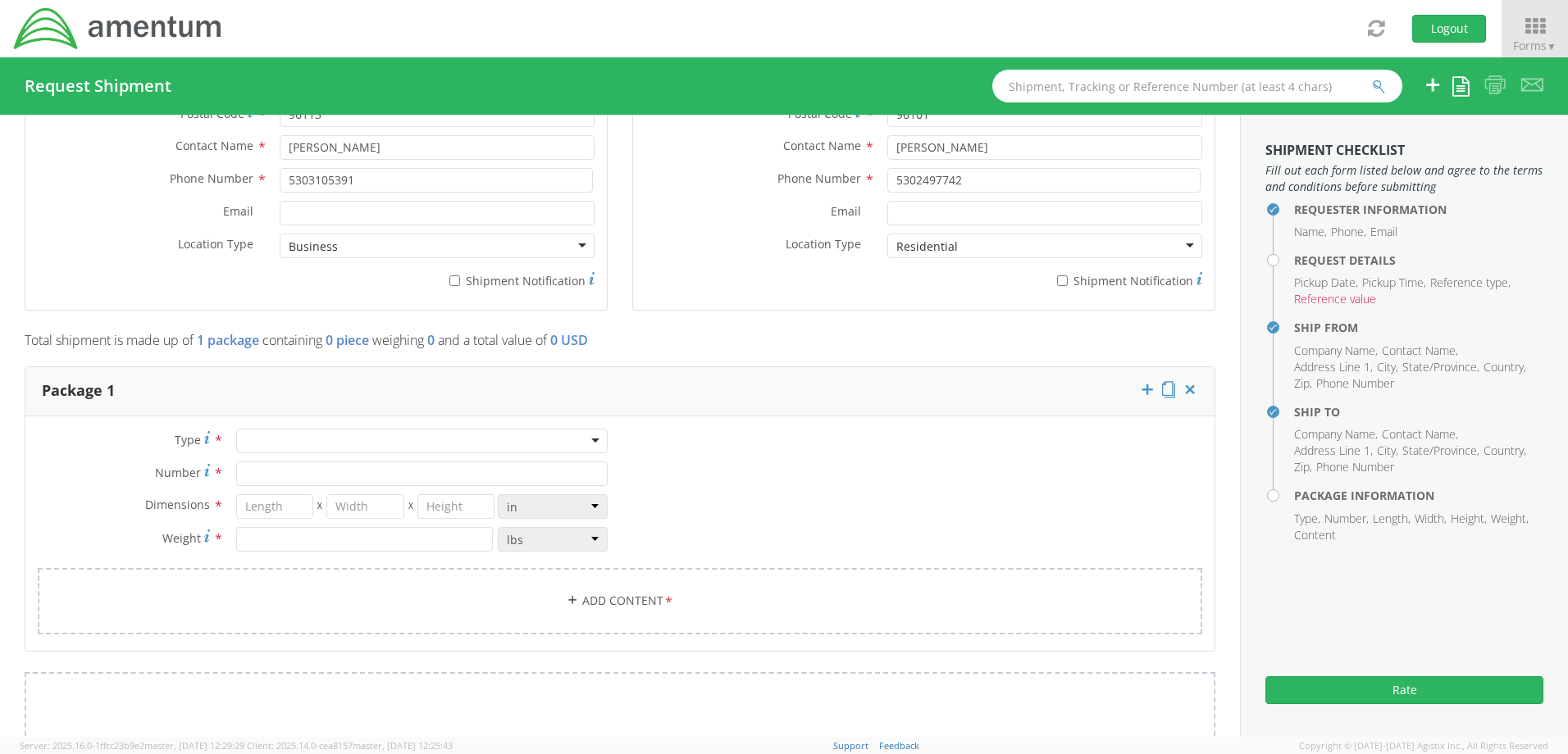
click at [593, 436] on div at bounding box center [422, 441] width 371 height 25
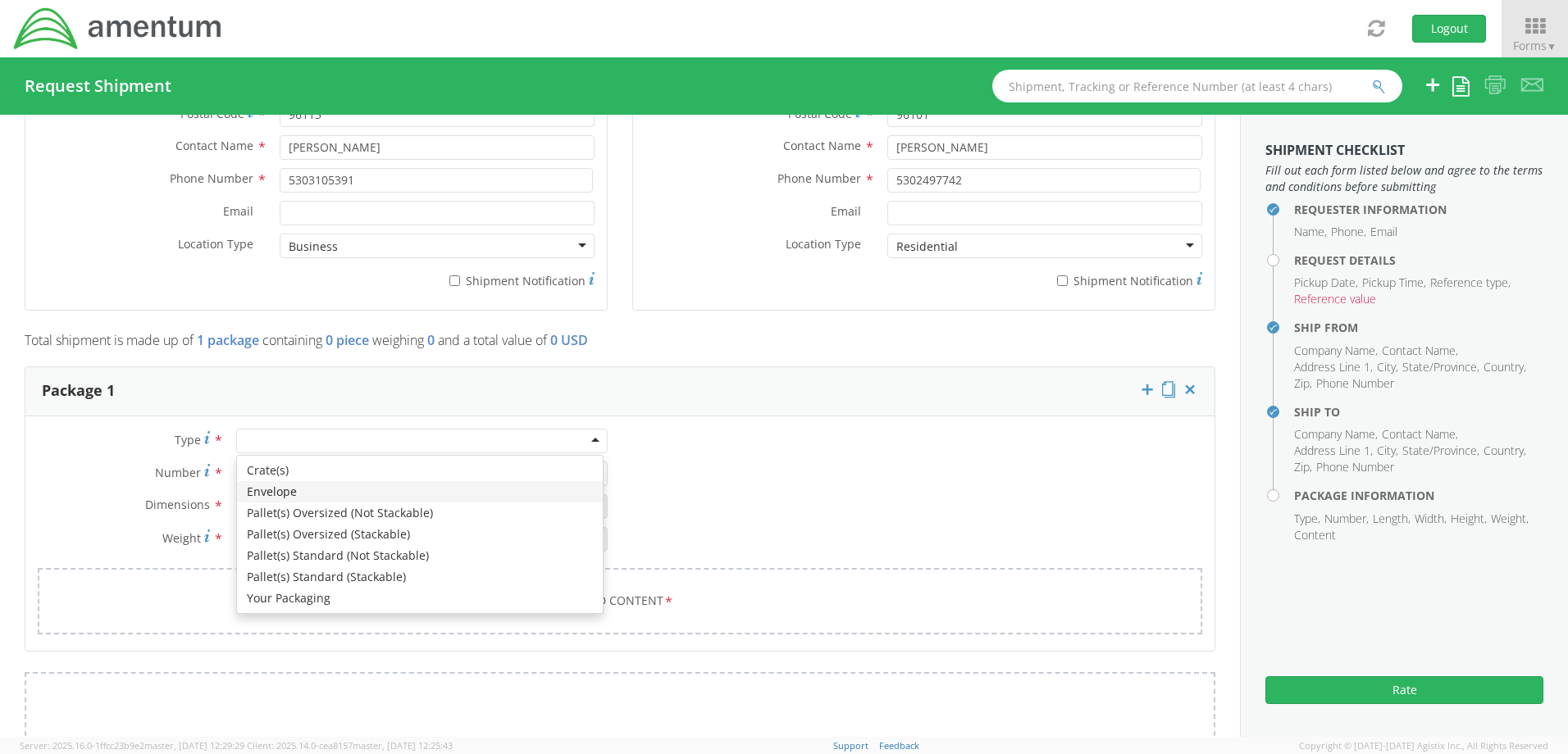
type input "1"
type input "9.5"
type input "12.5"
type input "0.25"
type input "1"
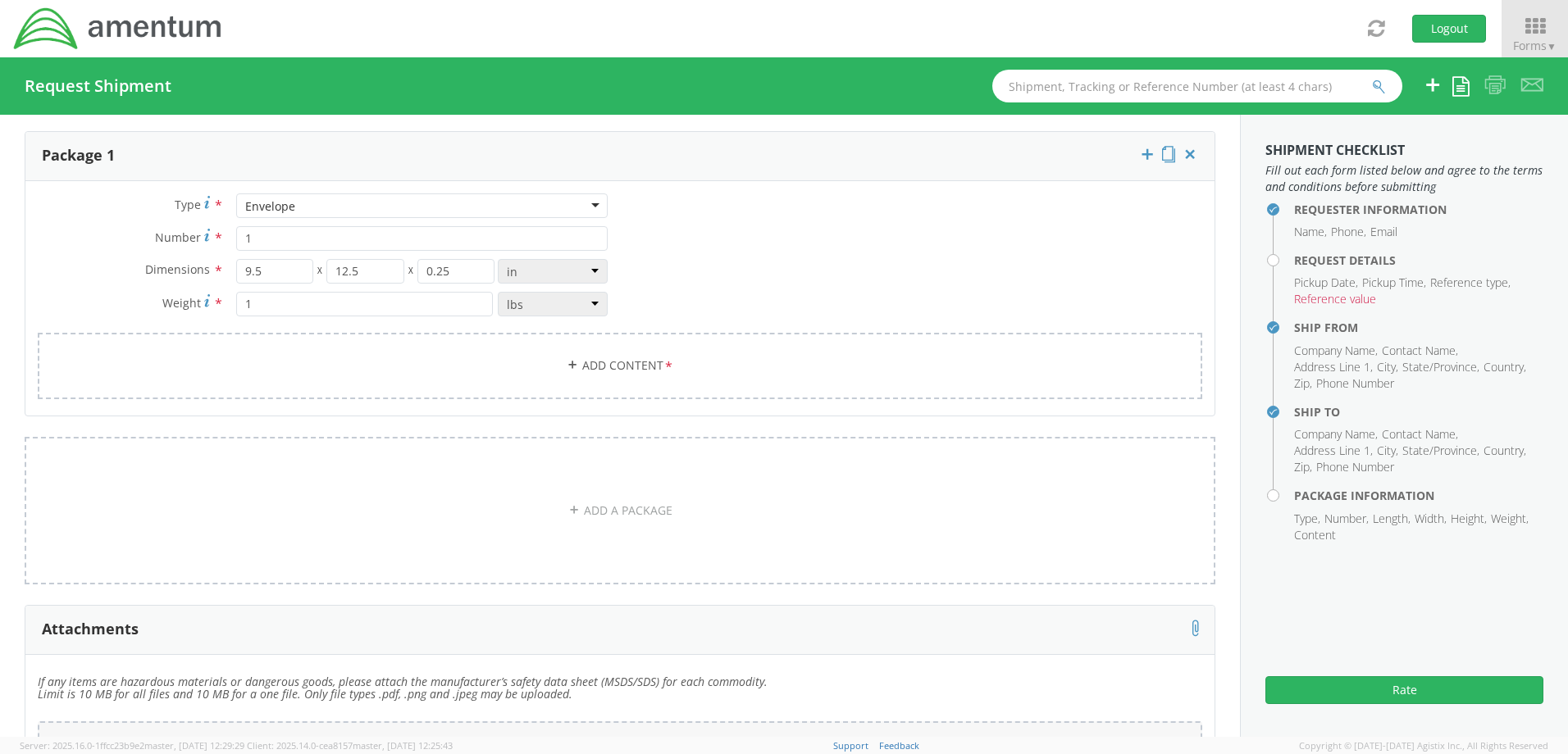
scroll to position [1394, 0]
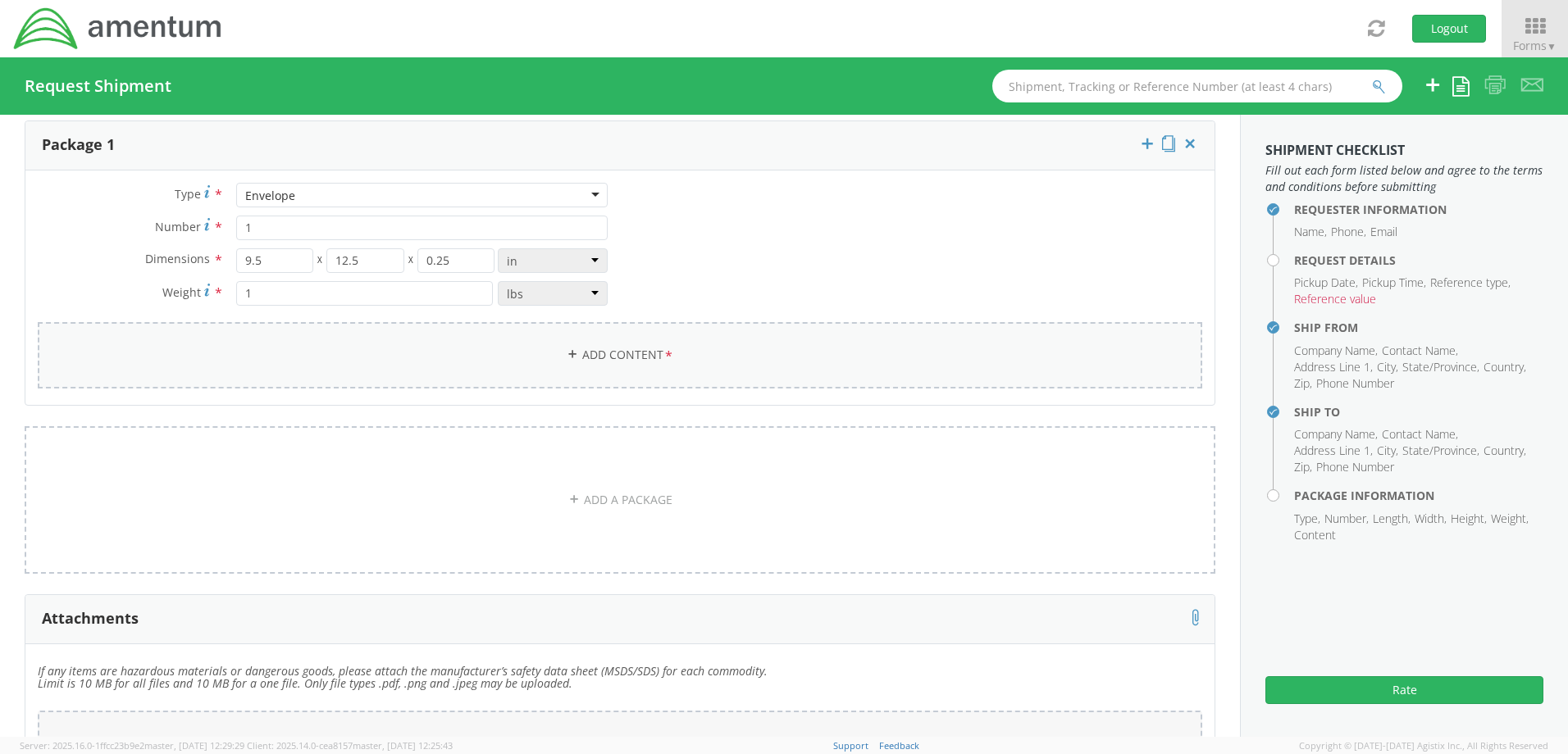
click at [559, 346] on link "Add Content *" at bounding box center [620, 355] width 1164 height 66
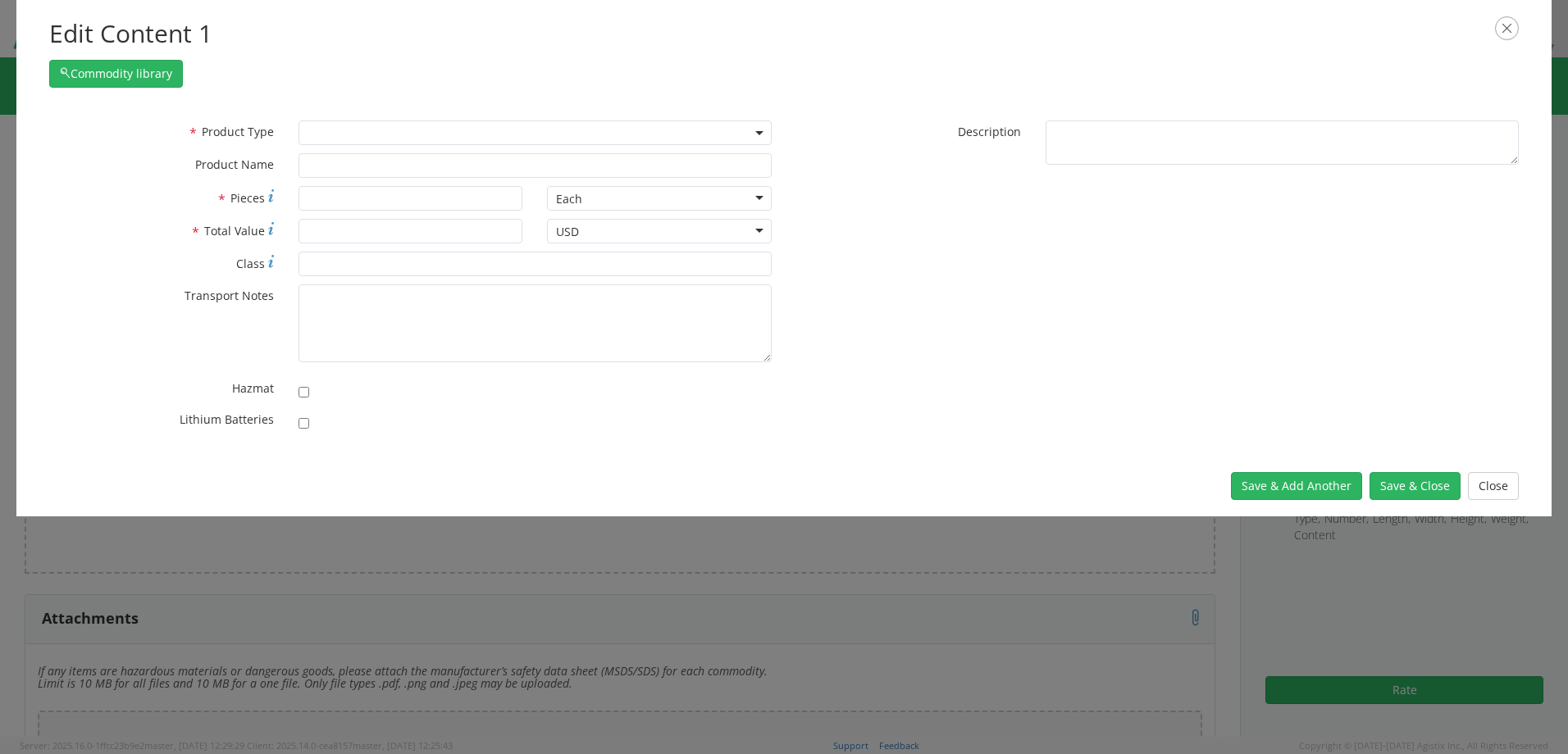
click at [769, 130] on span at bounding box center [535, 133] width 473 height 25
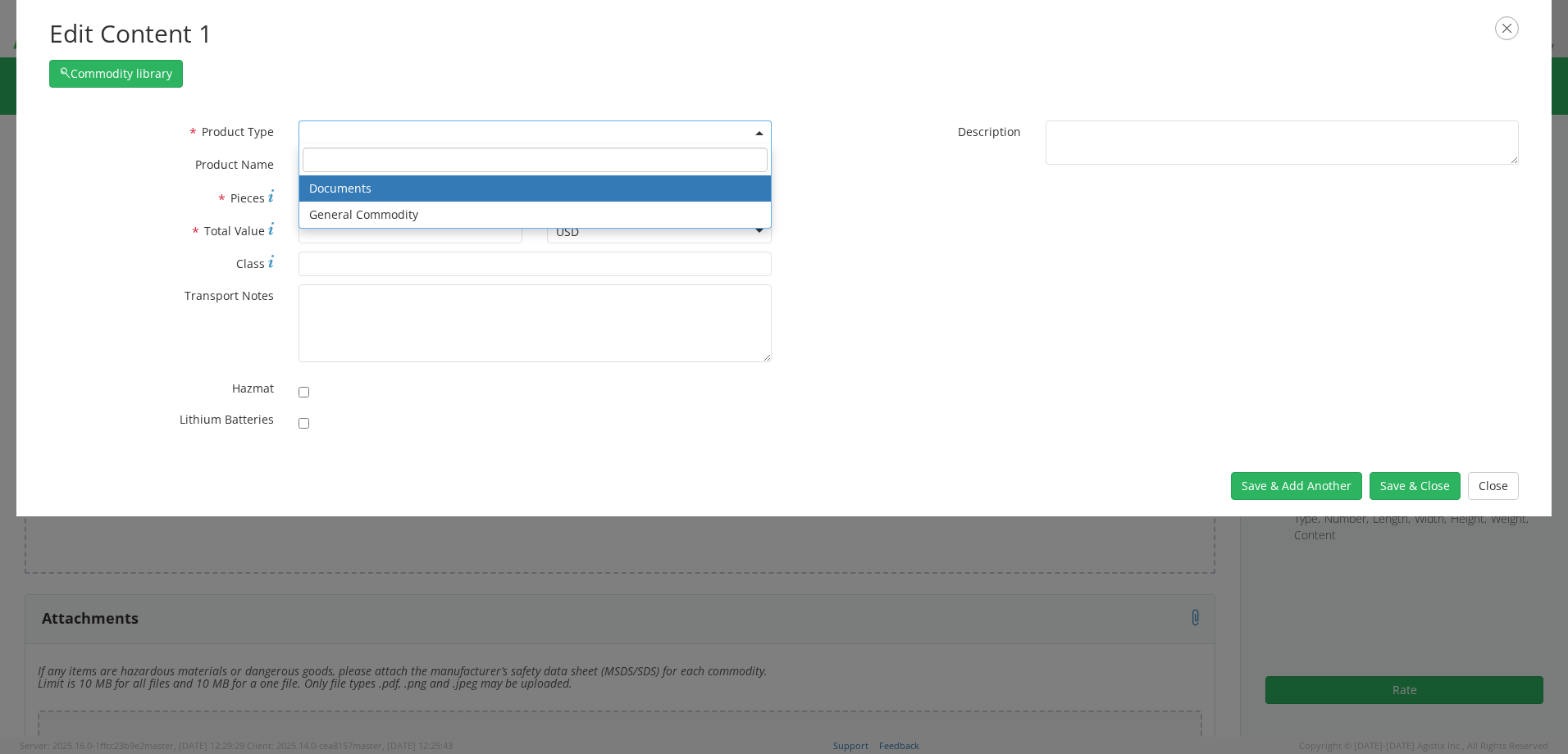
select select "DOCUMENT"
type input "Documents"
type input "1"
type textarea "Documents"
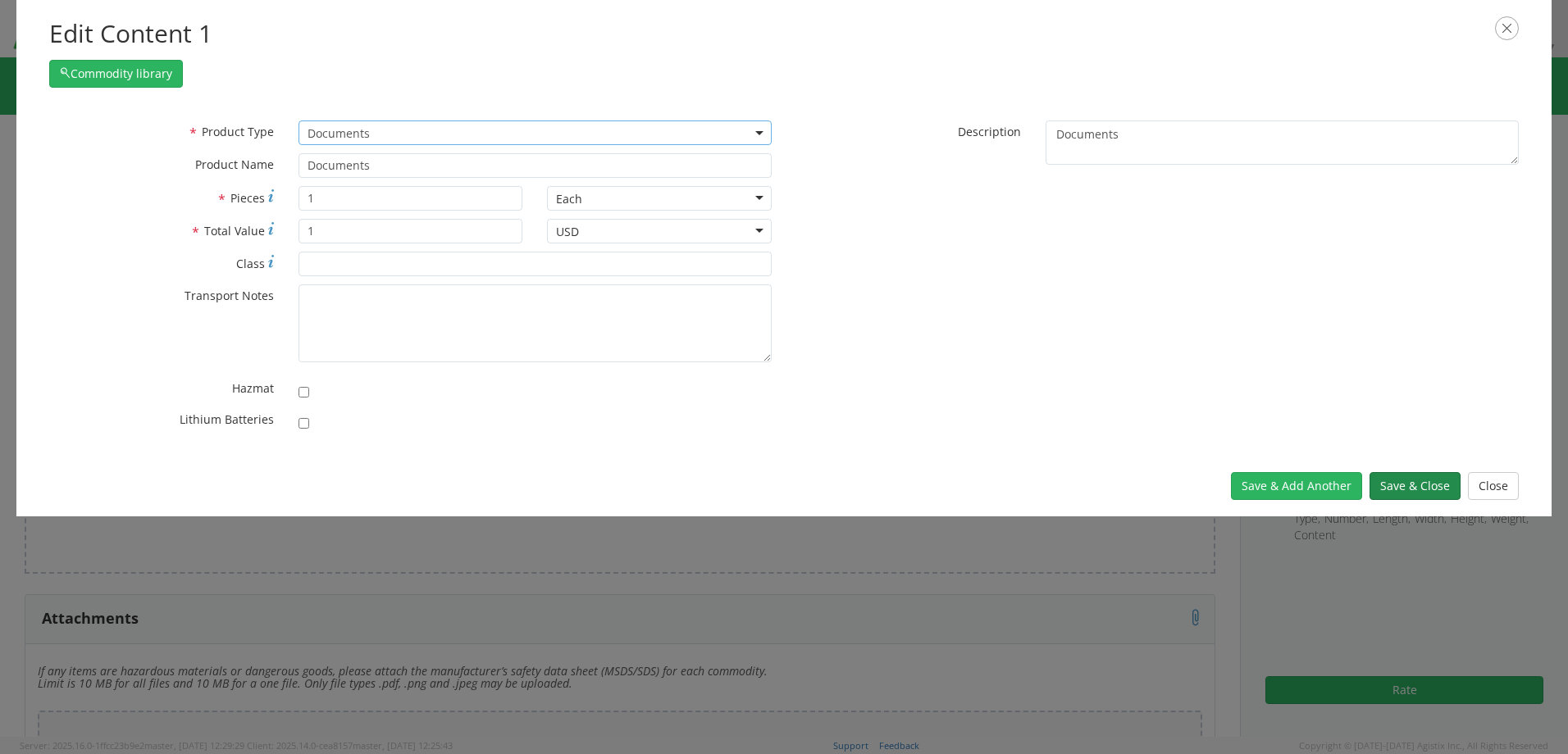
click at [1396, 484] on button "Save & Close" at bounding box center [1415, 486] width 91 height 28
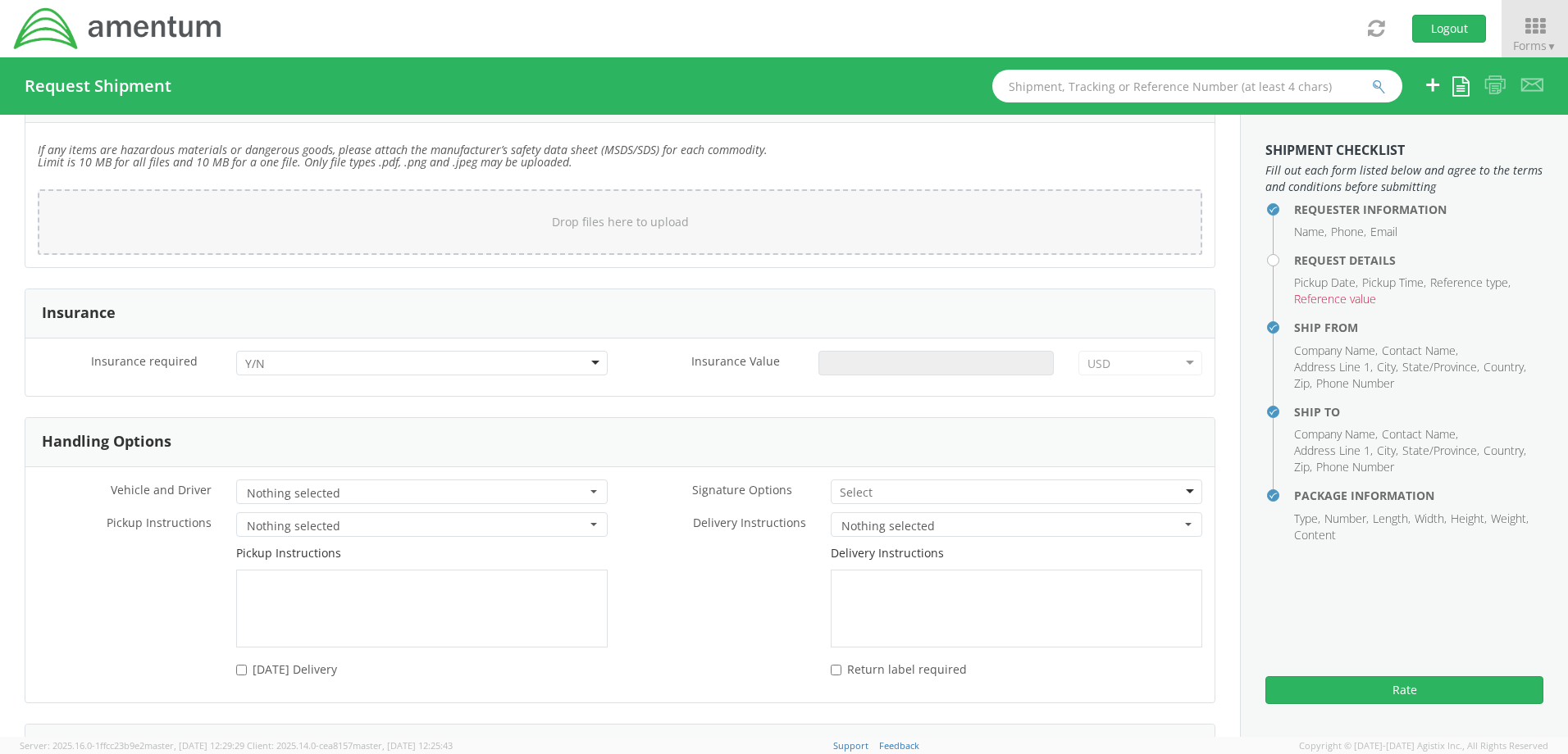
scroll to position [2050, 0]
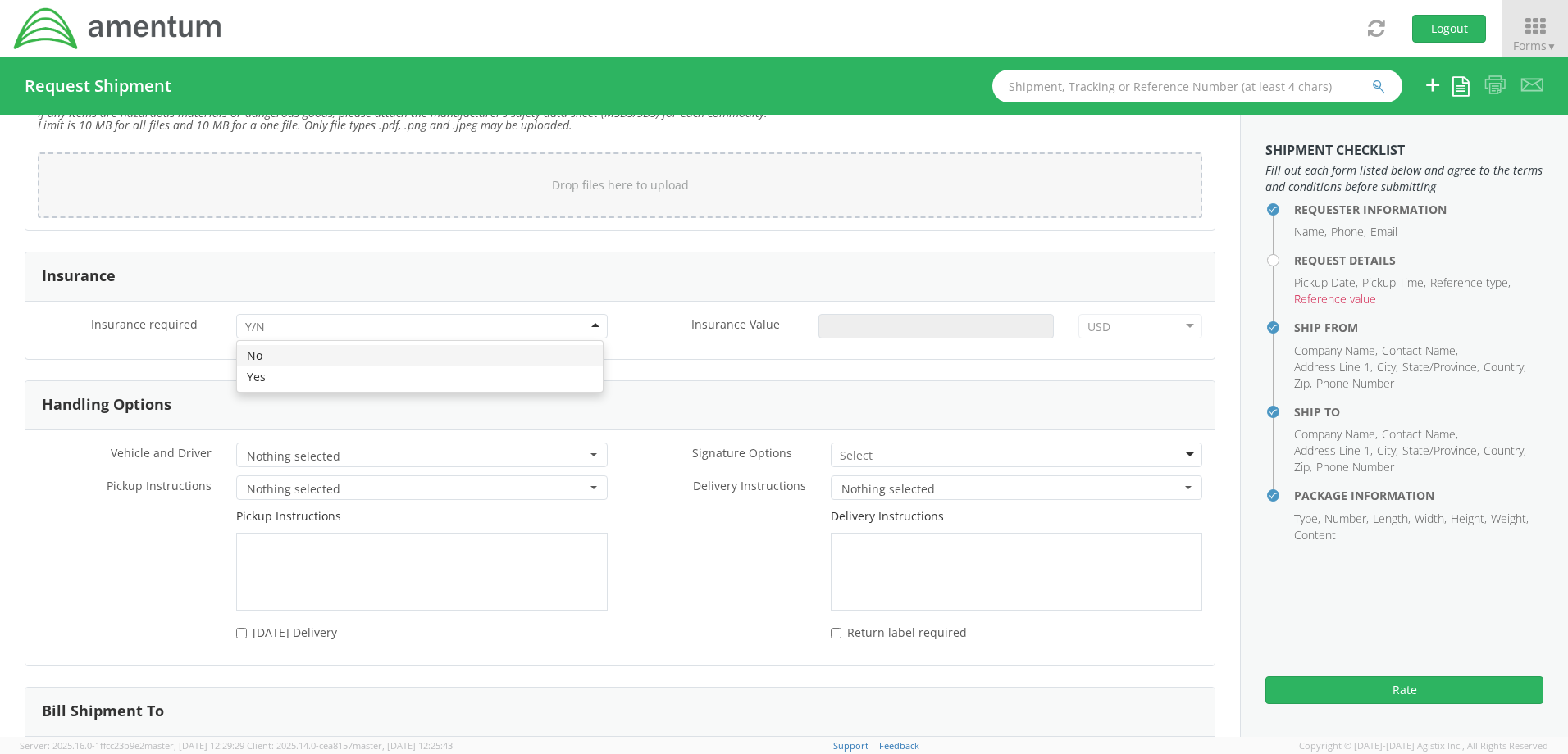
click at [584, 323] on div at bounding box center [422, 327] width 371 height 25
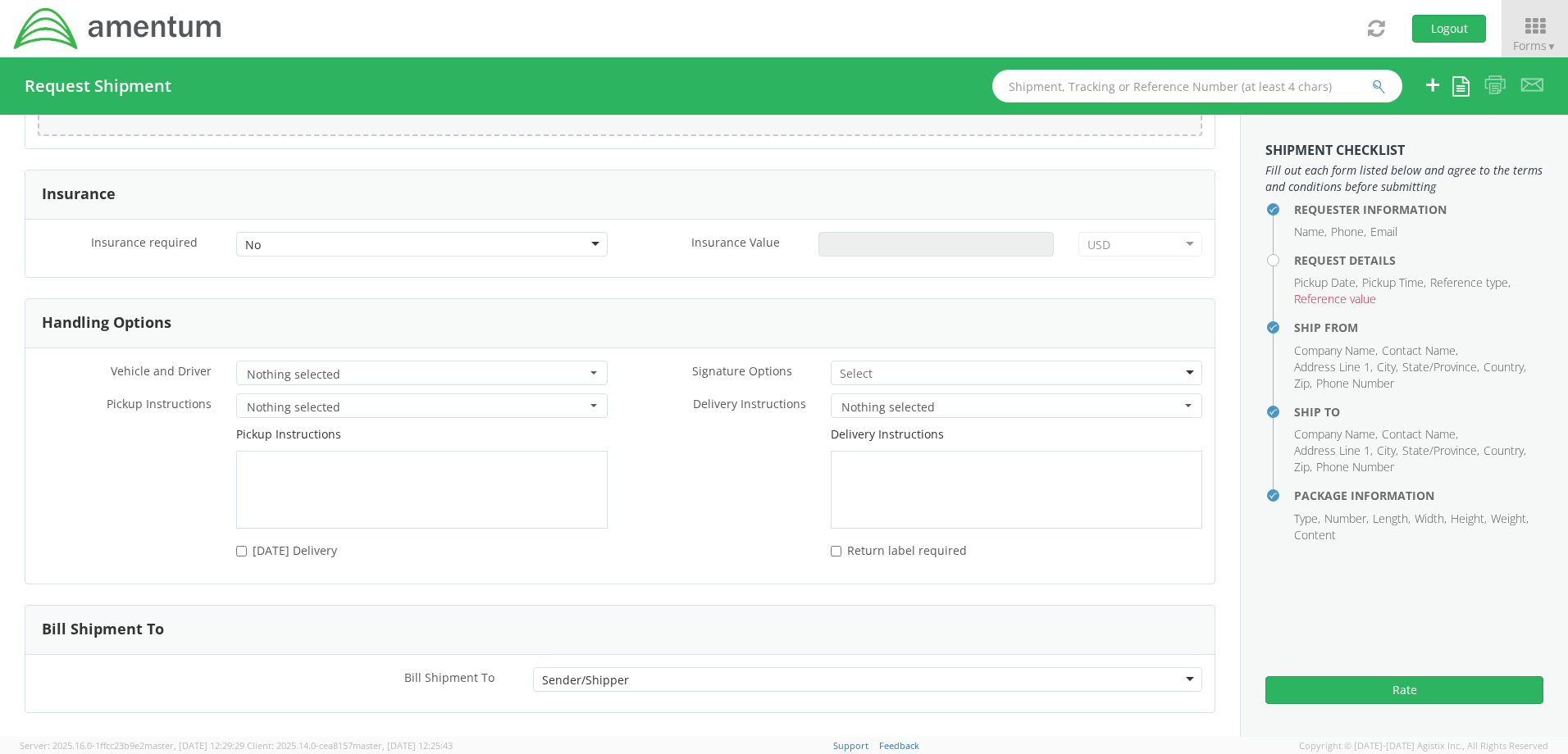
click at [597, 403] on button "Nothing selected" at bounding box center [422, 406] width 371 height 25
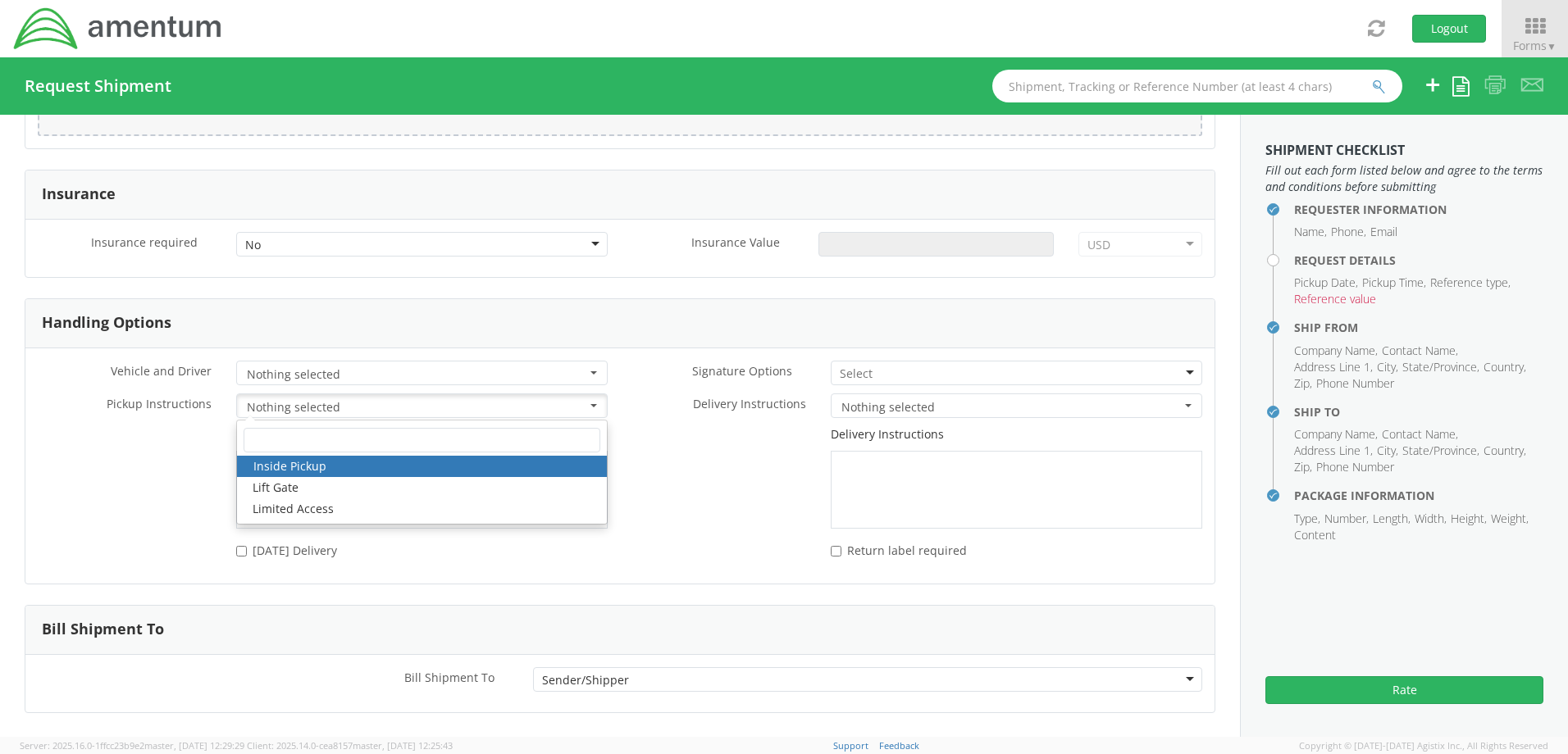
click at [661, 445] on div "Delivery Instructions" at bounding box center [917, 478] width 594 height 102
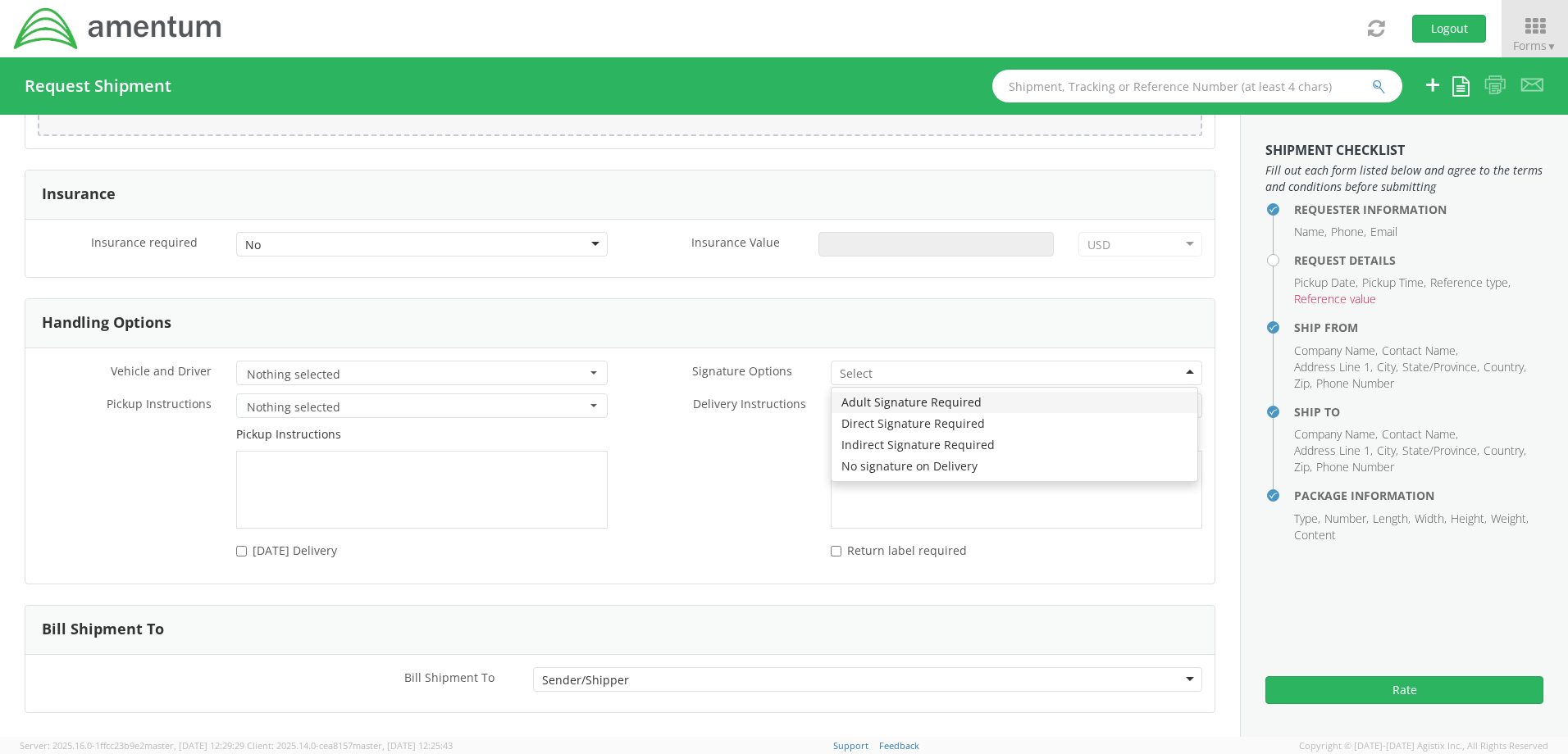
click at [1173, 367] on div at bounding box center [1016, 373] width 371 height 25
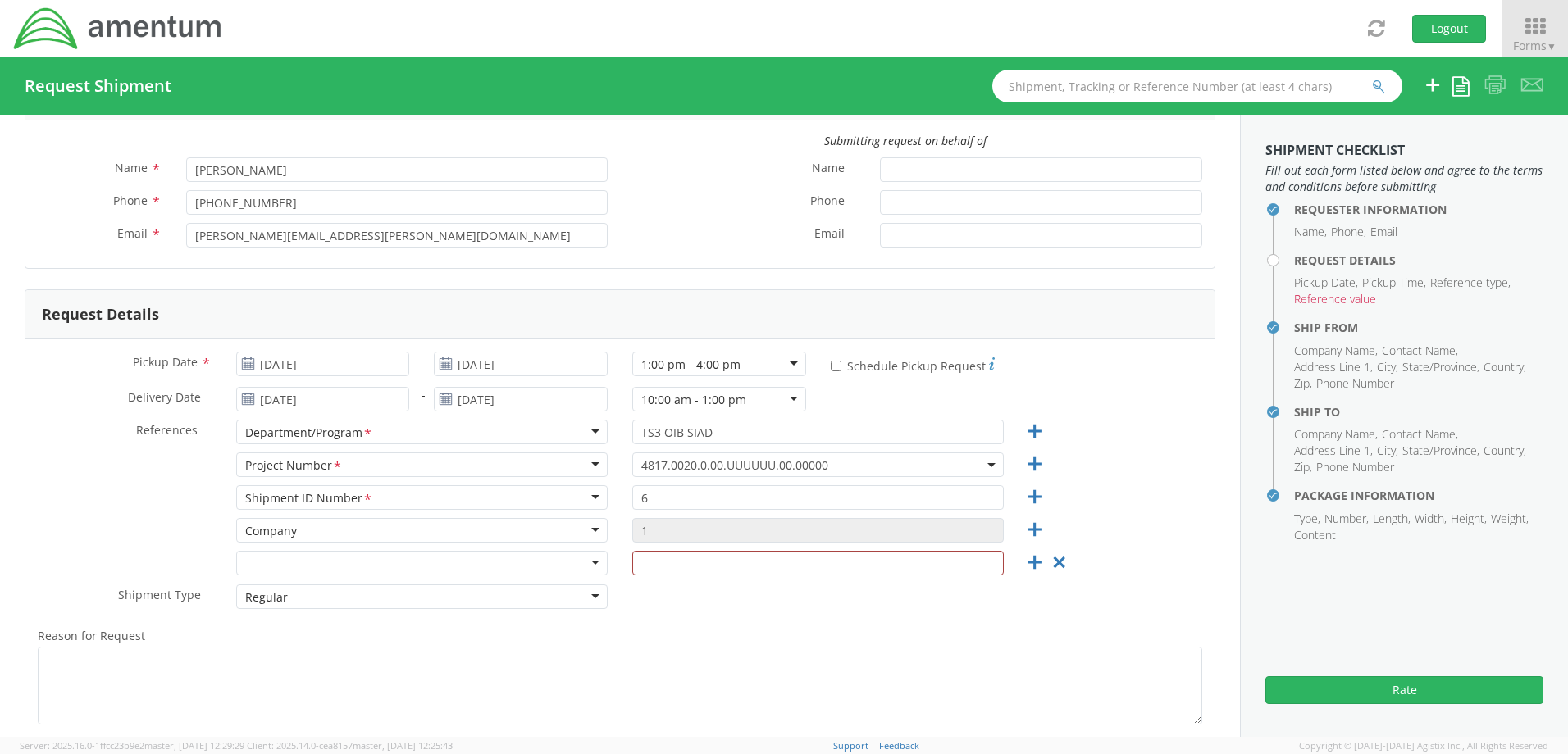
scroll to position [164, 0]
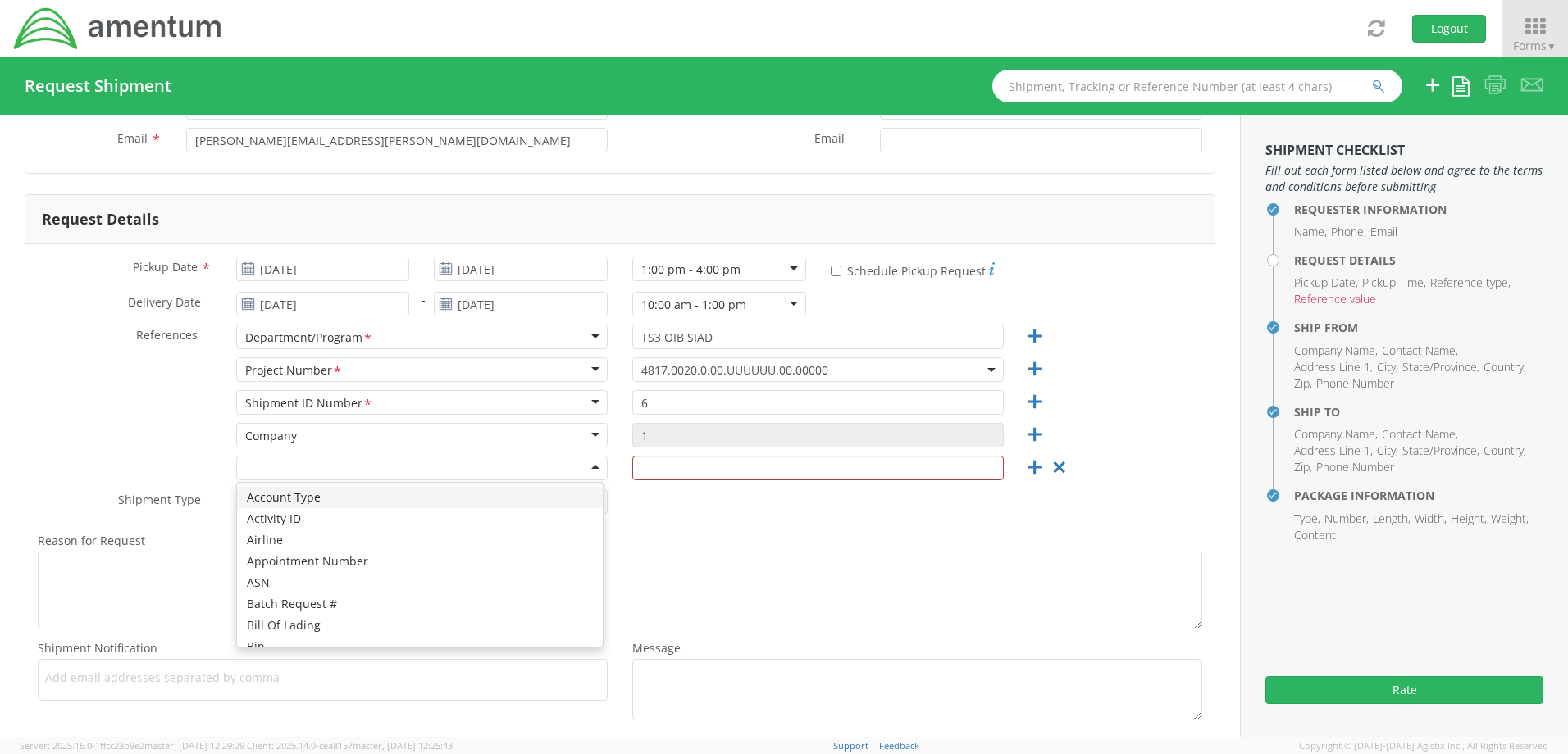
click at [586, 465] on div at bounding box center [422, 468] width 371 height 25
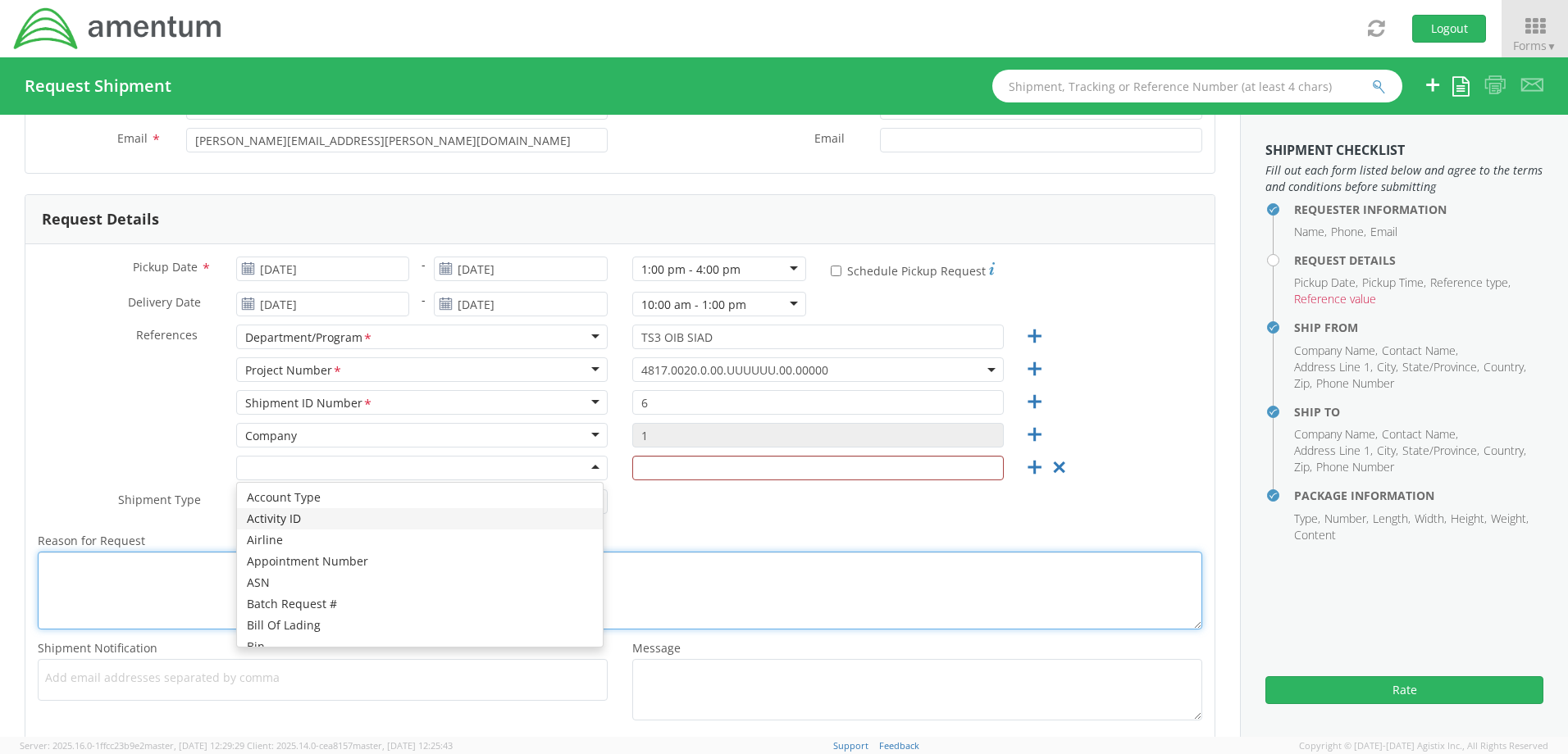
click at [735, 588] on textarea "Reason for Request *" at bounding box center [620, 591] width 1164 height 78
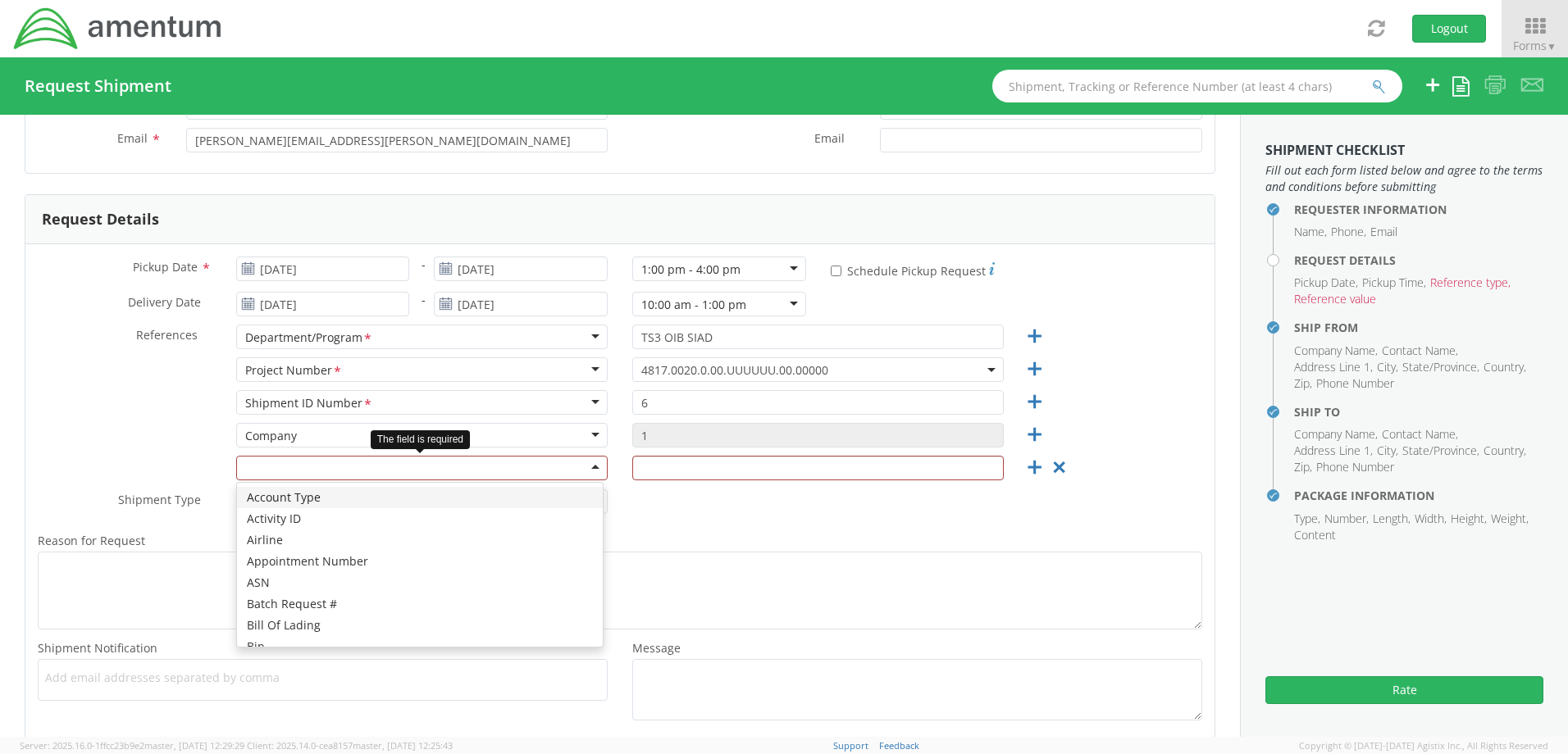
click at [585, 467] on div at bounding box center [422, 468] width 371 height 25
click at [537, 459] on div at bounding box center [422, 468] width 371 height 25
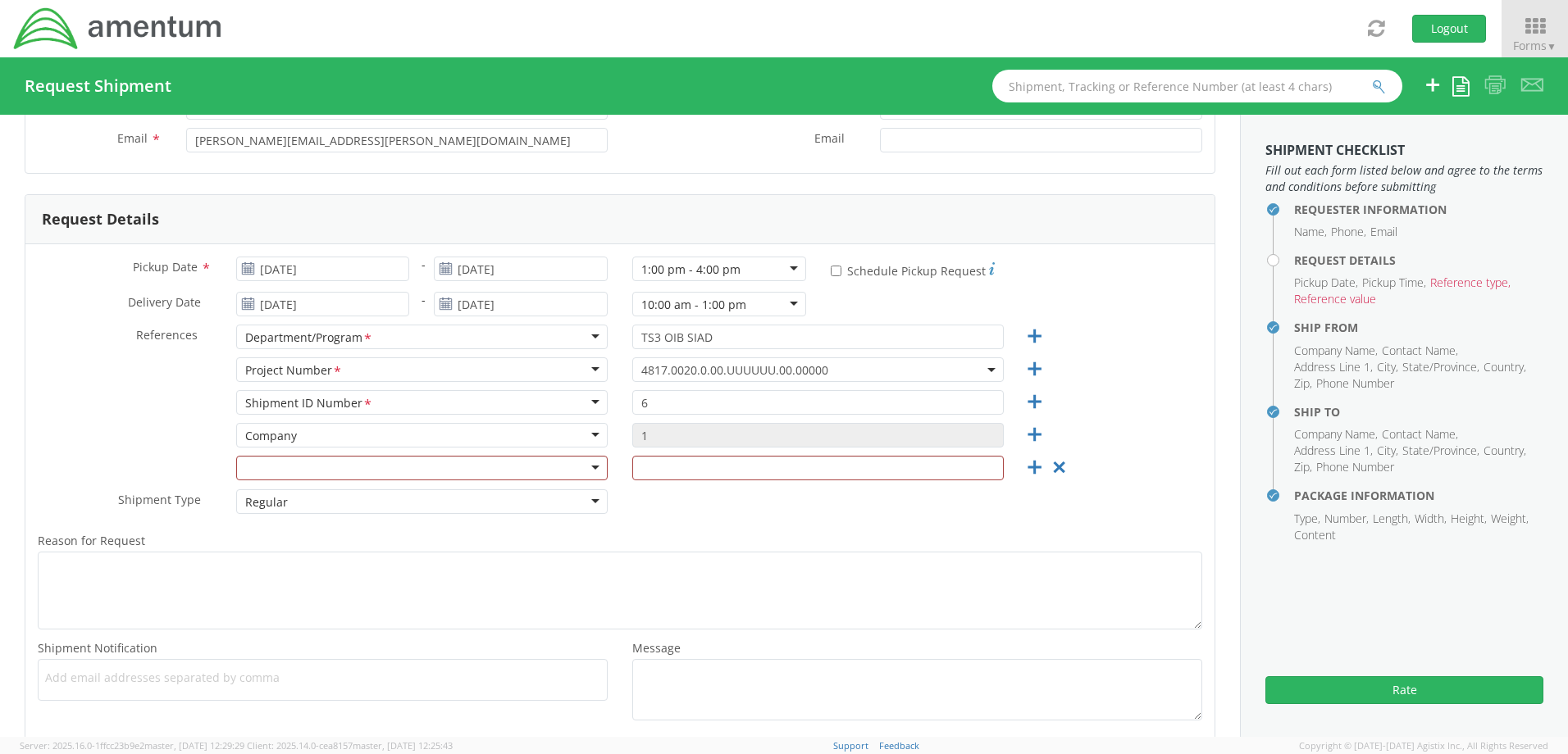
click at [781, 547] on label "Reason for Request *" at bounding box center [620, 541] width 1189 height 21
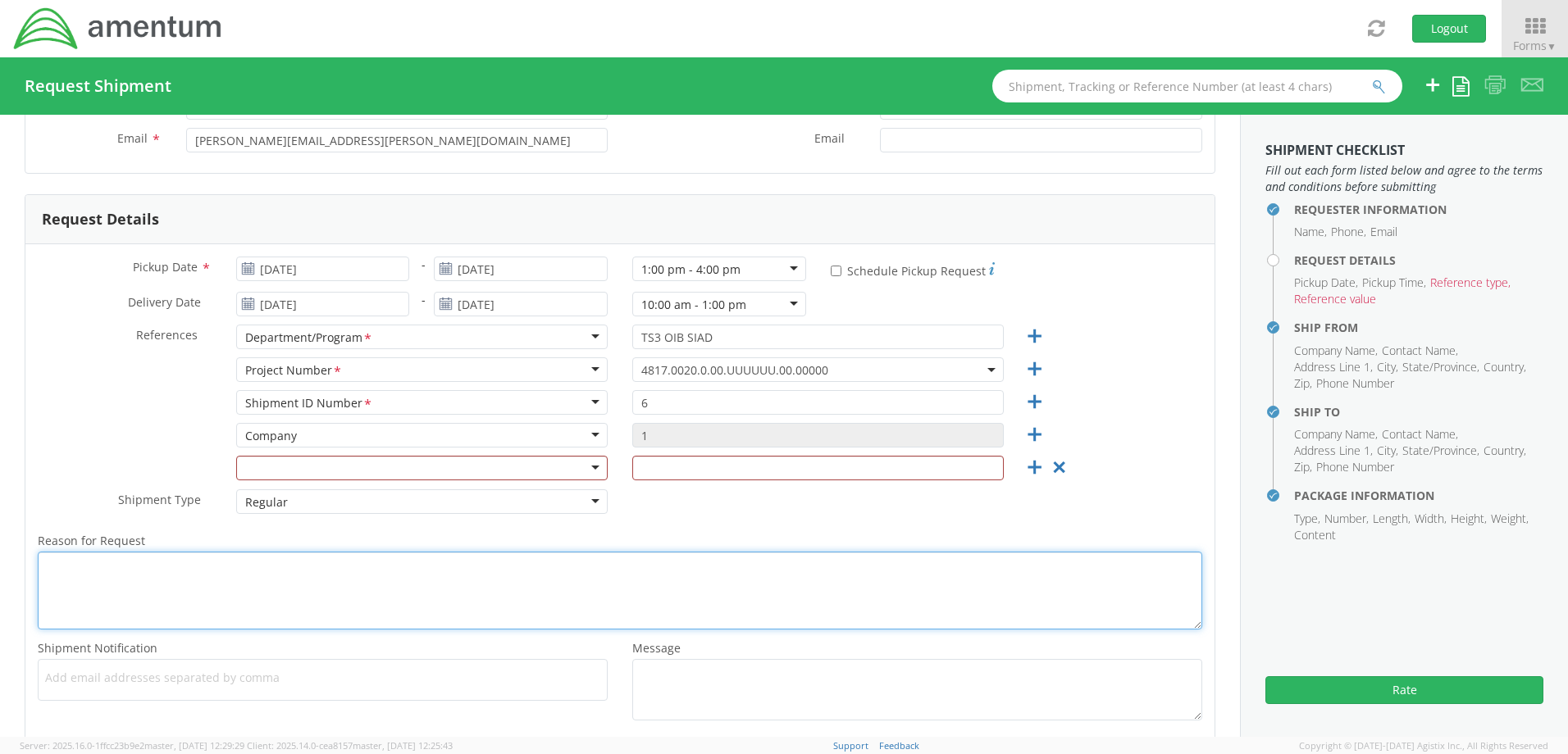
click at [781, 552] on textarea "Reason for Request *" at bounding box center [620, 591] width 1164 height 78
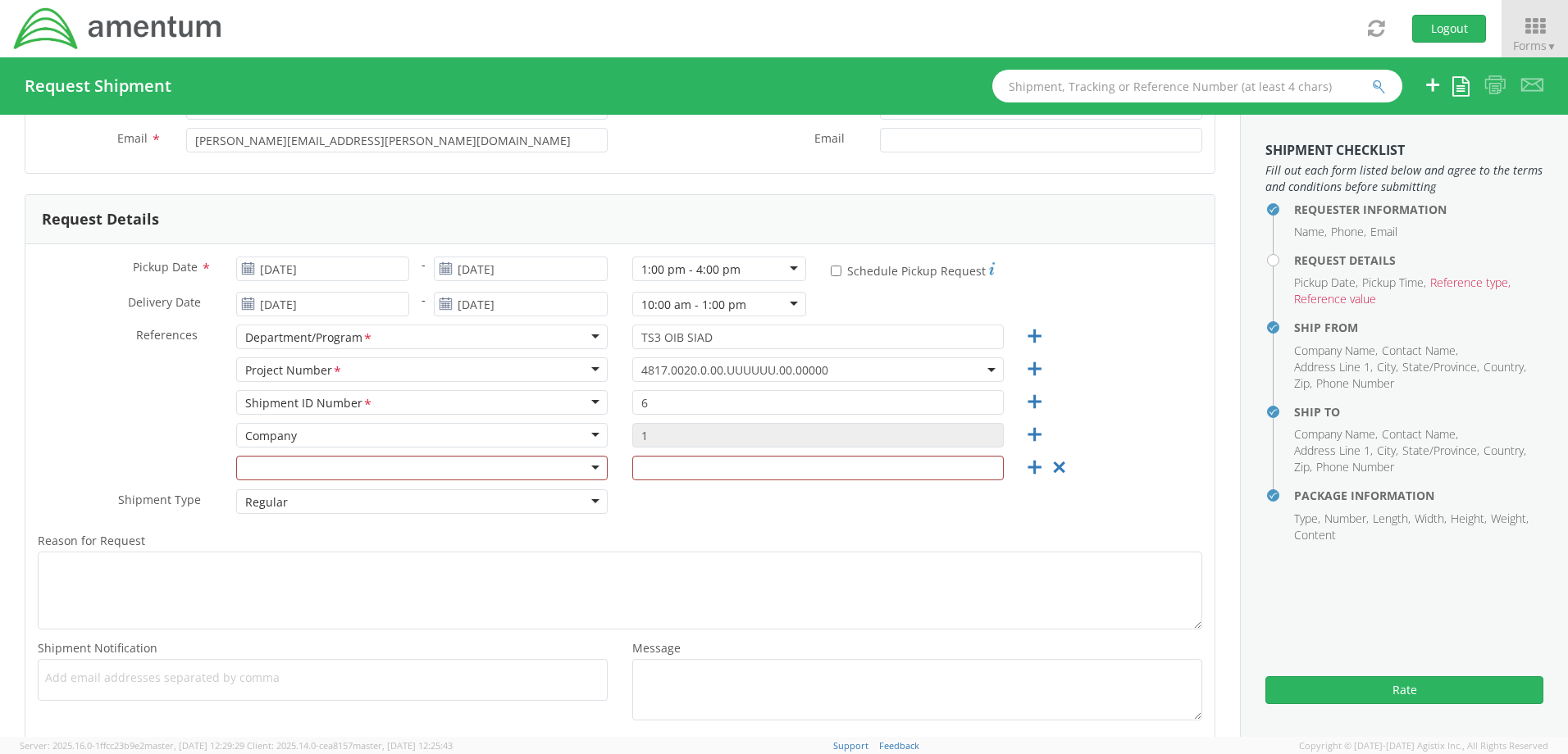
click at [832, 525] on div "Reason for Request * Shipment Notification * Add email addresses separated by c…" at bounding box center [620, 625] width 1189 height 206
click at [1049, 471] on icon at bounding box center [1059, 467] width 21 height 21
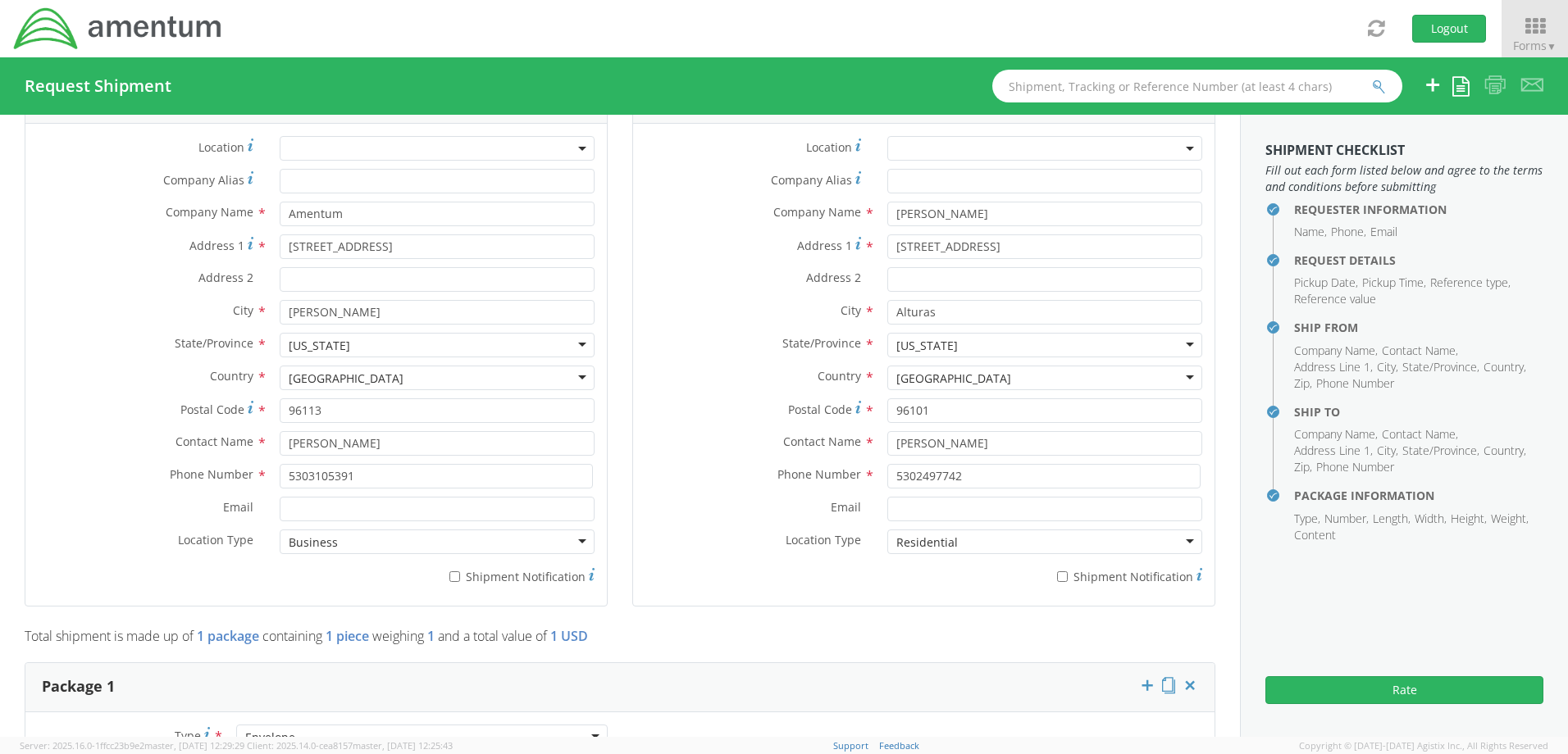
scroll to position [738, 0]
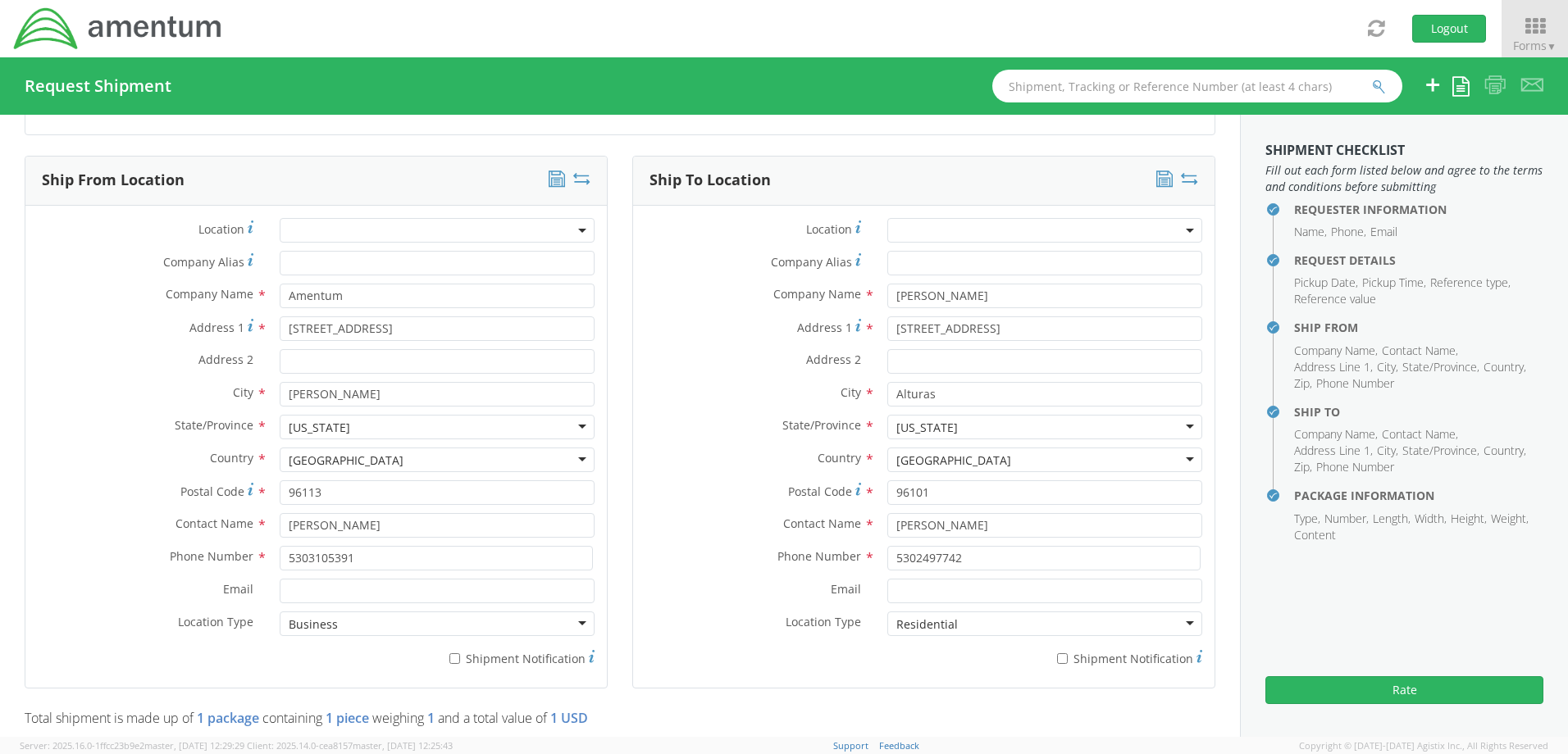
click at [569, 226] on span at bounding box center [437, 230] width 315 height 25
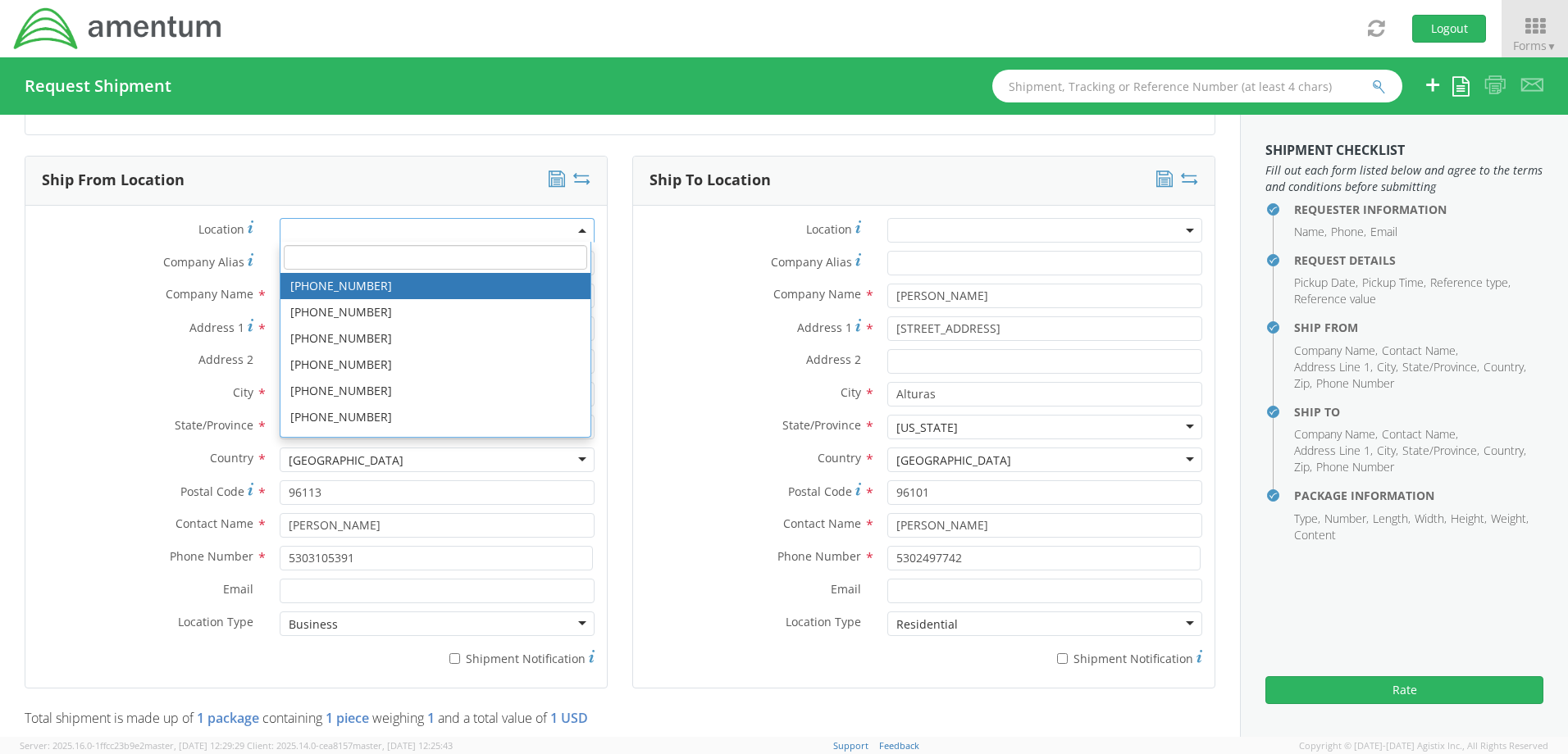
click at [688, 230] on label "Location *" at bounding box center [753, 229] width 242 height 22
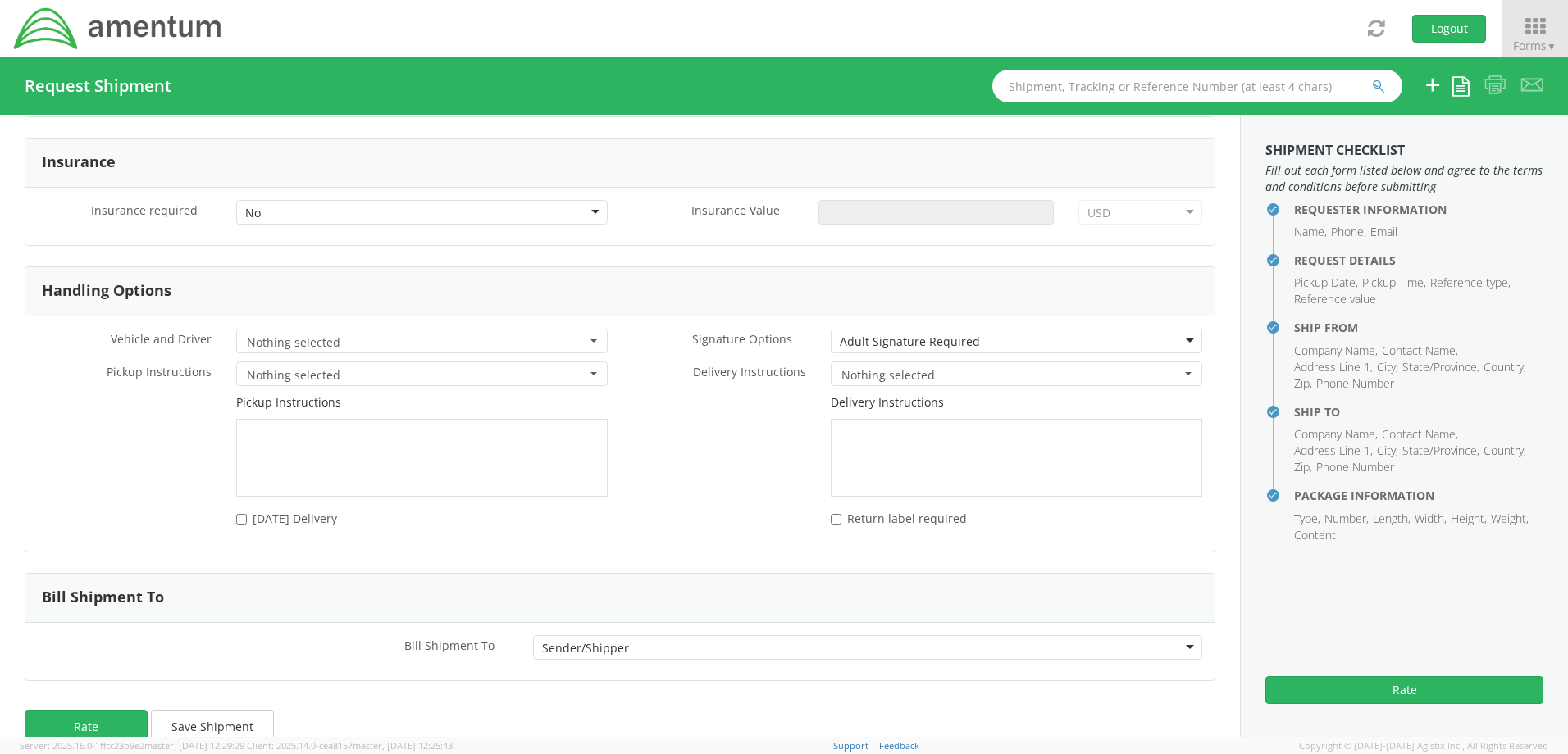
scroll to position [2161, 0]
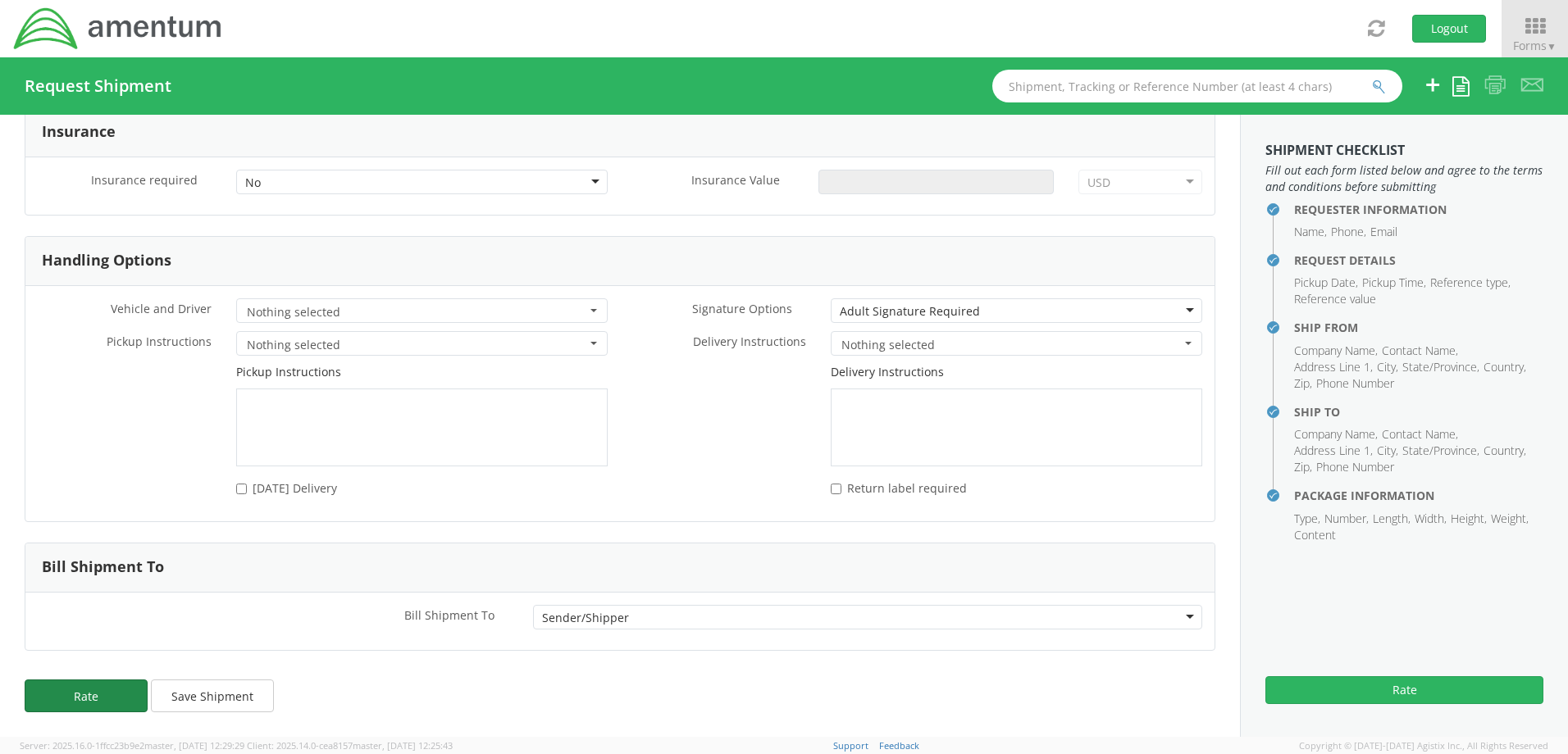
click at [98, 700] on button "Rate" at bounding box center [86, 696] width 123 height 33
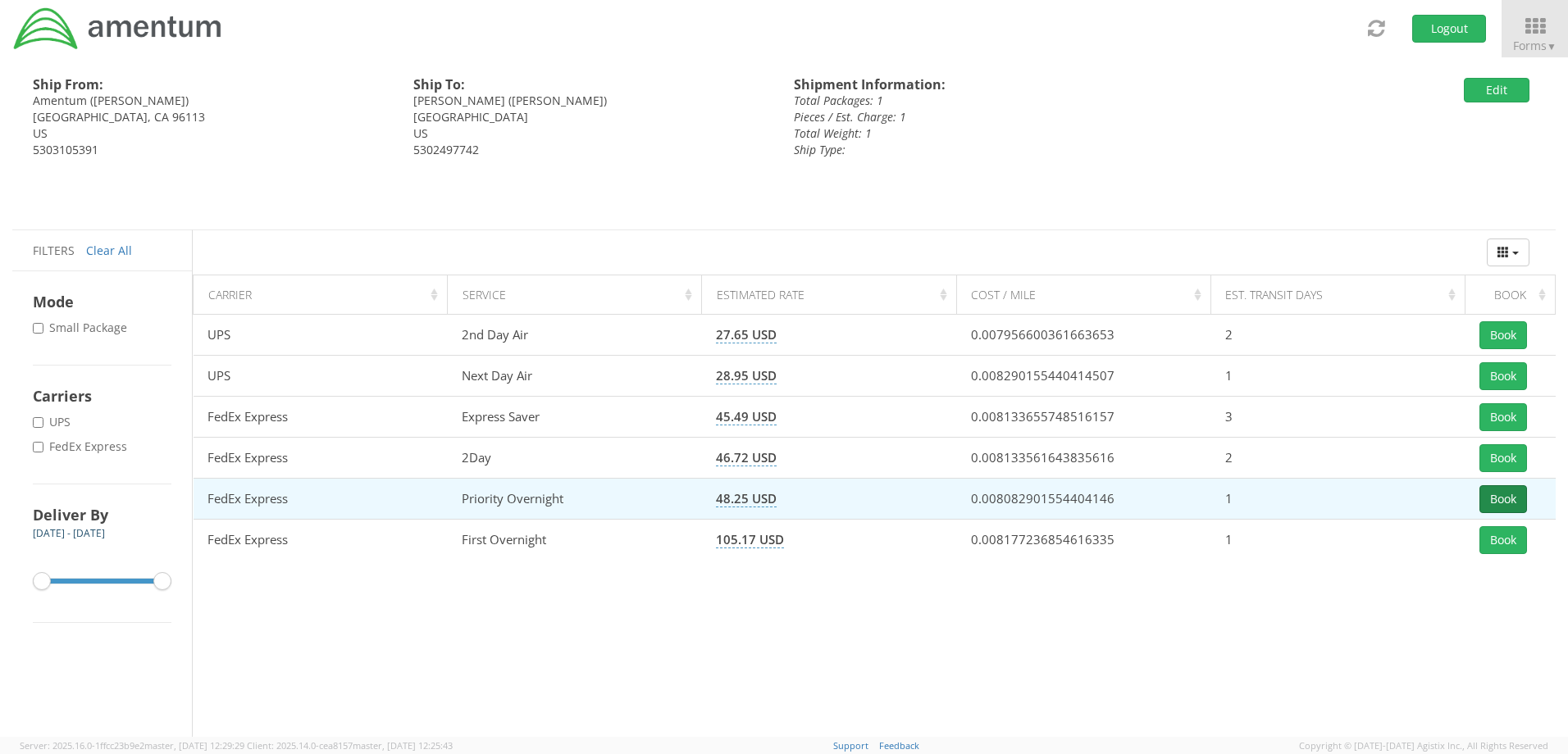
click at [1504, 500] on button "Book" at bounding box center [1503, 499] width 48 height 28
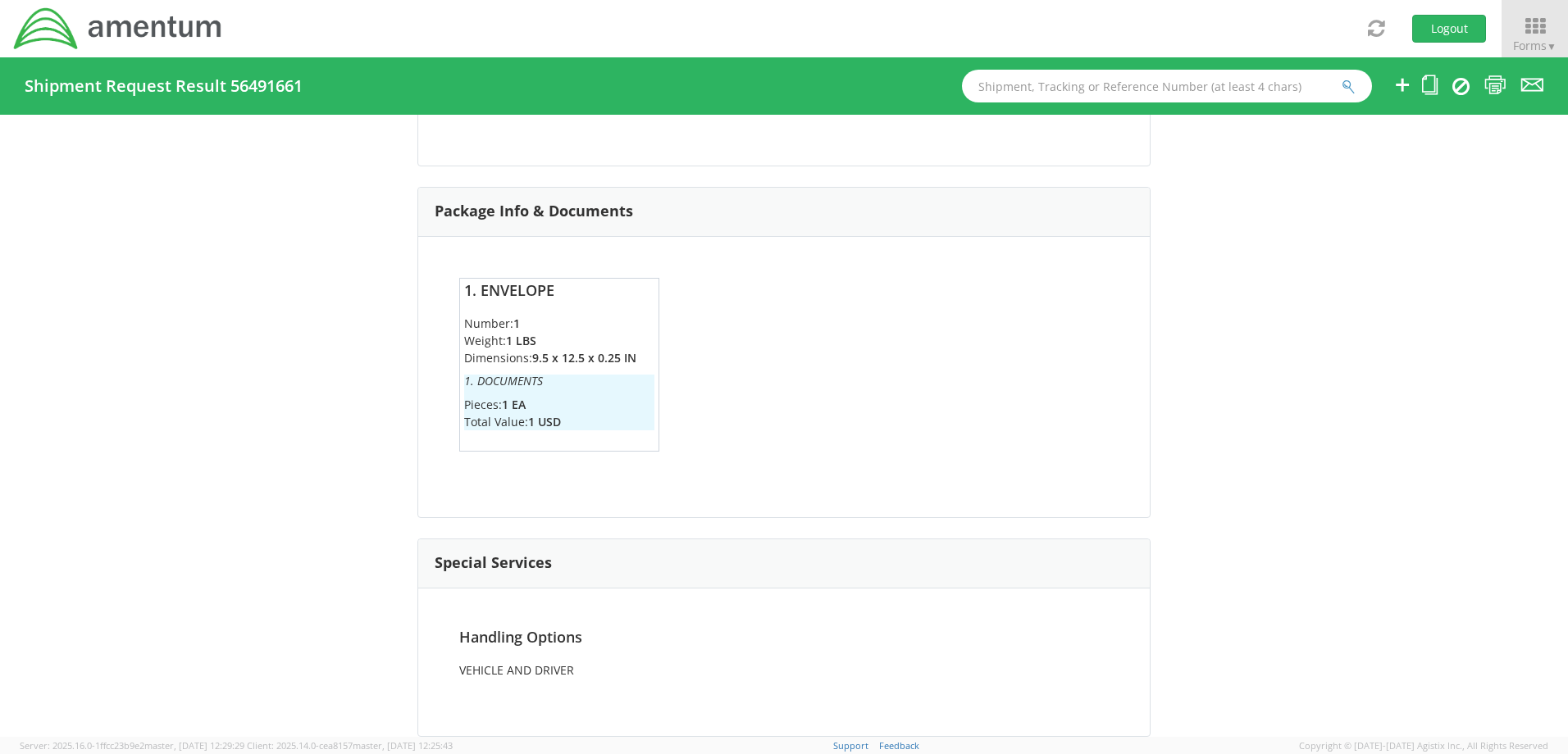
scroll to position [1205, 0]
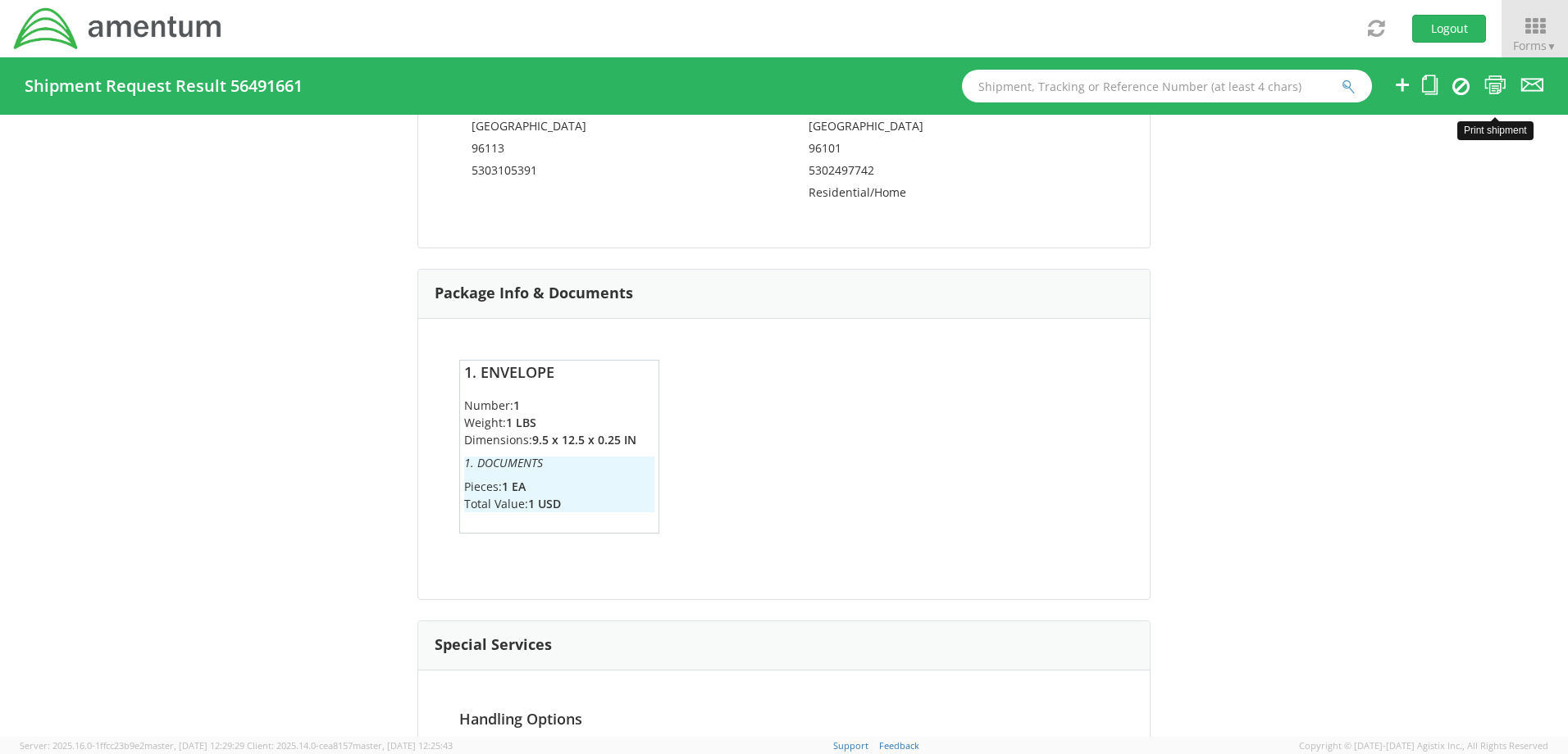
click at [1495, 87] on icon at bounding box center [1495, 84] width 22 height 21
